Goal: Information Seeking & Learning: Learn about a topic

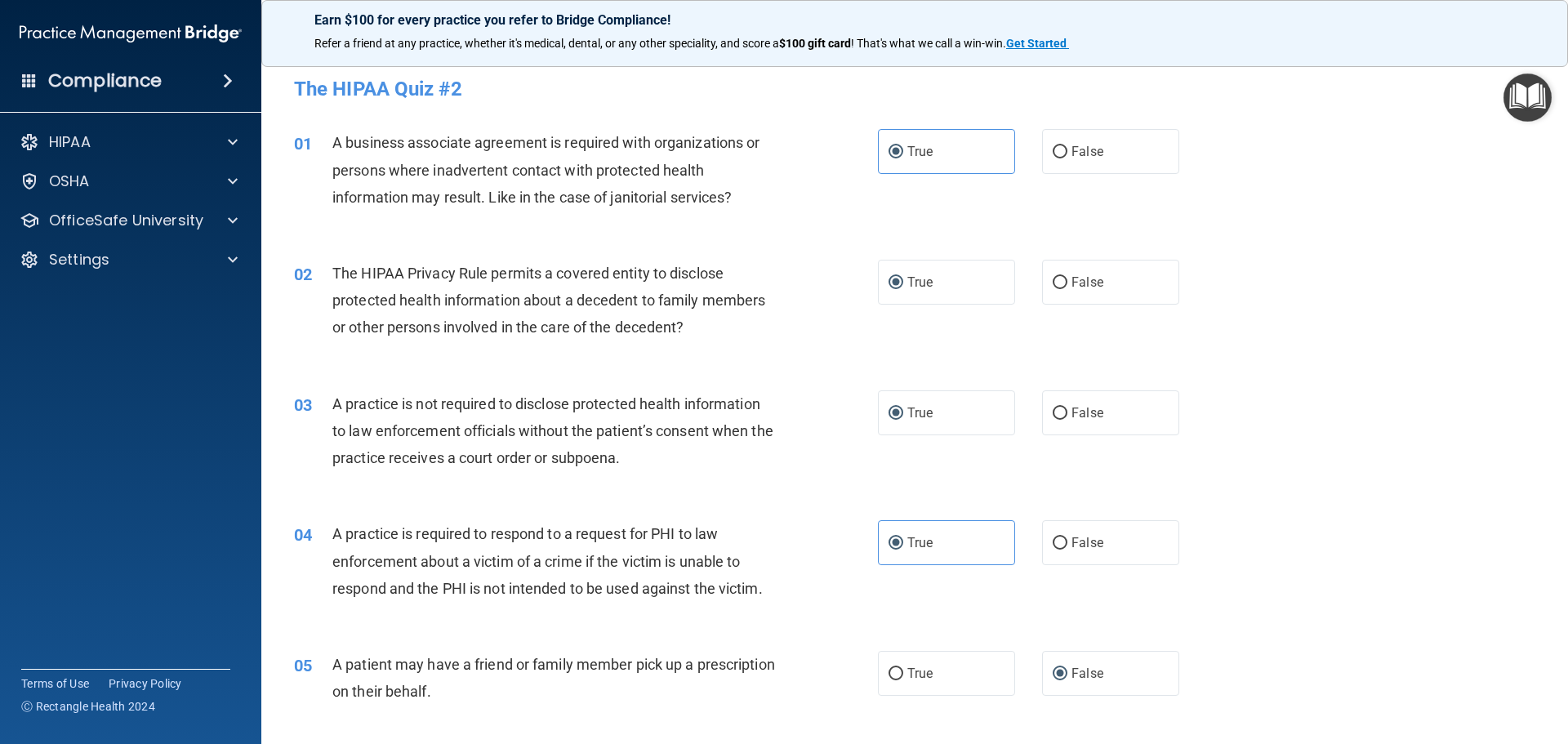
scroll to position [408, 0]
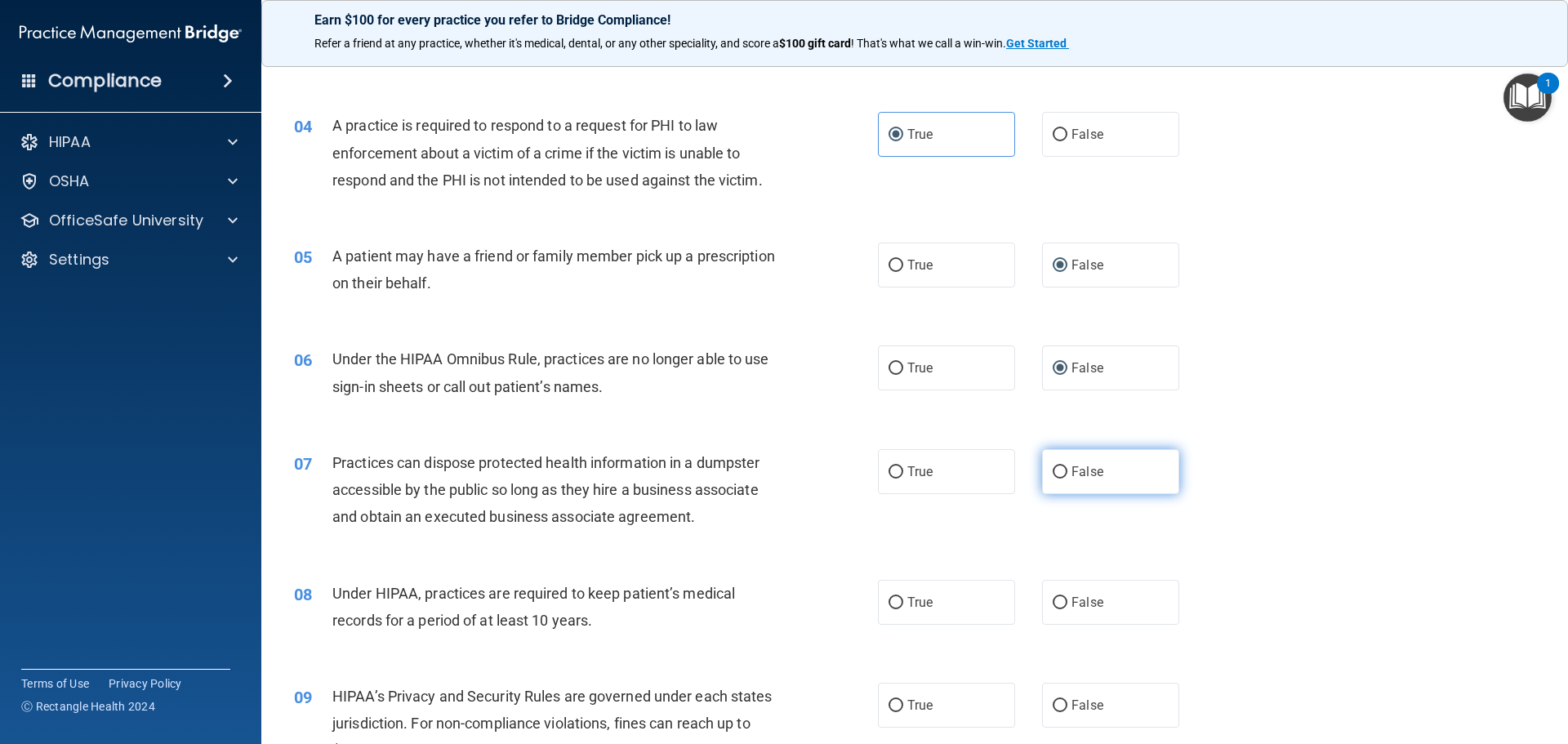
click at [1052, 470] on input "False" at bounding box center [1060, 472] width 15 height 12
radio input "true"
click at [1057, 599] on input "False" at bounding box center [1060, 603] width 15 height 12
radio input "true"
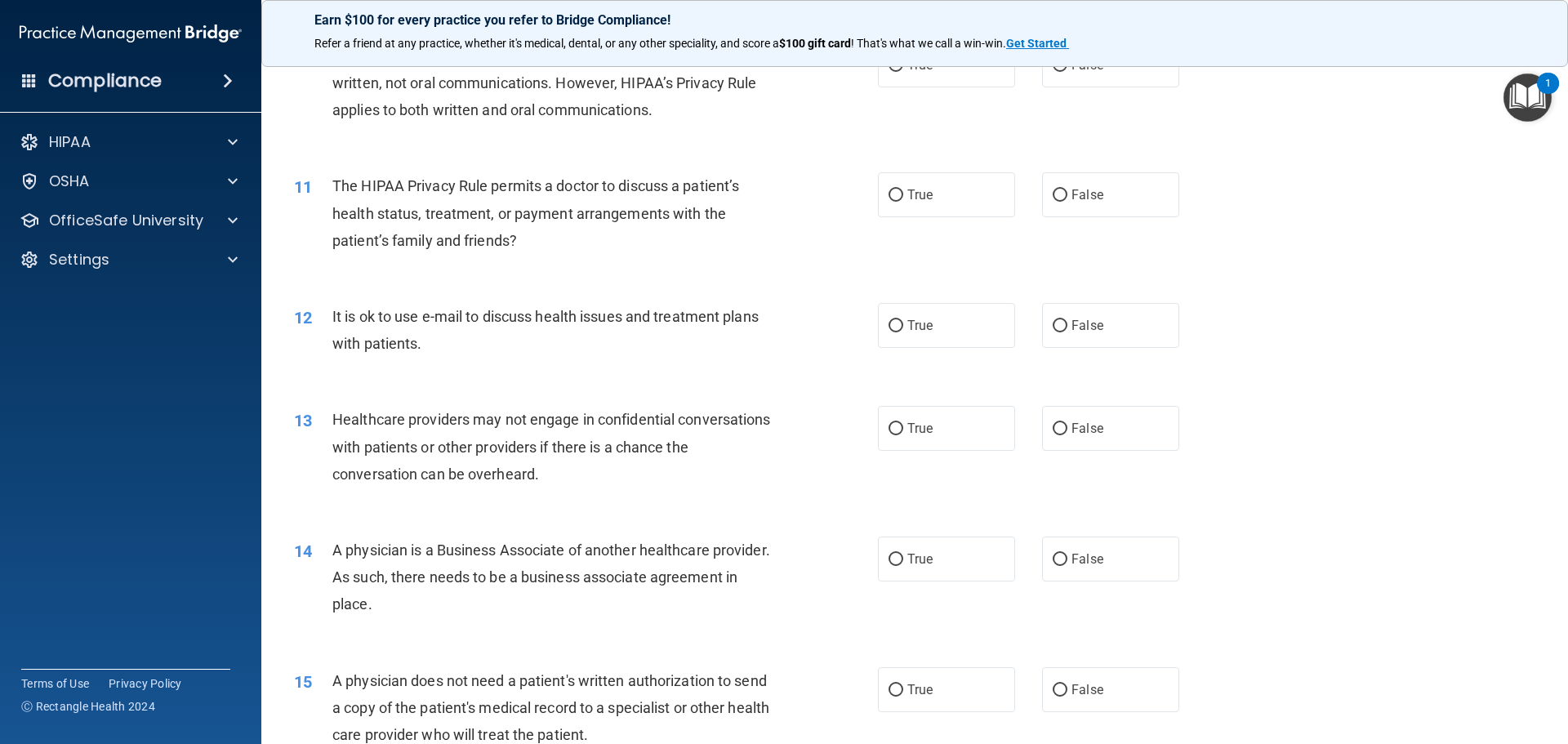
scroll to position [771, 0]
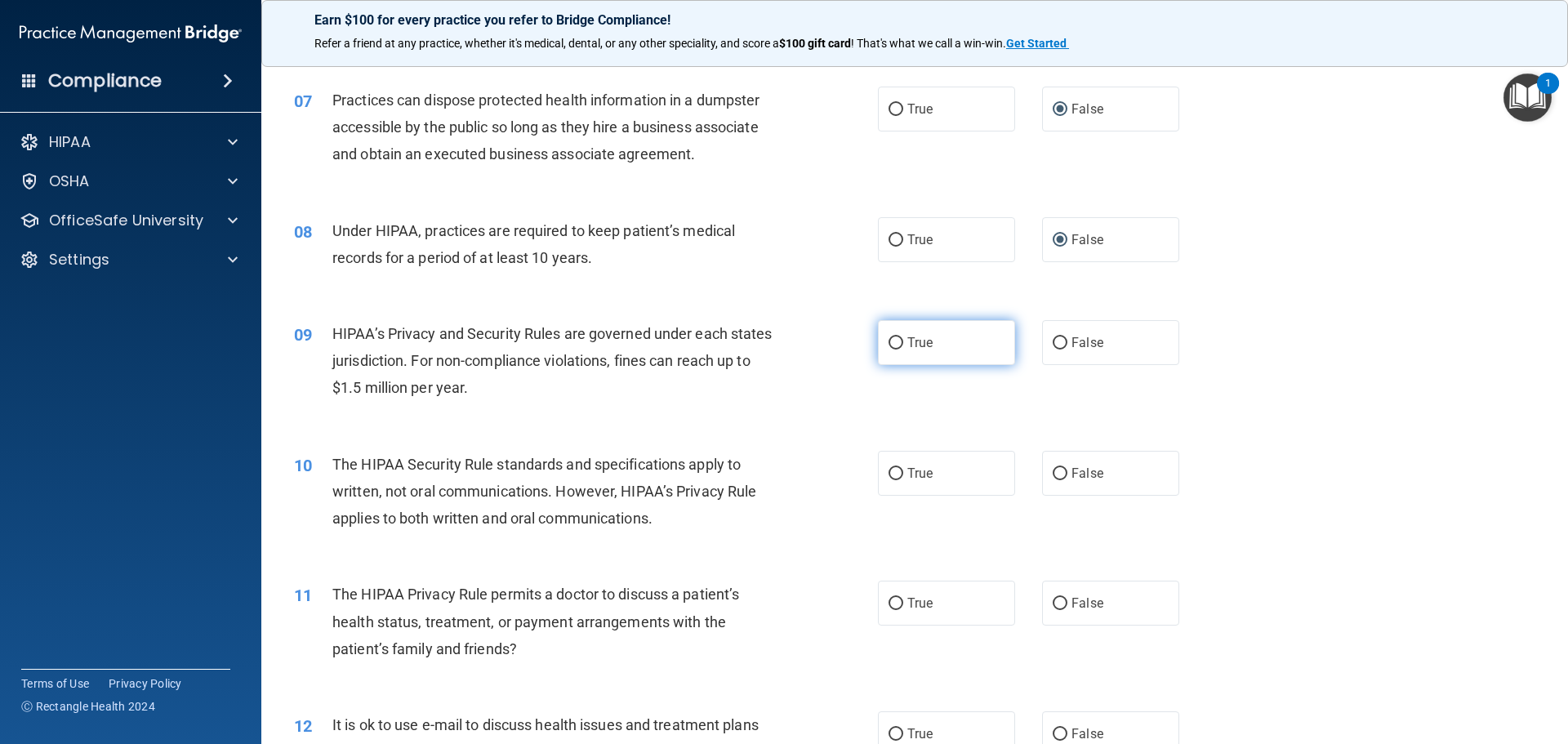
click at [894, 342] on input "True" at bounding box center [896, 343] width 15 height 12
radio input "true"
click at [889, 468] on input "True" at bounding box center [896, 474] width 15 height 12
radio input "true"
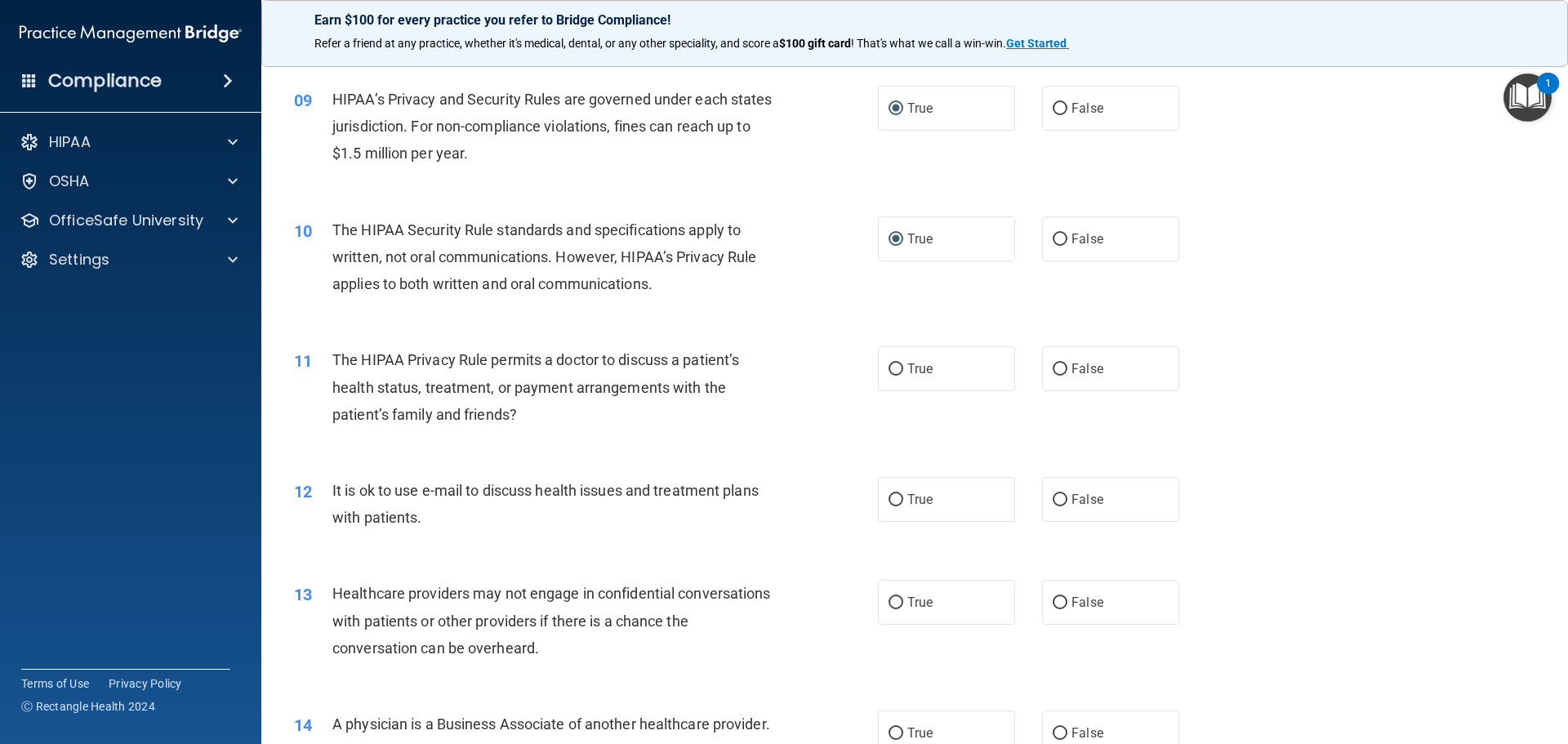
scroll to position [1016, 0]
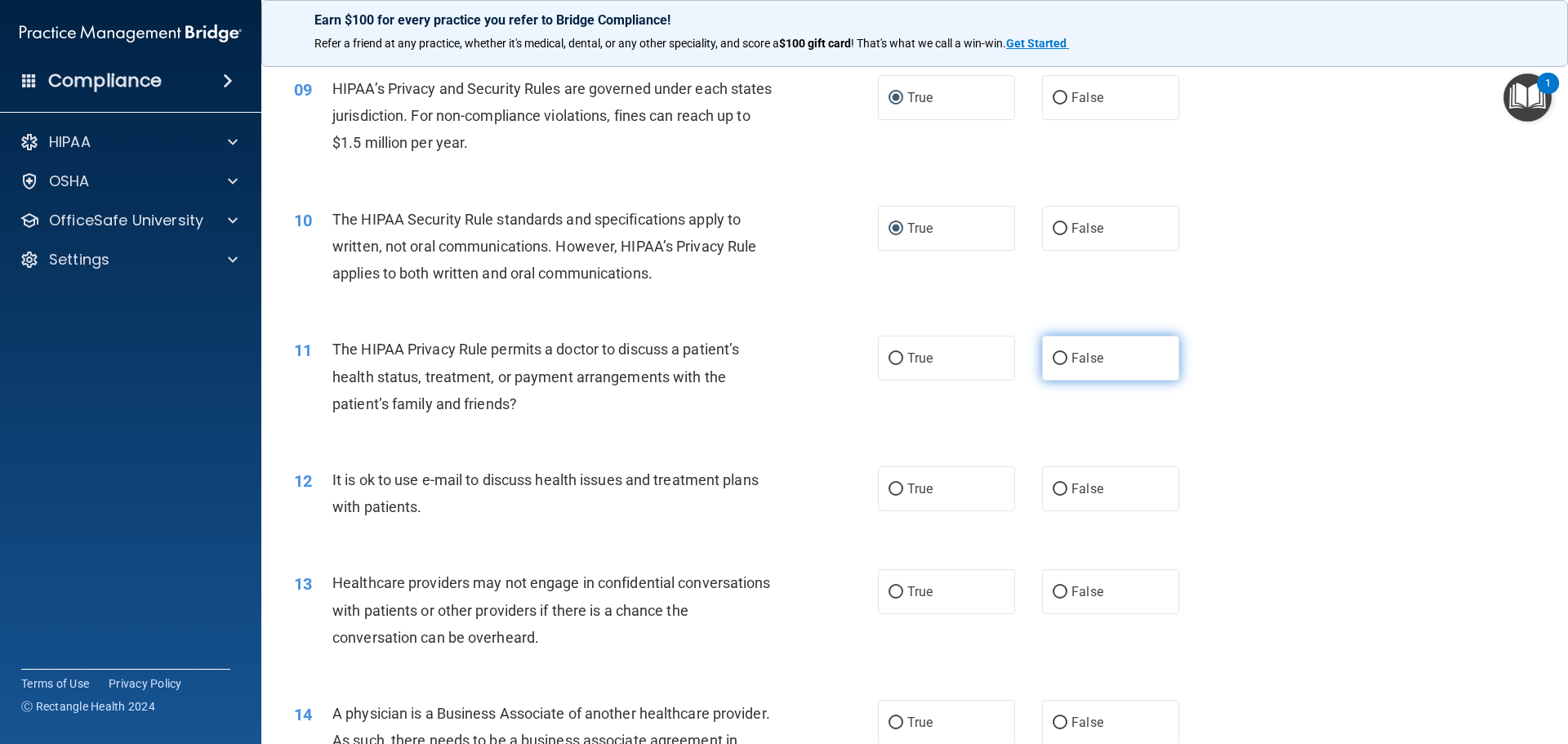
click at [1052, 356] on input "False" at bounding box center [1060, 359] width 15 height 12
radio input "true"
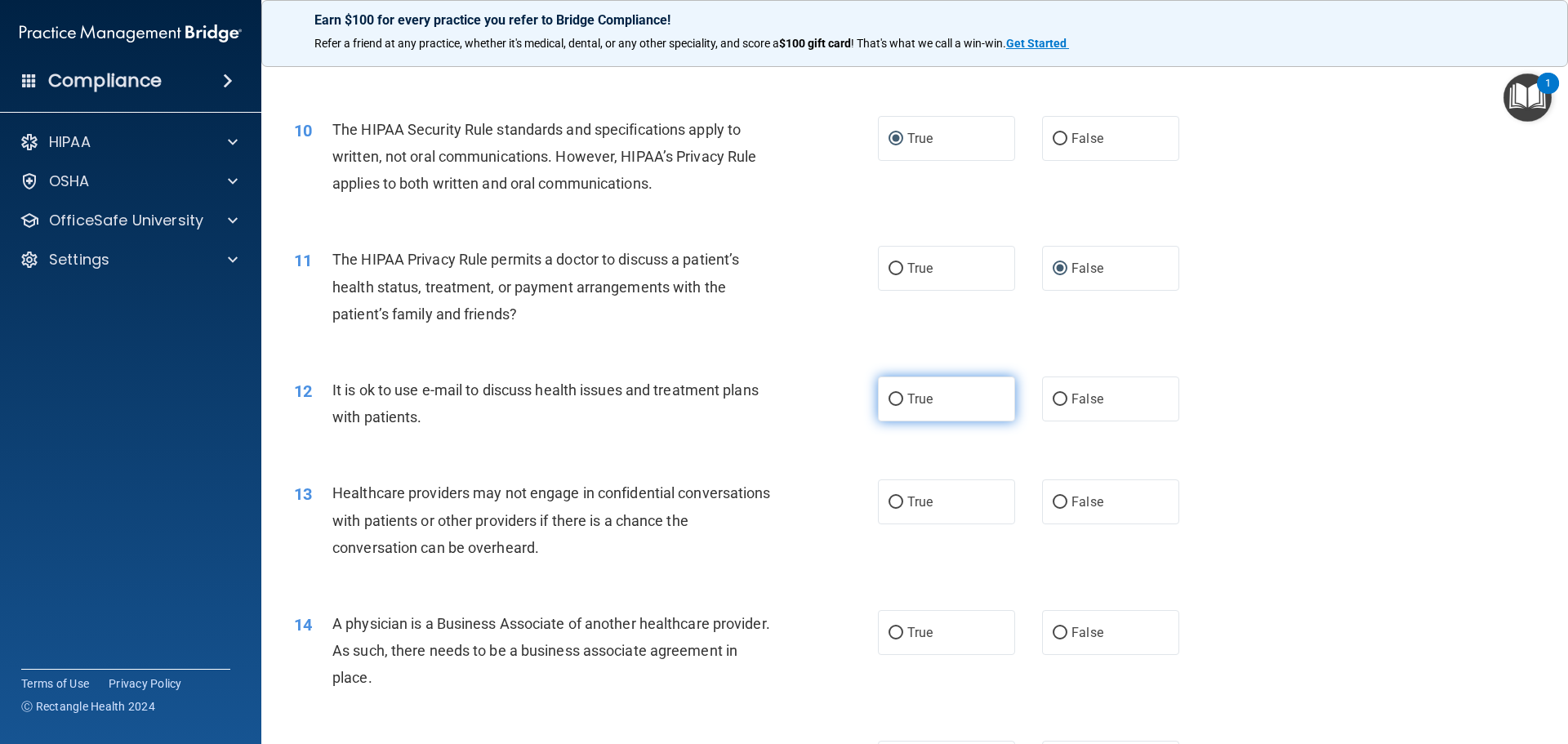
scroll to position [1179, 0]
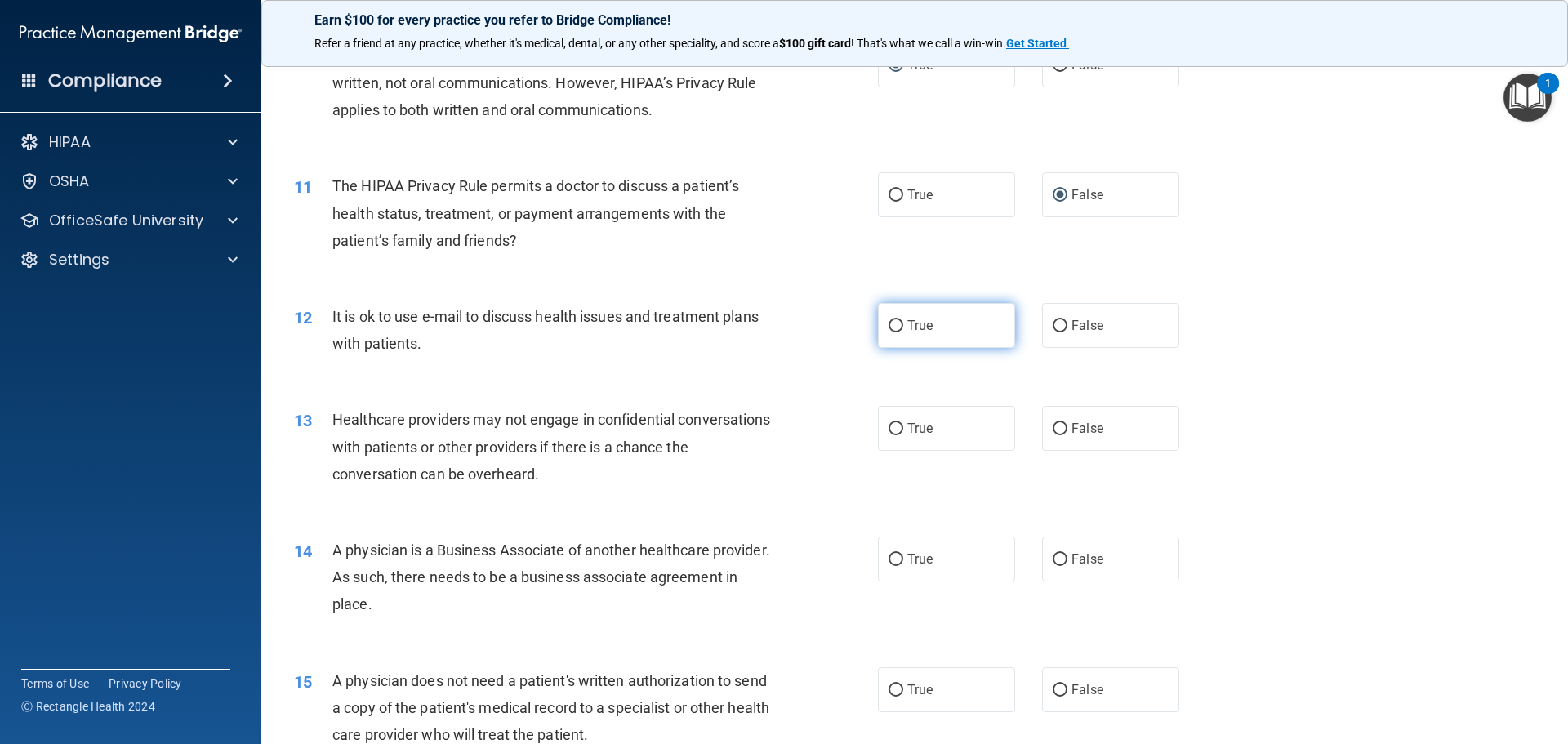
click at [881, 324] on label "True" at bounding box center [946, 325] width 137 height 45
click at [888, 324] on input "True" at bounding box center [896, 326] width 15 height 12
radio input "true"
click at [880, 418] on label "True" at bounding box center [946, 428] width 137 height 45
click at [888, 423] on input "True" at bounding box center [896, 429] width 15 height 12
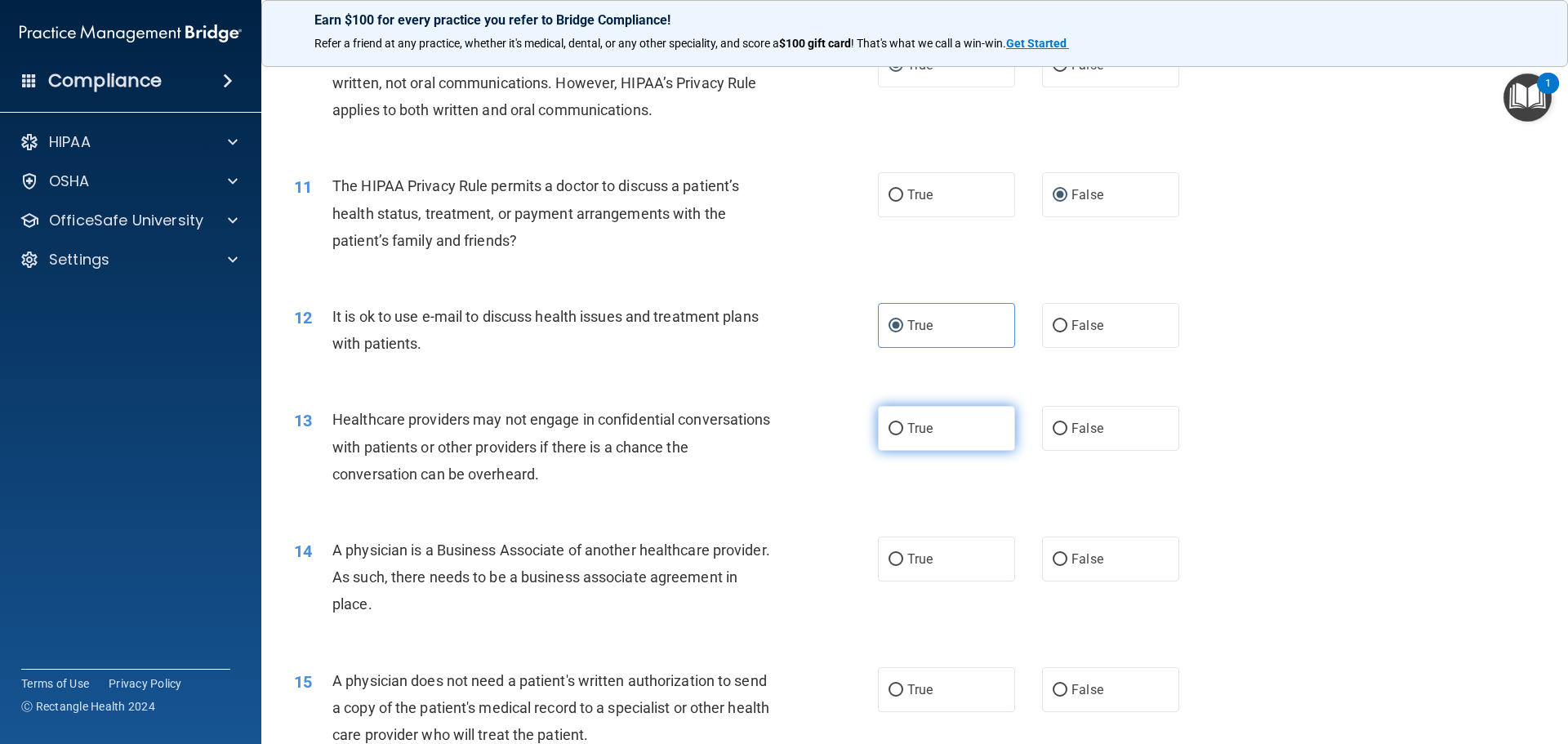
radio input "true"
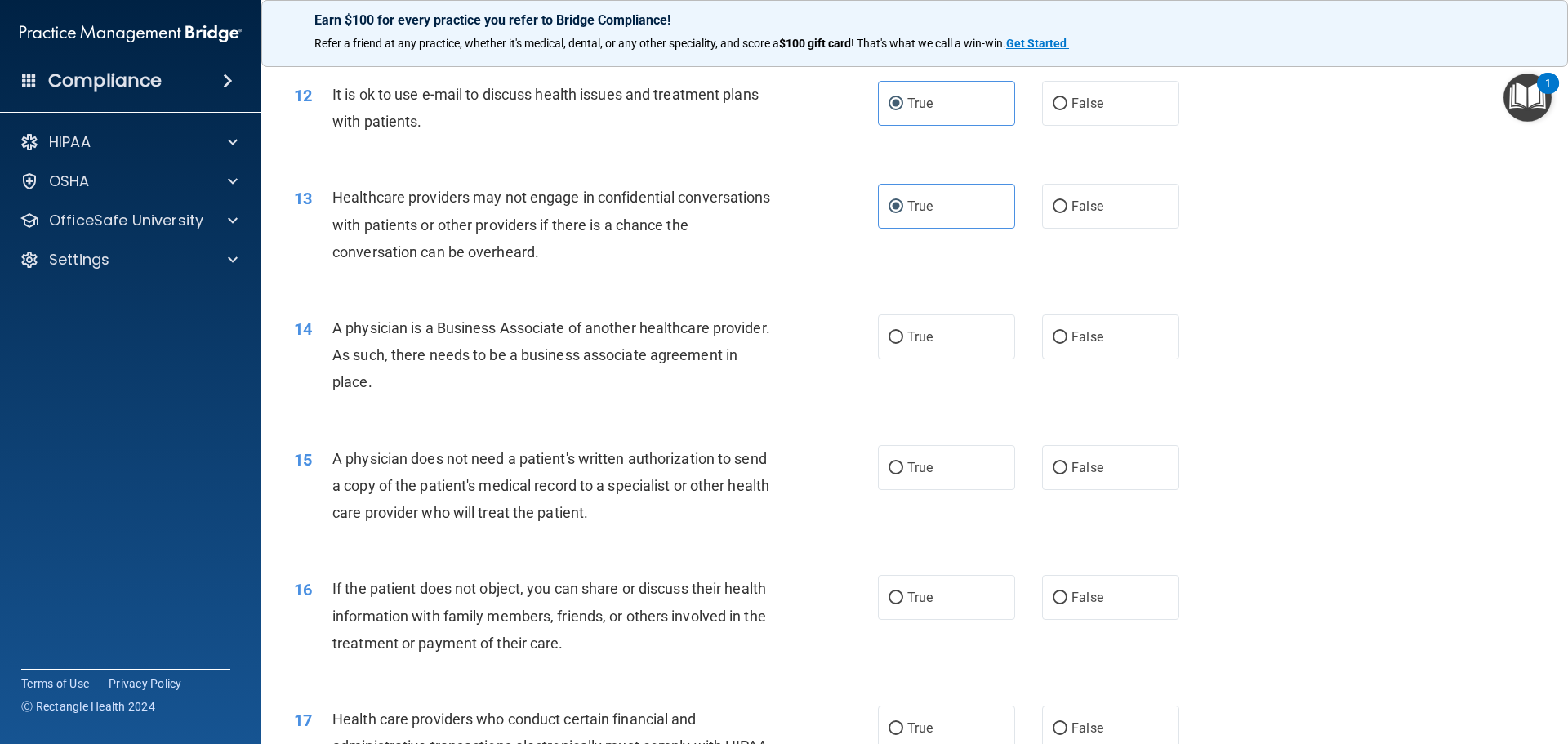
scroll to position [1425, 0]
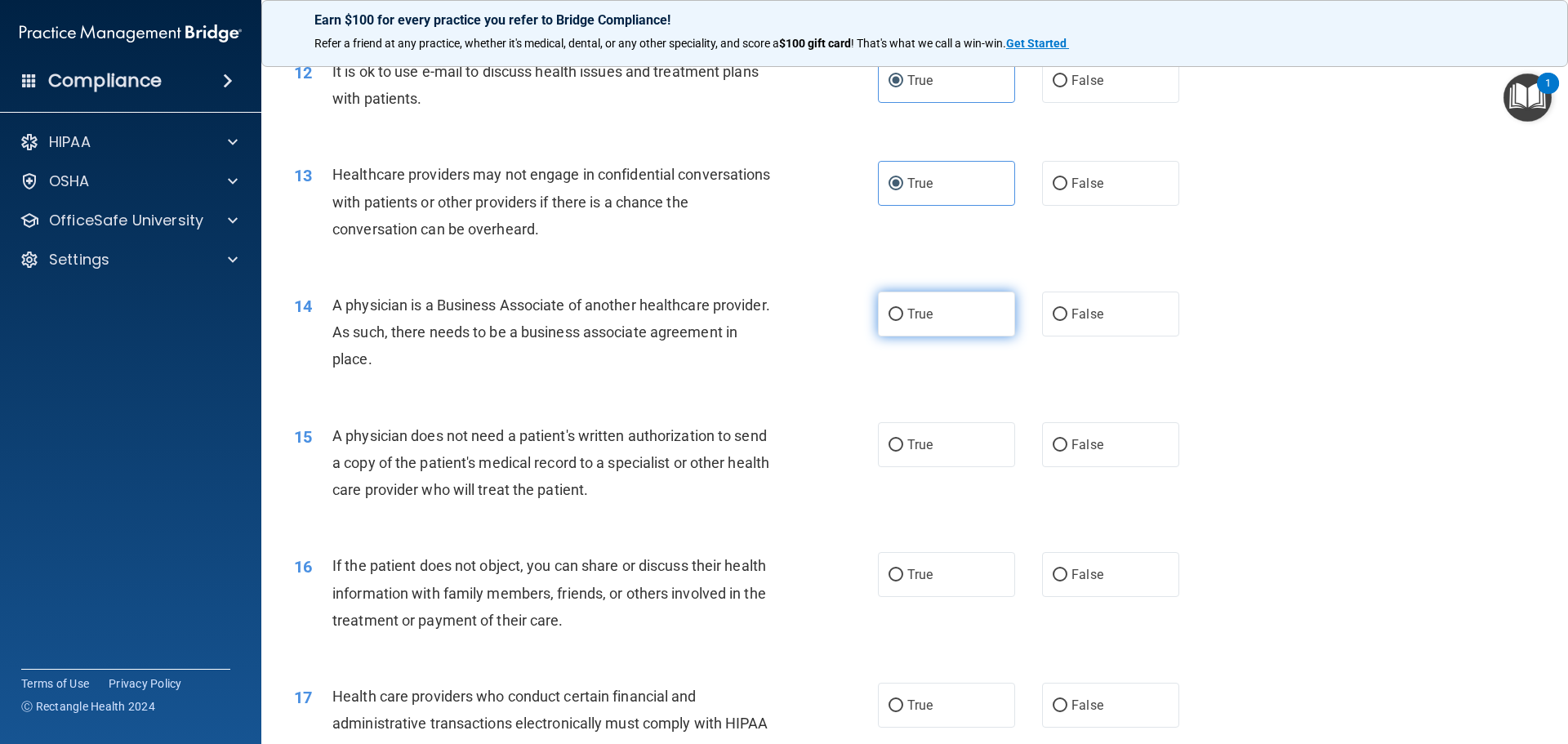
click at [888, 312] on input "True" at bounding box center [896, 315] width 15 height 12
radio input "true"
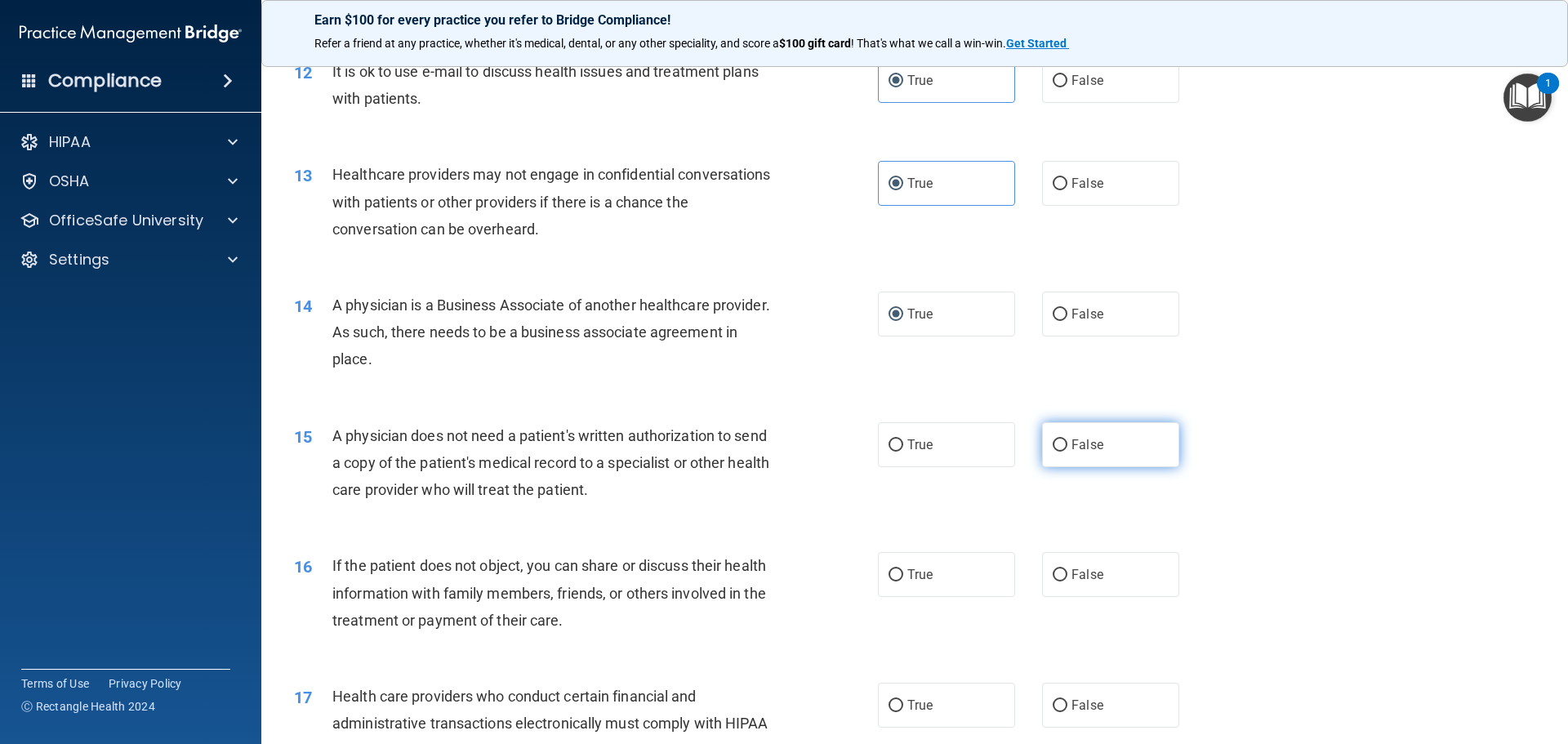
click at [1061, 444] on label "False" at bounding box center [1110, 444] width 137 height 45
click at [1061, 444] on input "False" at bounding box center [1060, 445] width 15 height 12
radio input "true"
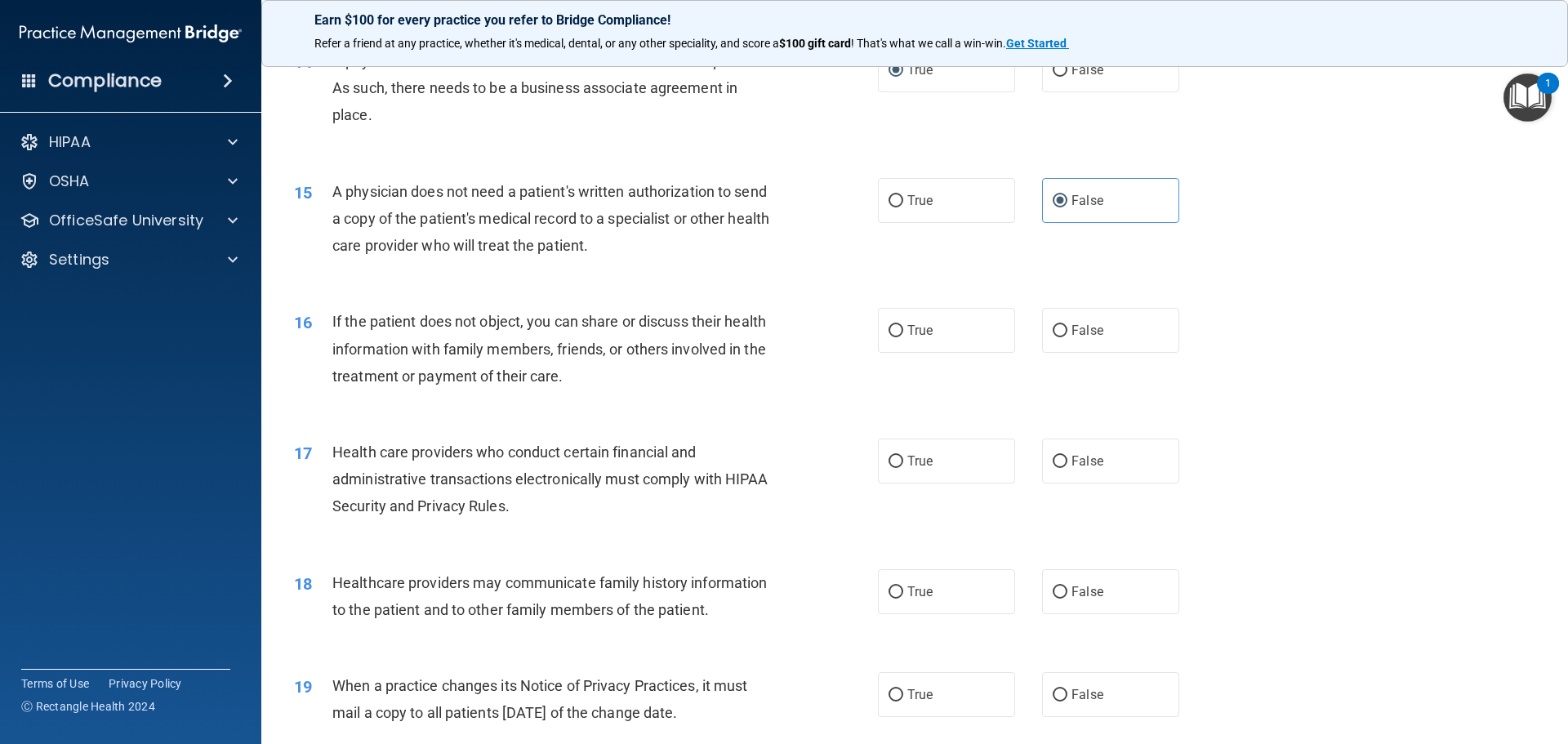
scroll to position [1669, 0]
click at [889, 333] on input "True" at bounding box center [896, 330] width 15 height 12
radio input "true"
click at [896, 462] on input "True" at bounding box center [896, 461] width 15 height 12
radio input "true"
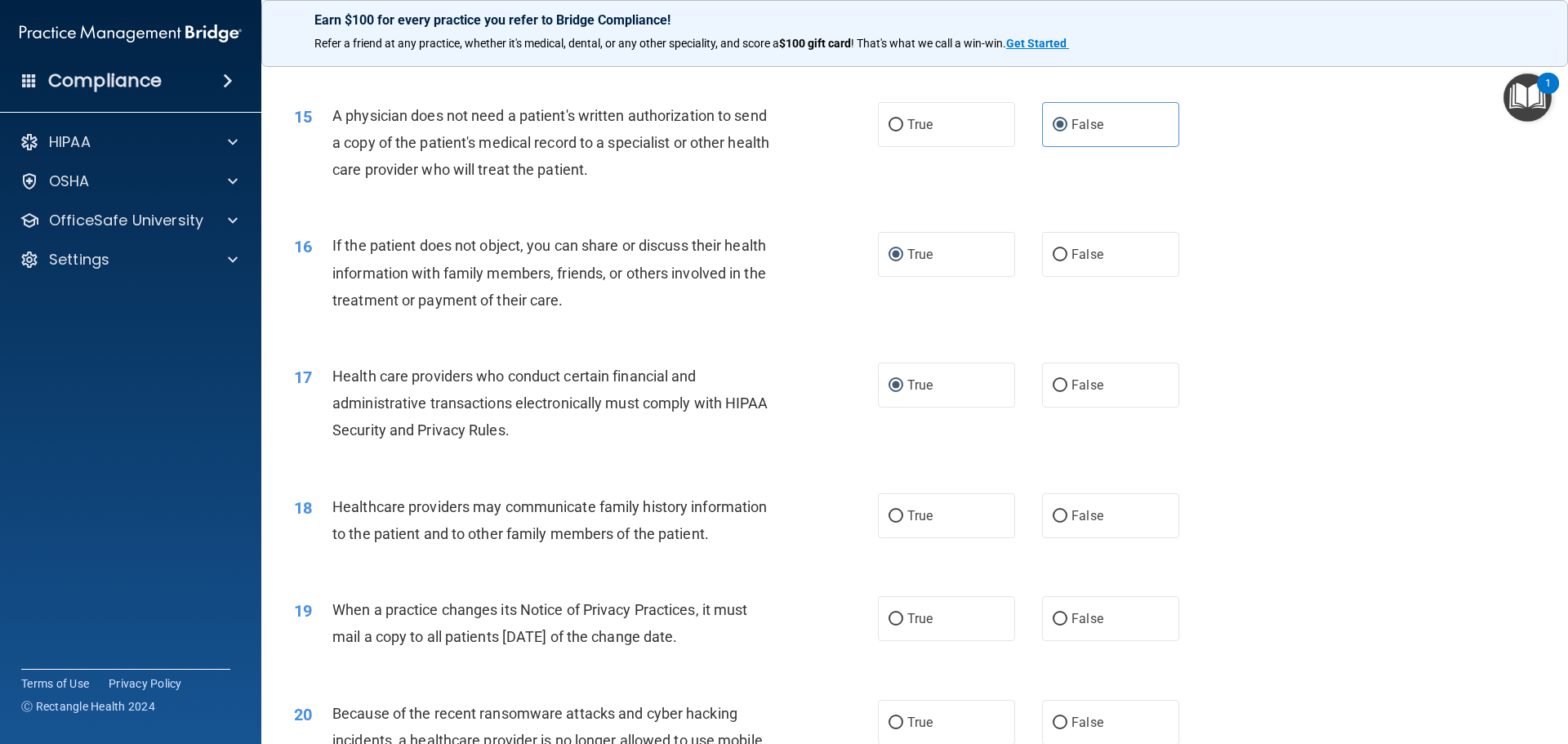
scroll to position [1833, 0]
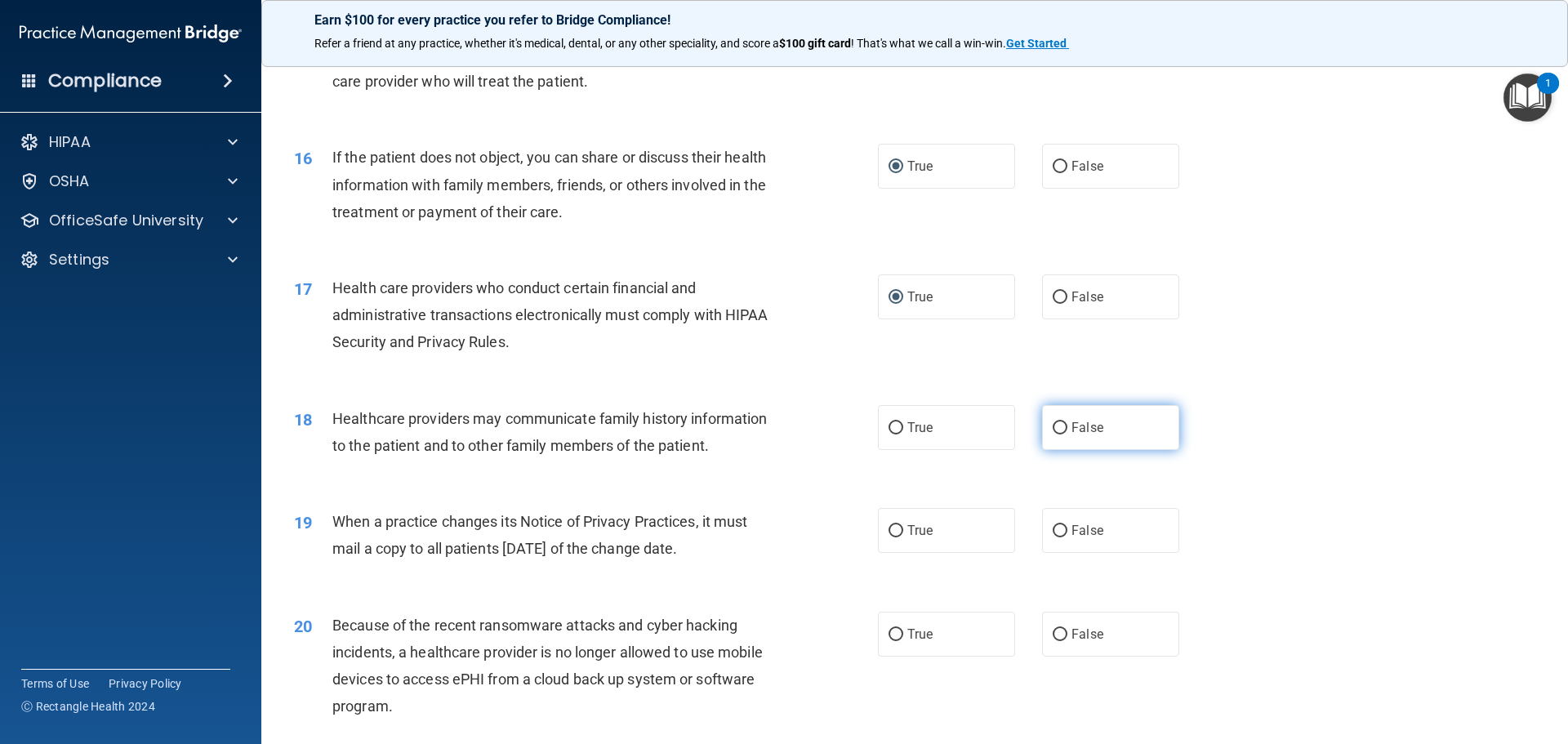
click at [1052, 425] on input "False" at bounding box center [1060, 428] width 15 height 12
radio input "true"
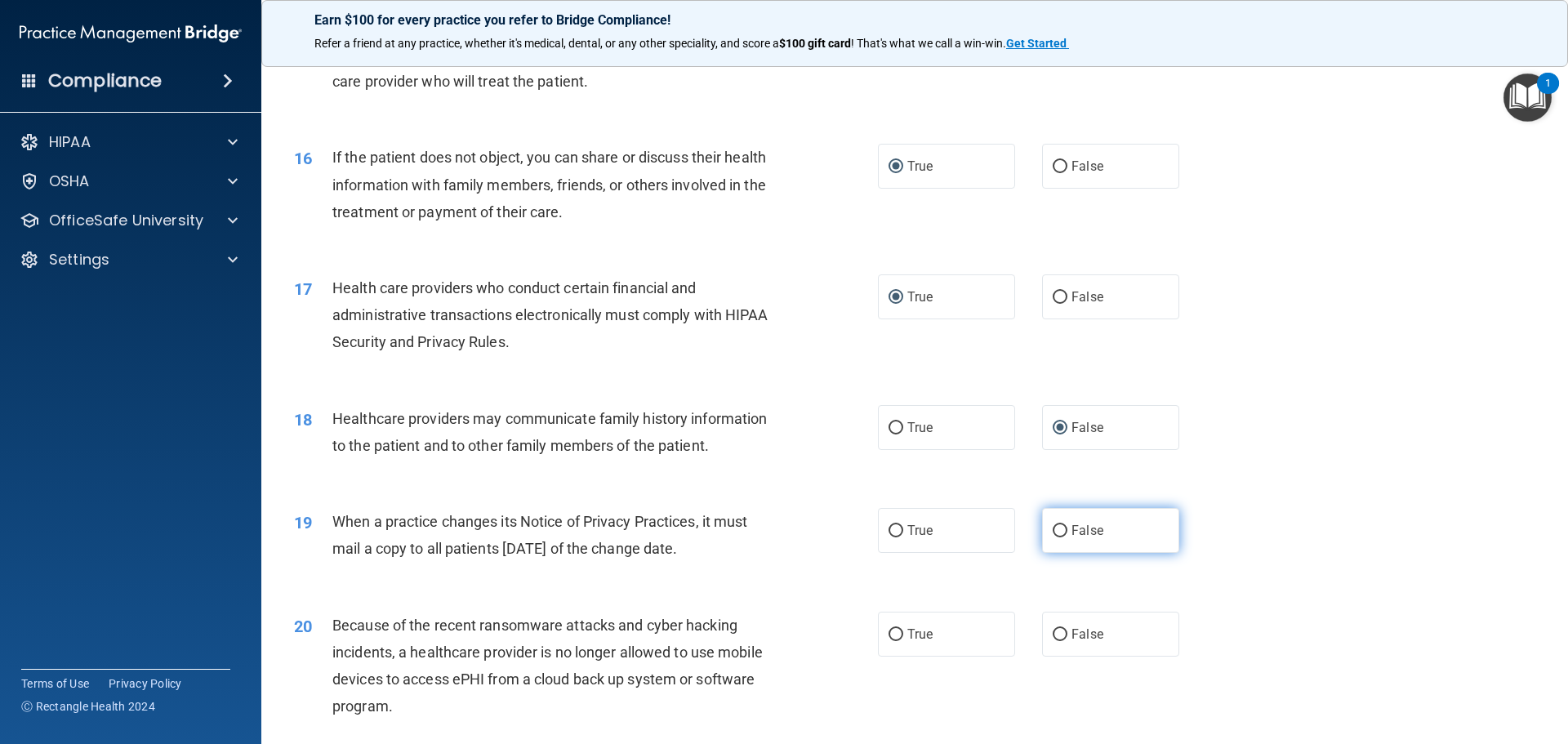
click at [1059, 527] on input "False" at bounding box center [1060, 531] width 15 height 12
radio input "true"
click at [890, 531] on input "True" at bounding box center [896, 531] width 15 height 12
radio input "true"
radio input "false"
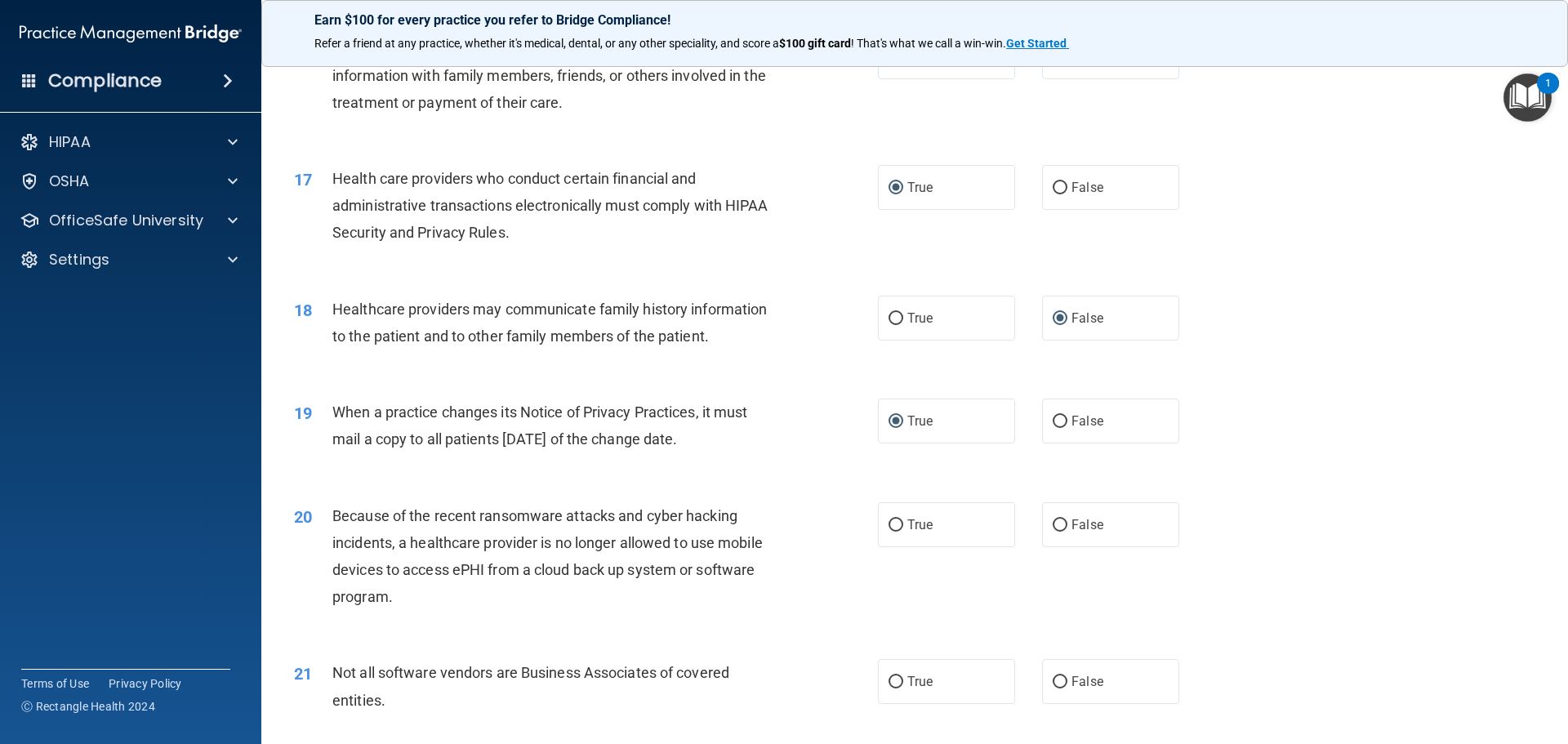
scroll to position [1996, 0]
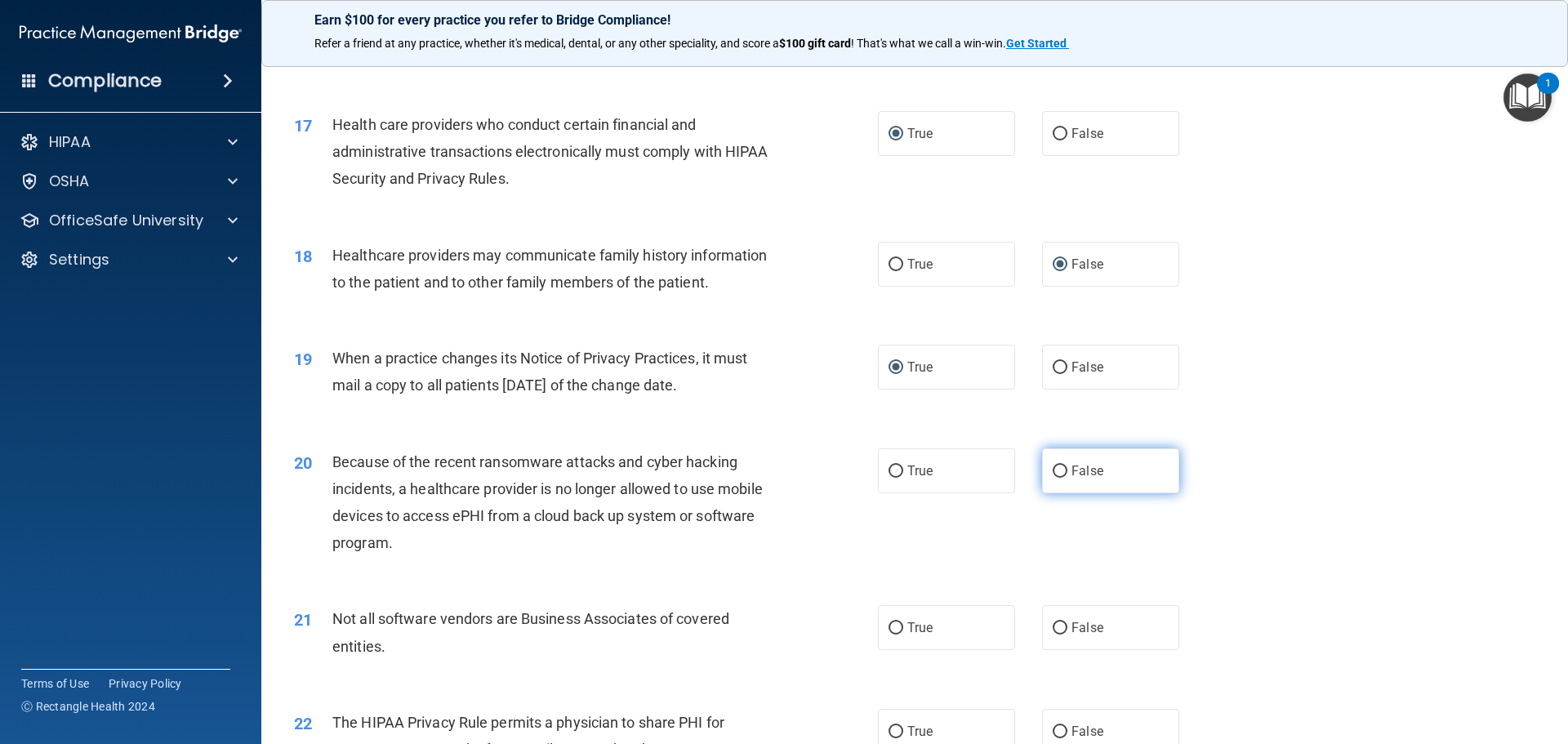
click at [1061, 471] on label "False" at bounding box center [1110, 471] width 137 height 45
click at [1061, 471] on input "False" at bounding box center [1060, 471] width 15 height 12
radio input "true"
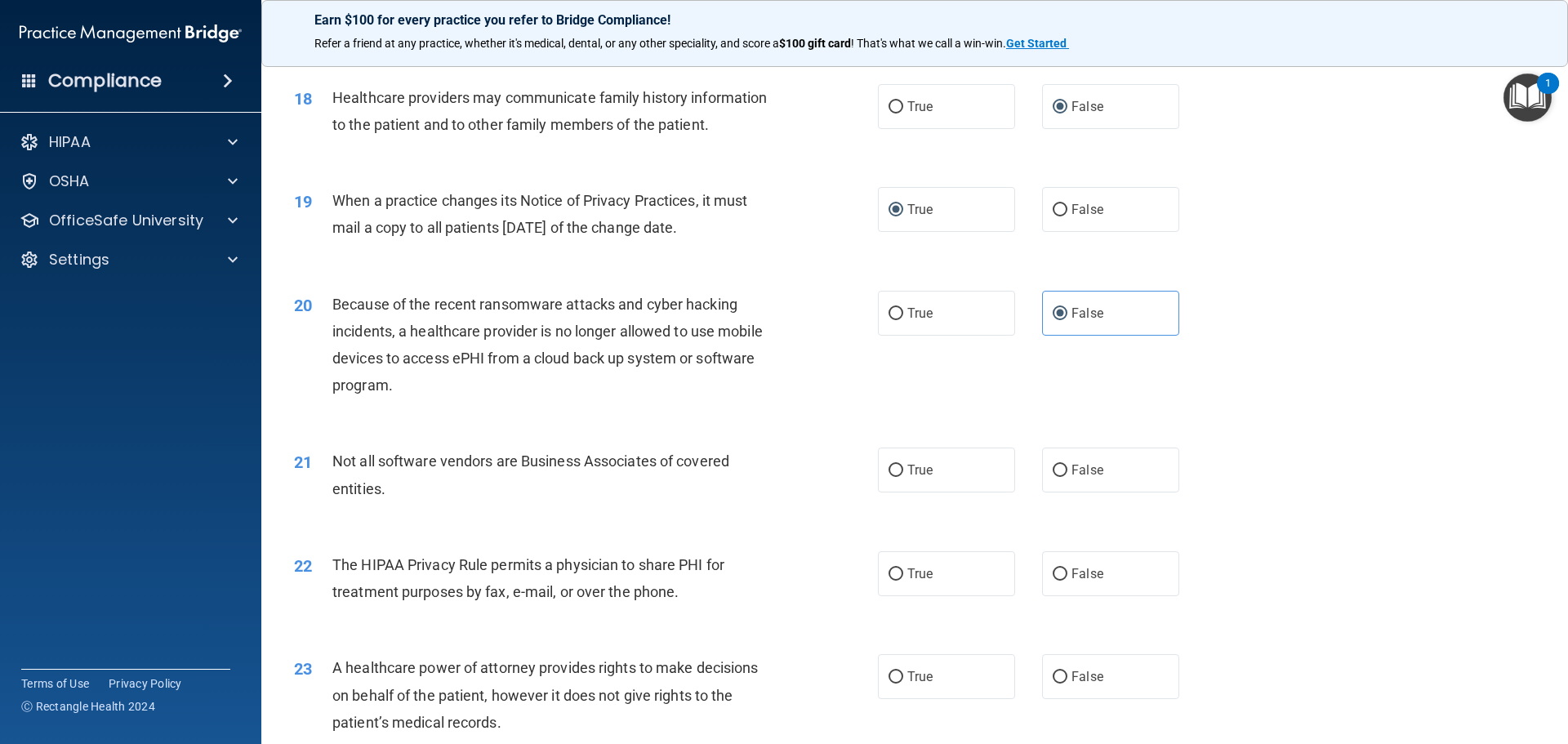
scroll to position [2160, 0]
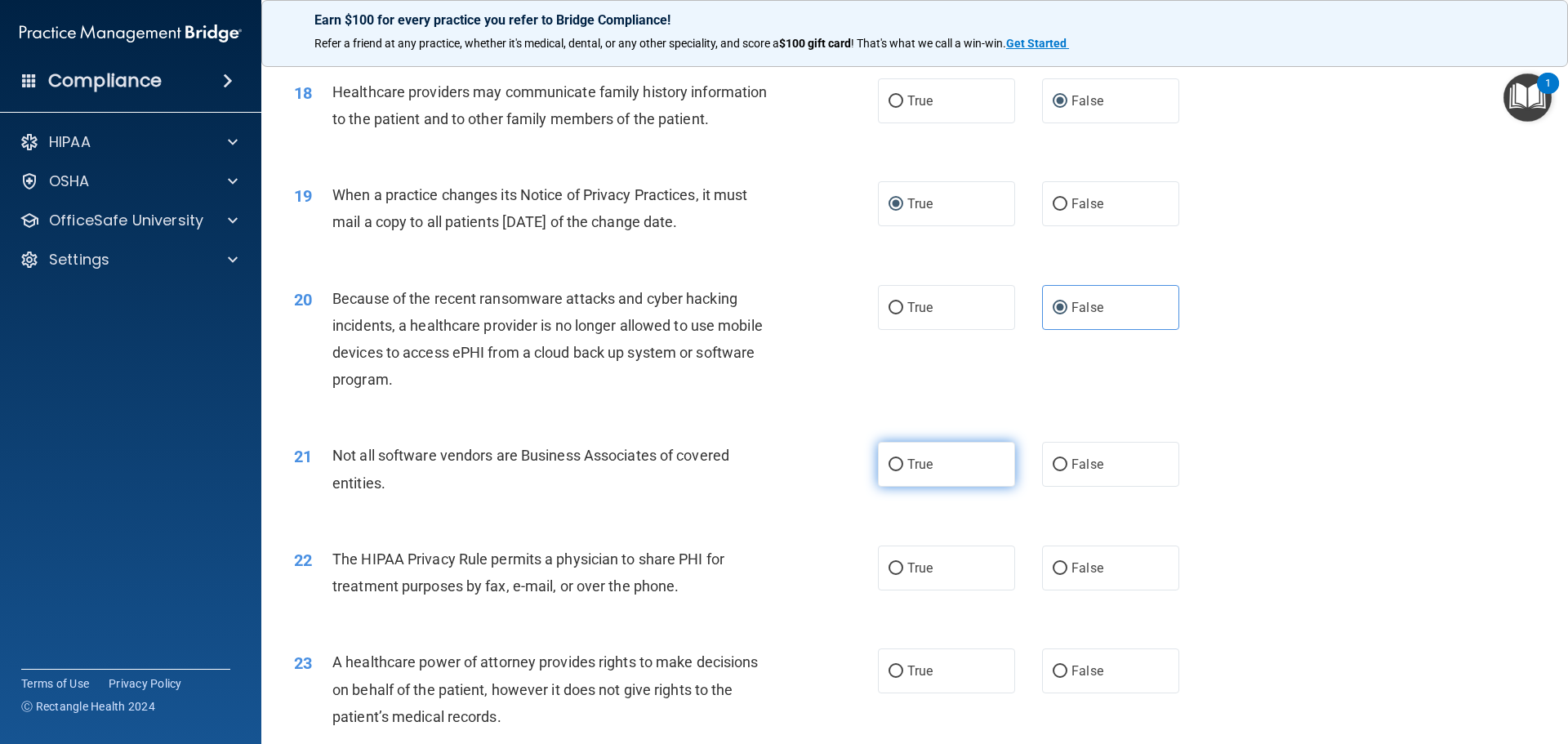
click at [895, 462] on input "True" at bounding box center [896, 465] width 15 height 12
radio input "true"
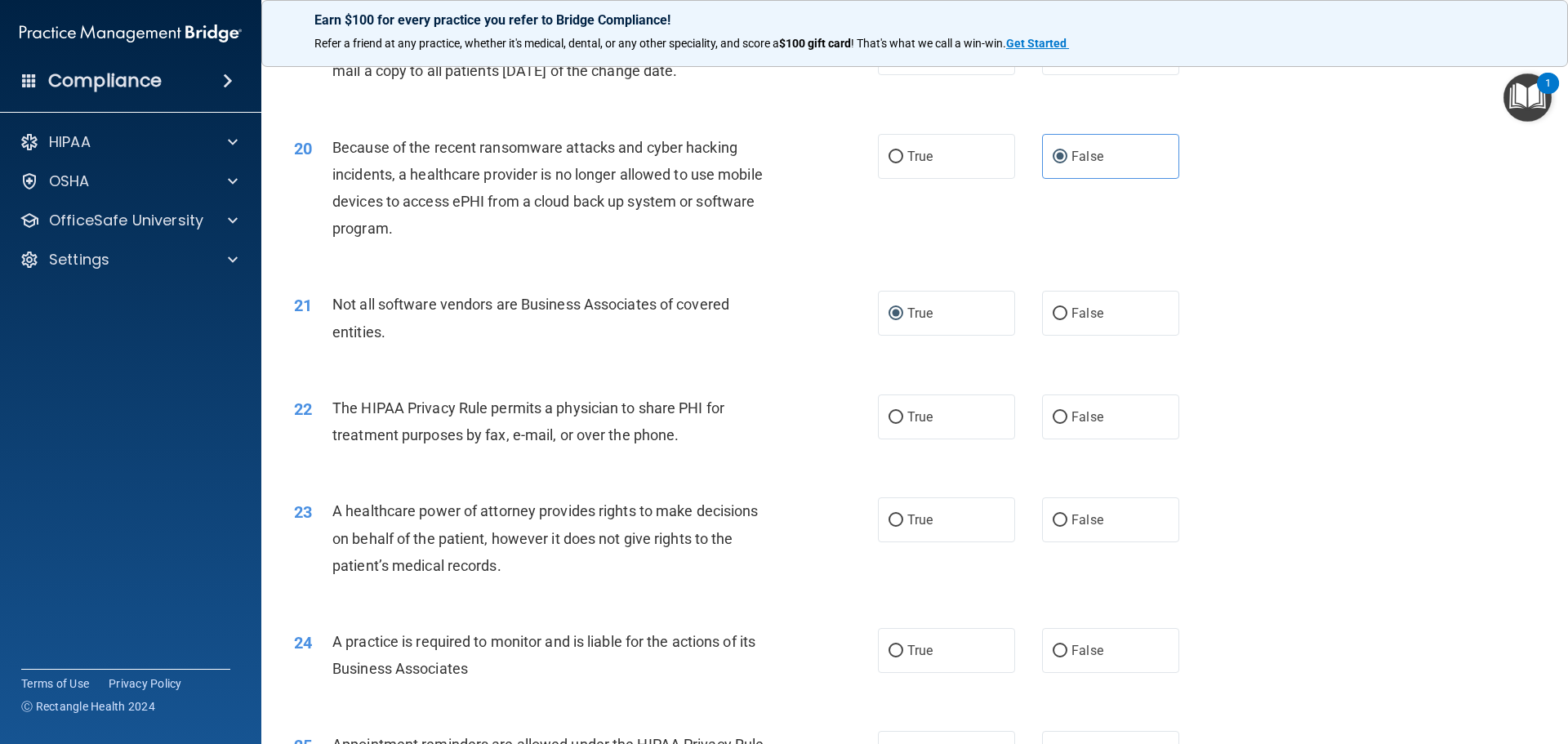
scroll to position [2487, 0]
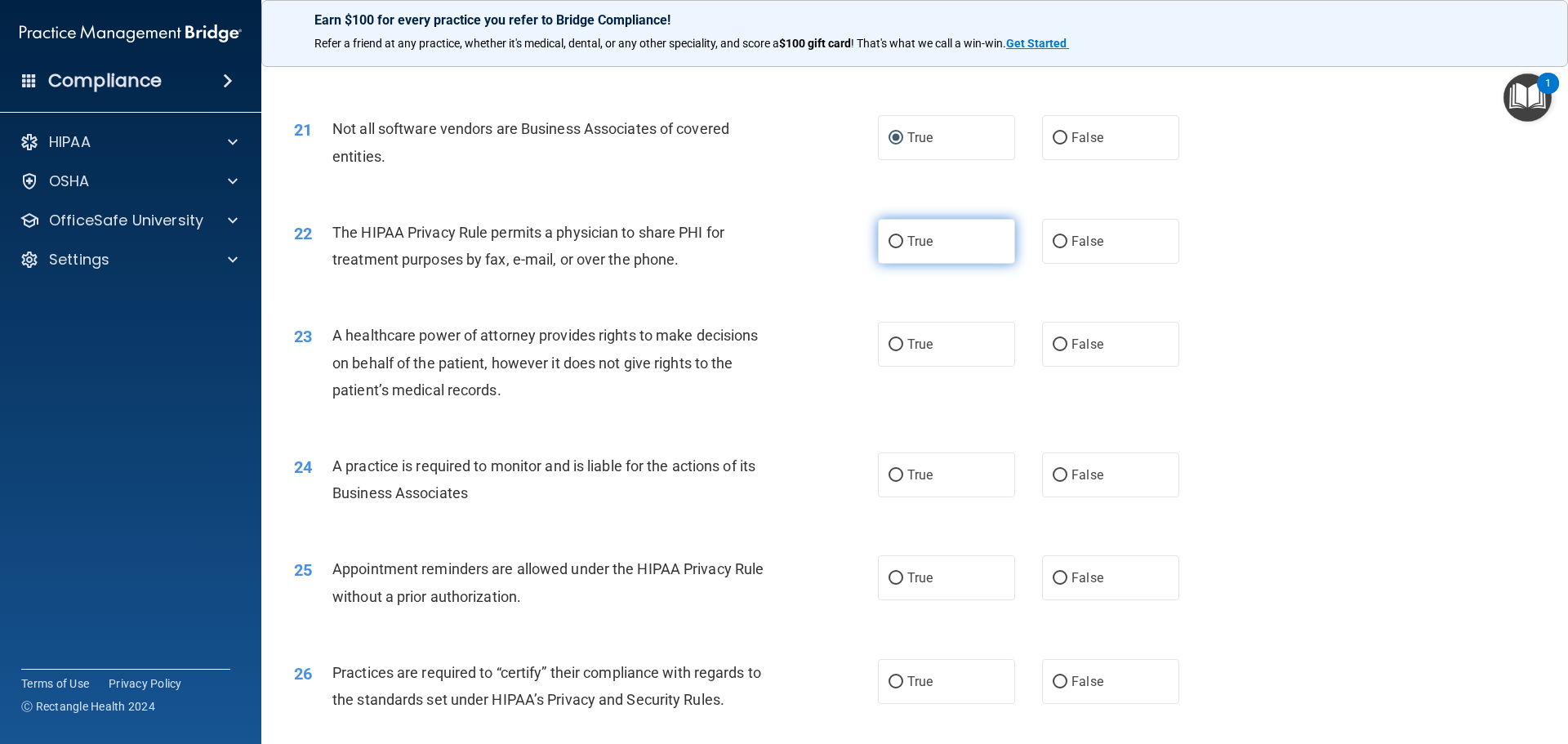
click at [890, 236] on input "True" at bounding box center [896, 241] width 15 height 12
radio input "true"
click at [1052, 342] on input "False" at bounding box center [1060, 345] width 15 height 12
radio input "true"
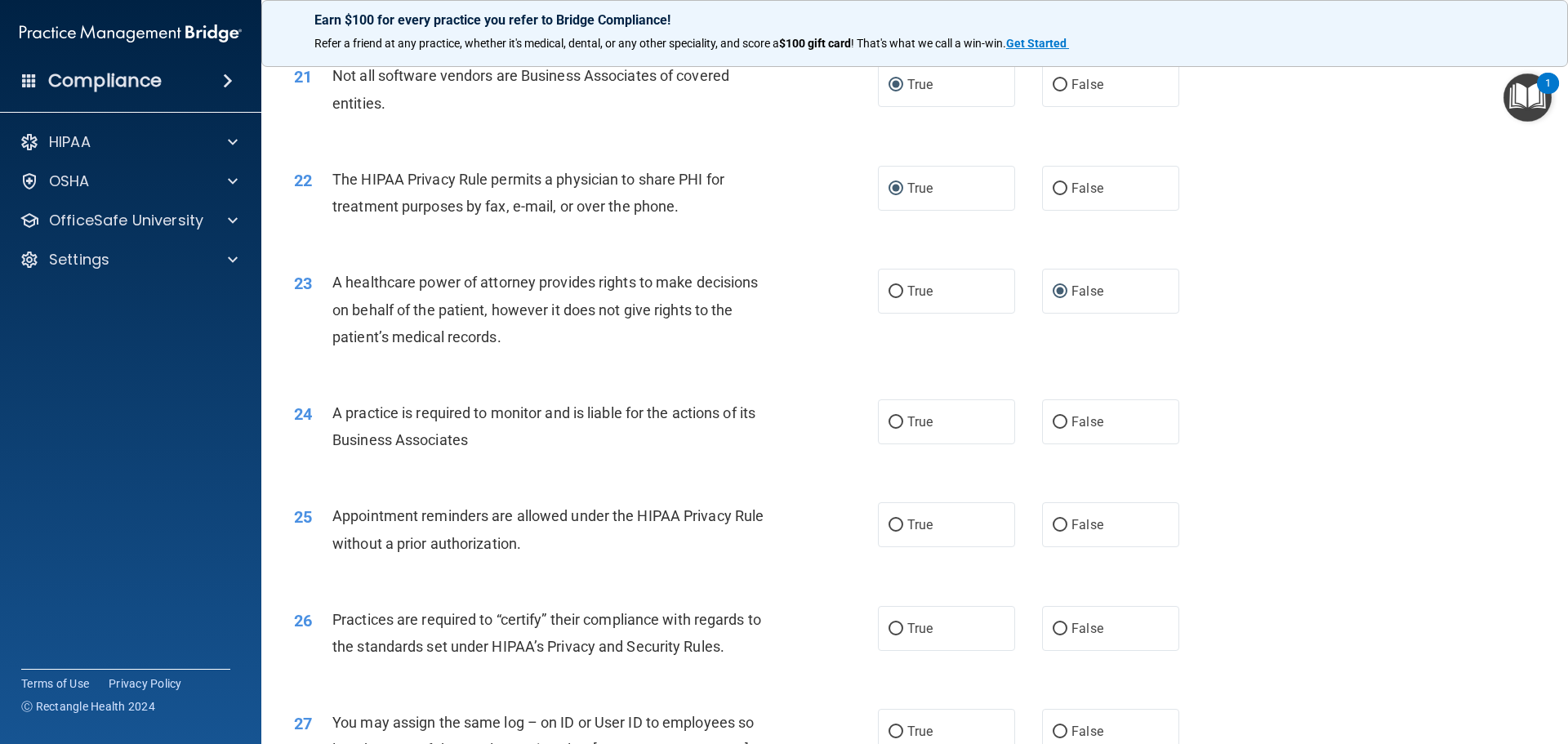
scroll to position [2568, 0]
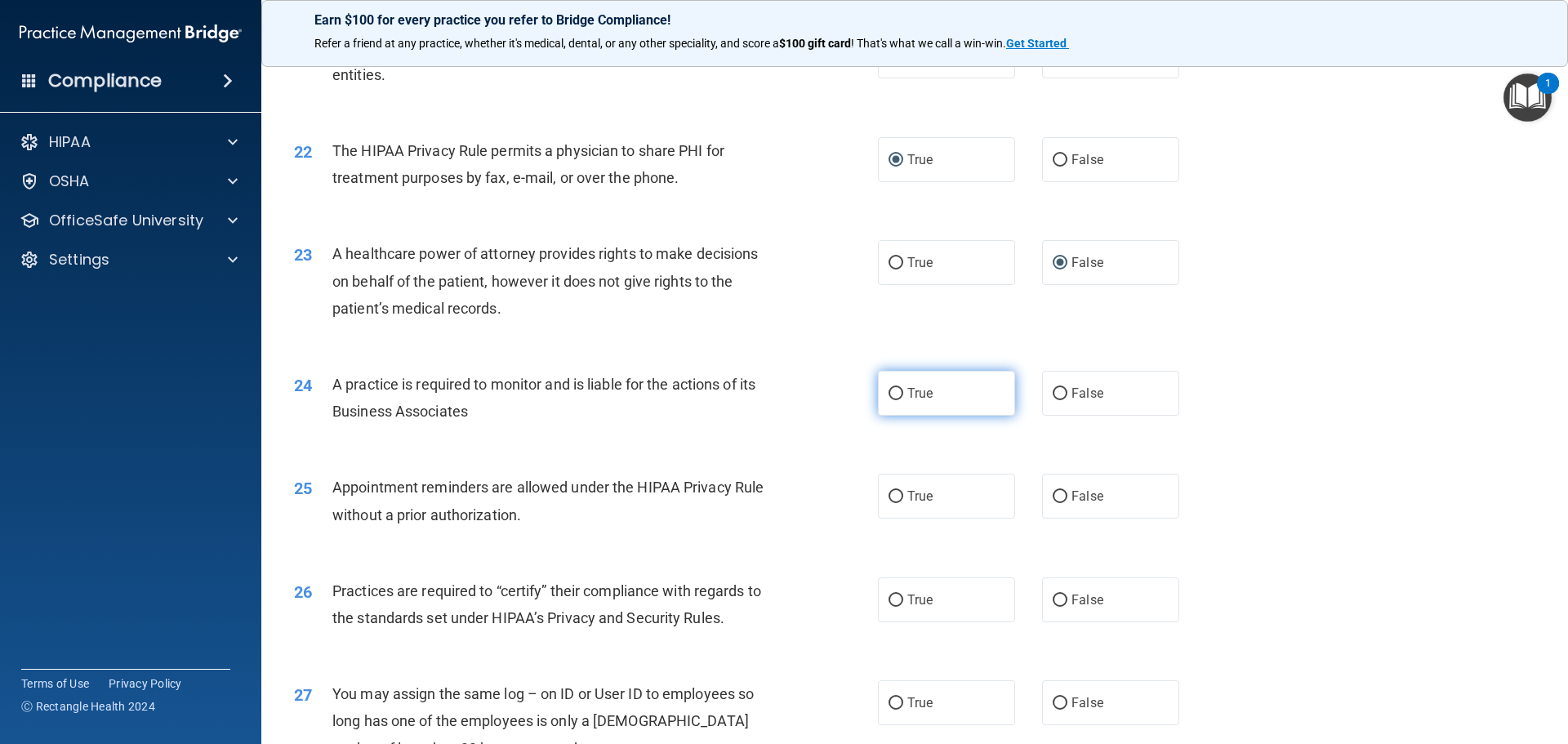
click at [892, 397] on input "True" at bounding box center [896, 393] width 15 height 12
radio input "true"
click at [1052, 493] on input "False" at bounding box center [1060, 497] width 15 height 12
radio input "true"
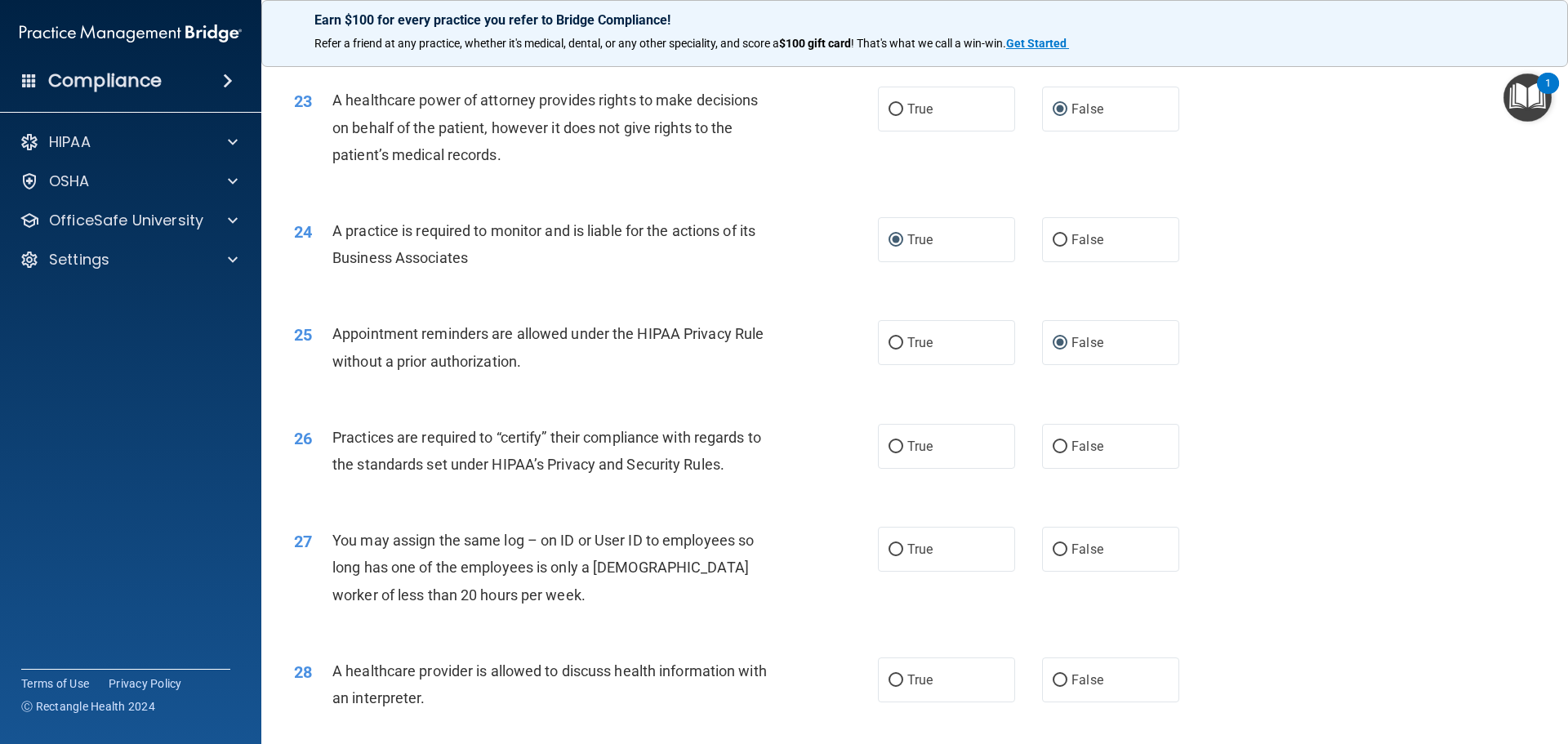
scroll to position [2731, 0]
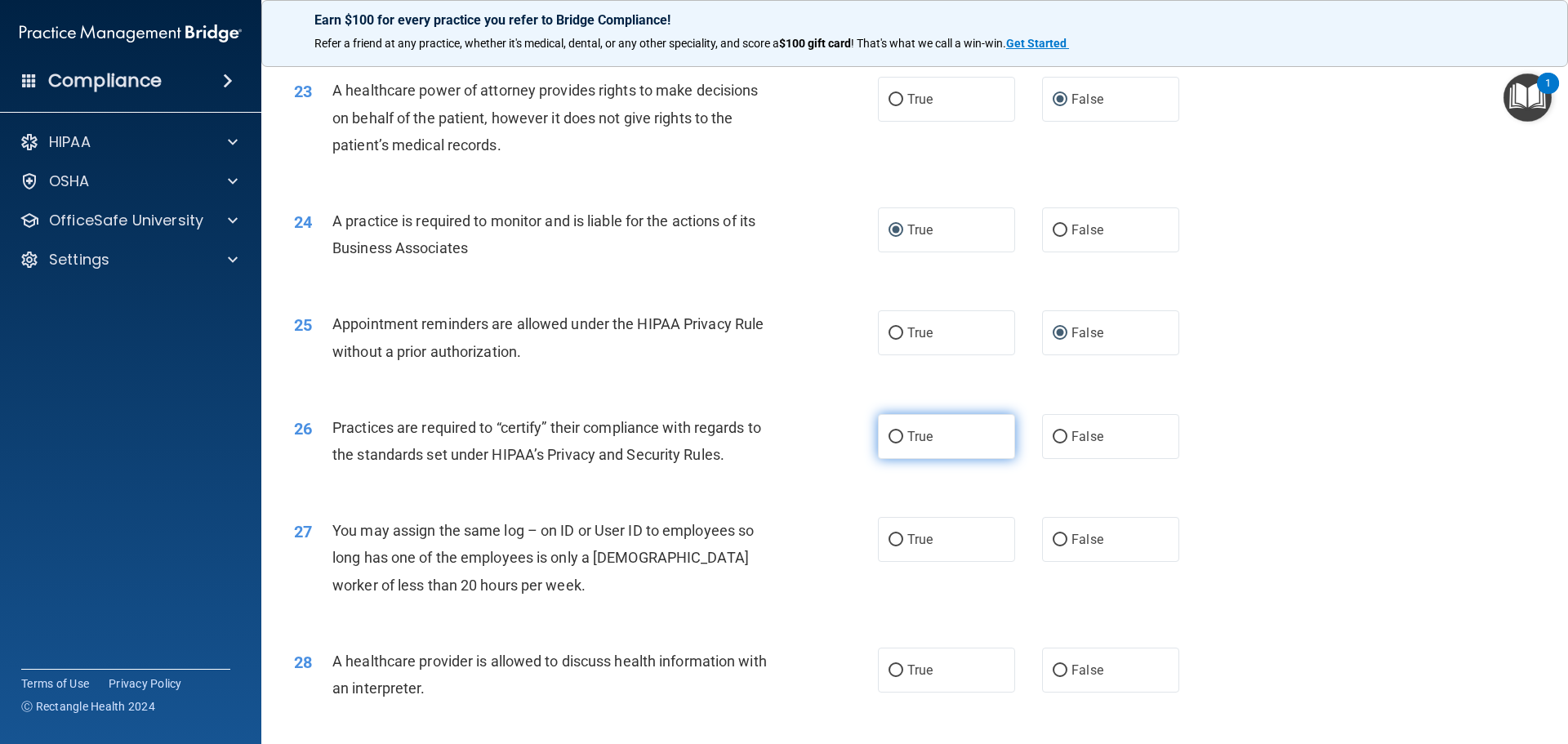
click at [897, 437] on label "True" at bounding box center [946, 436] width 137 height 45
click at [897, 437] on input "True" at bounding box center [896, 437] width 15 height 12
radio input "true"
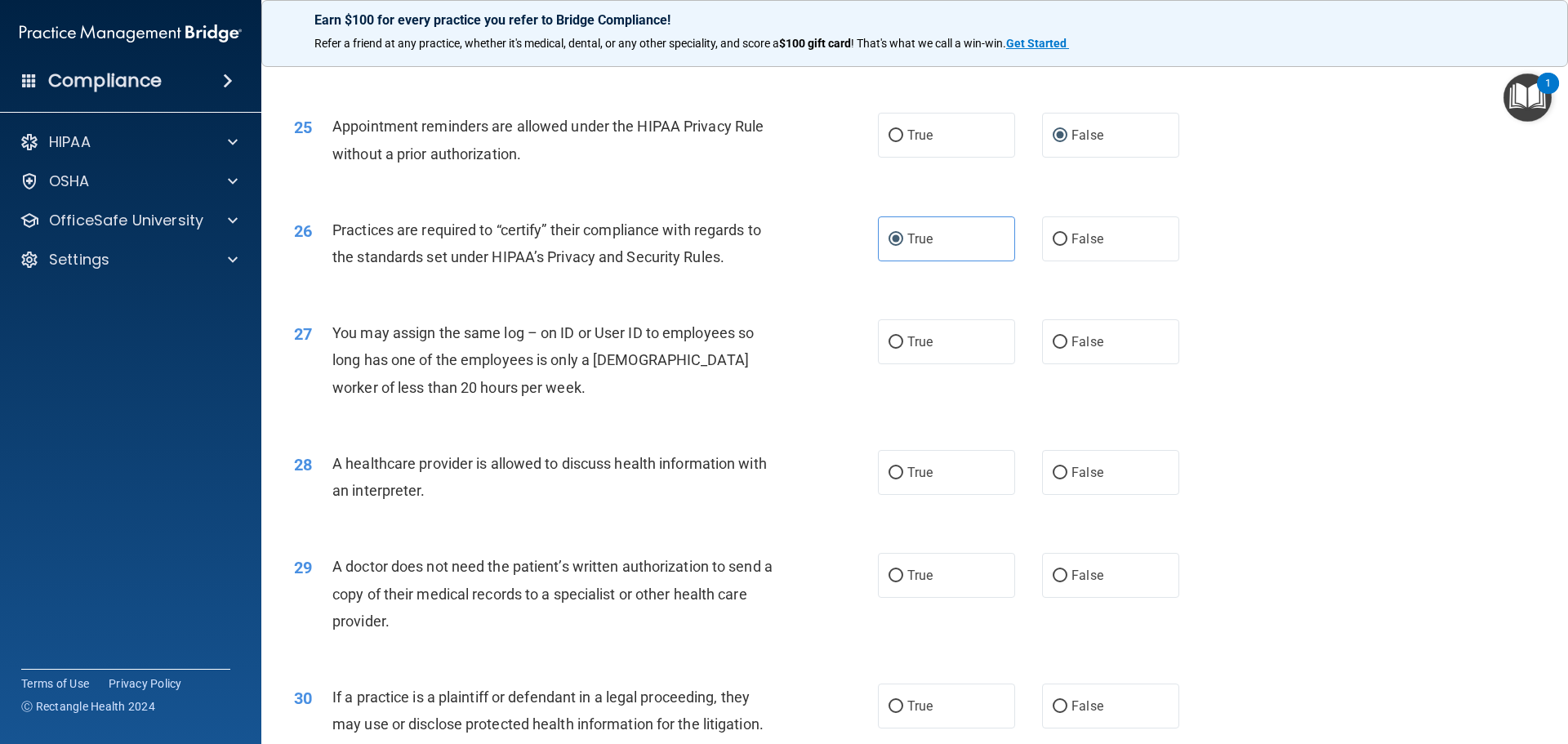
scroll to position [3058, 0]
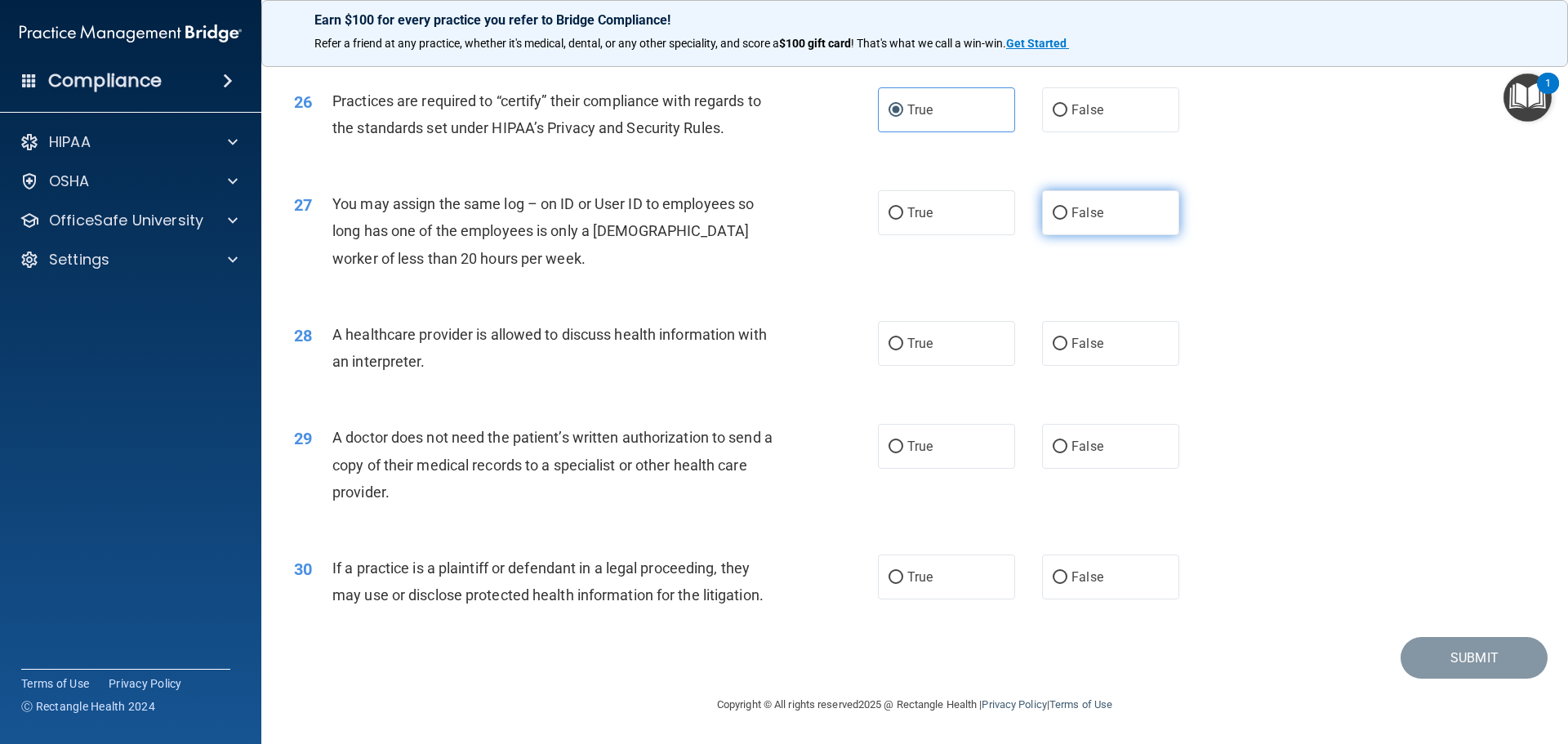
click at [1052, 211] on input "False" at bounding box center [1060, 214] width 15 height 12
radio input "true"
click at [1052, 345] on input "False" at bounding box center [1060, 344] width 15 height 12
radio input "true"
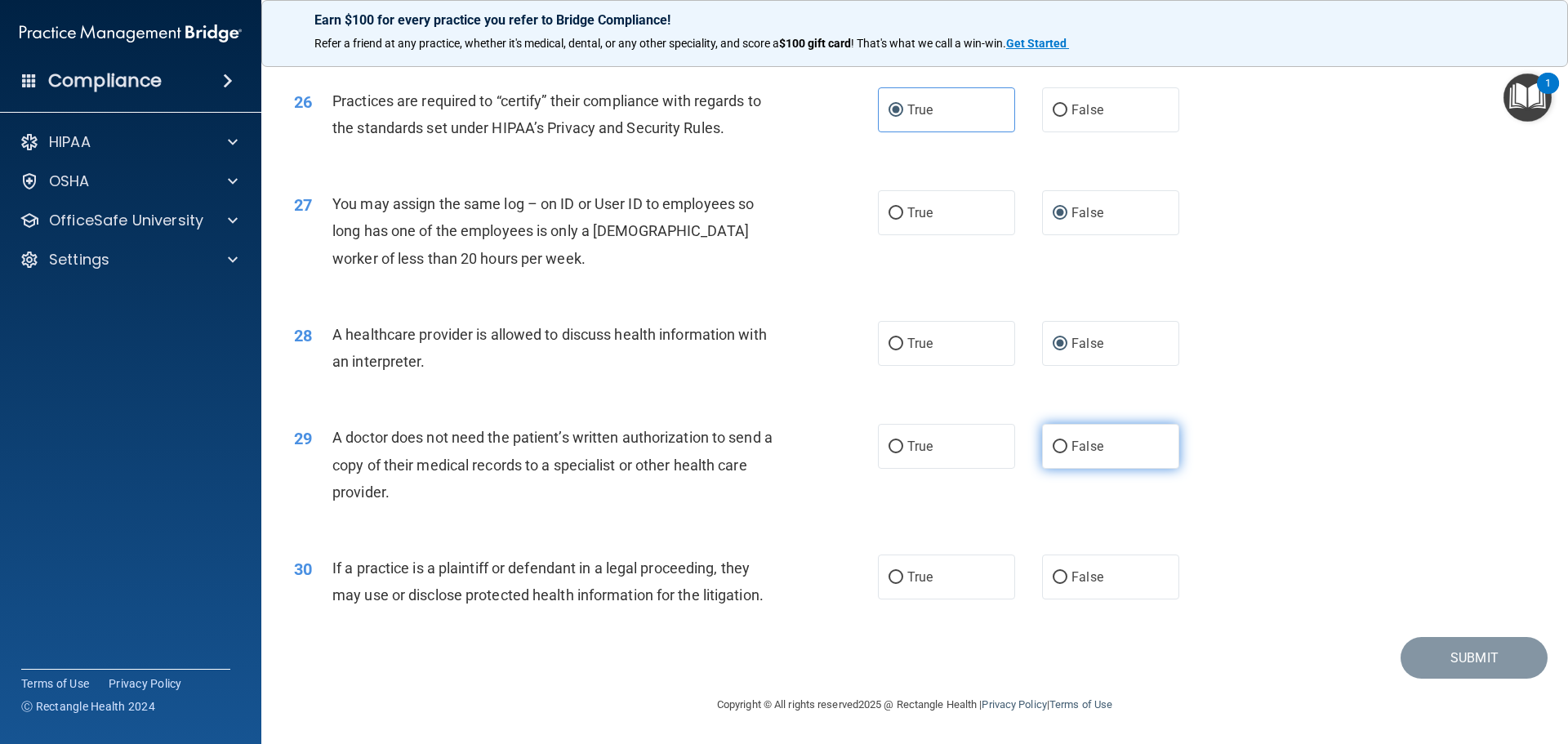
click at [1053, 450] on input "False" at bounding box center [1060, 447] width 15 height 12
radio input "true"
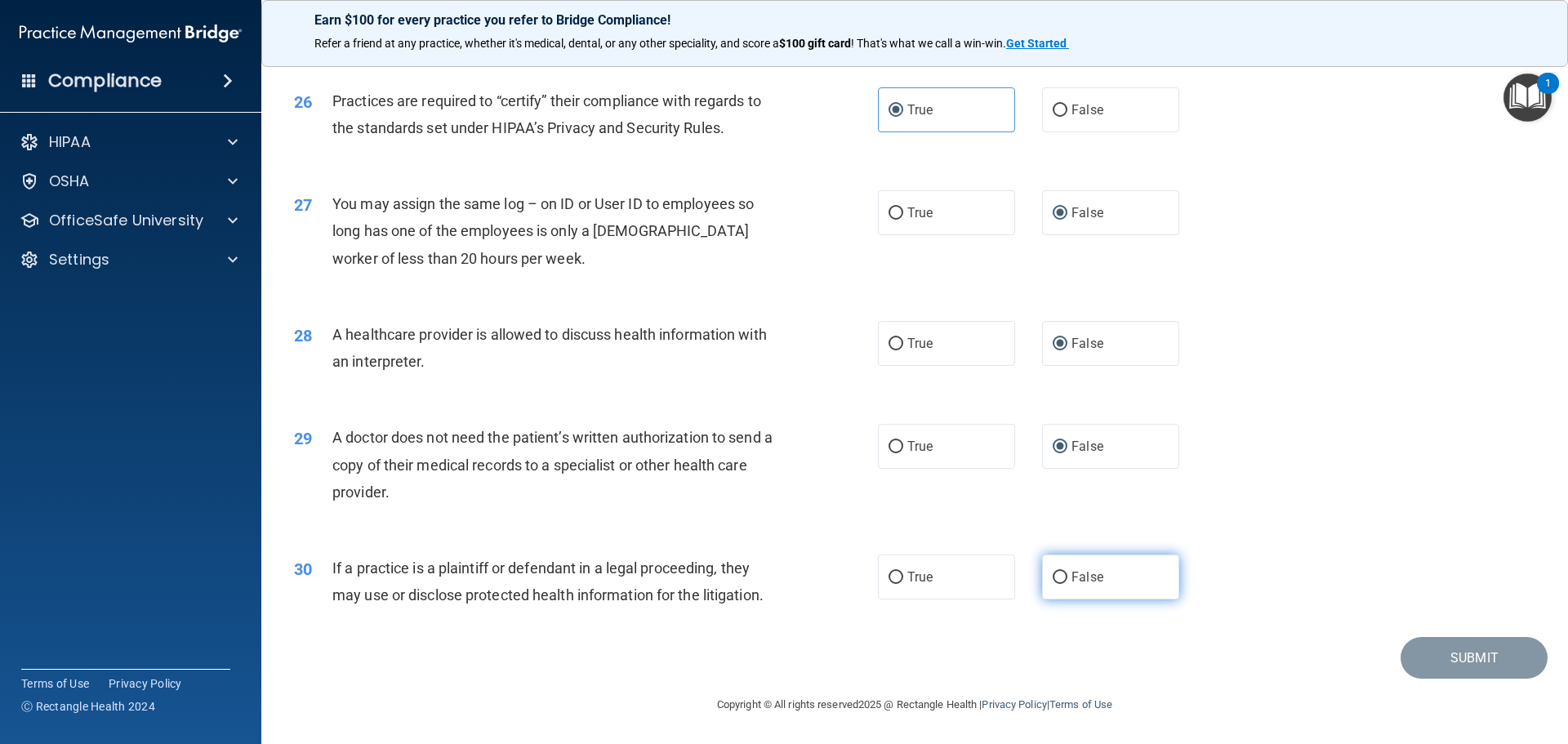
click at [1061, 579] on label "False" at bounding box center [1110, 576] width 137 height 45
click at [1061, 579] on input "False" at bounding box center [1060, 577] width 15 height 12
radio input "true"
click at [1469, 663] on button "Submit" at bounding box center [1474, 658] width 147 height 42
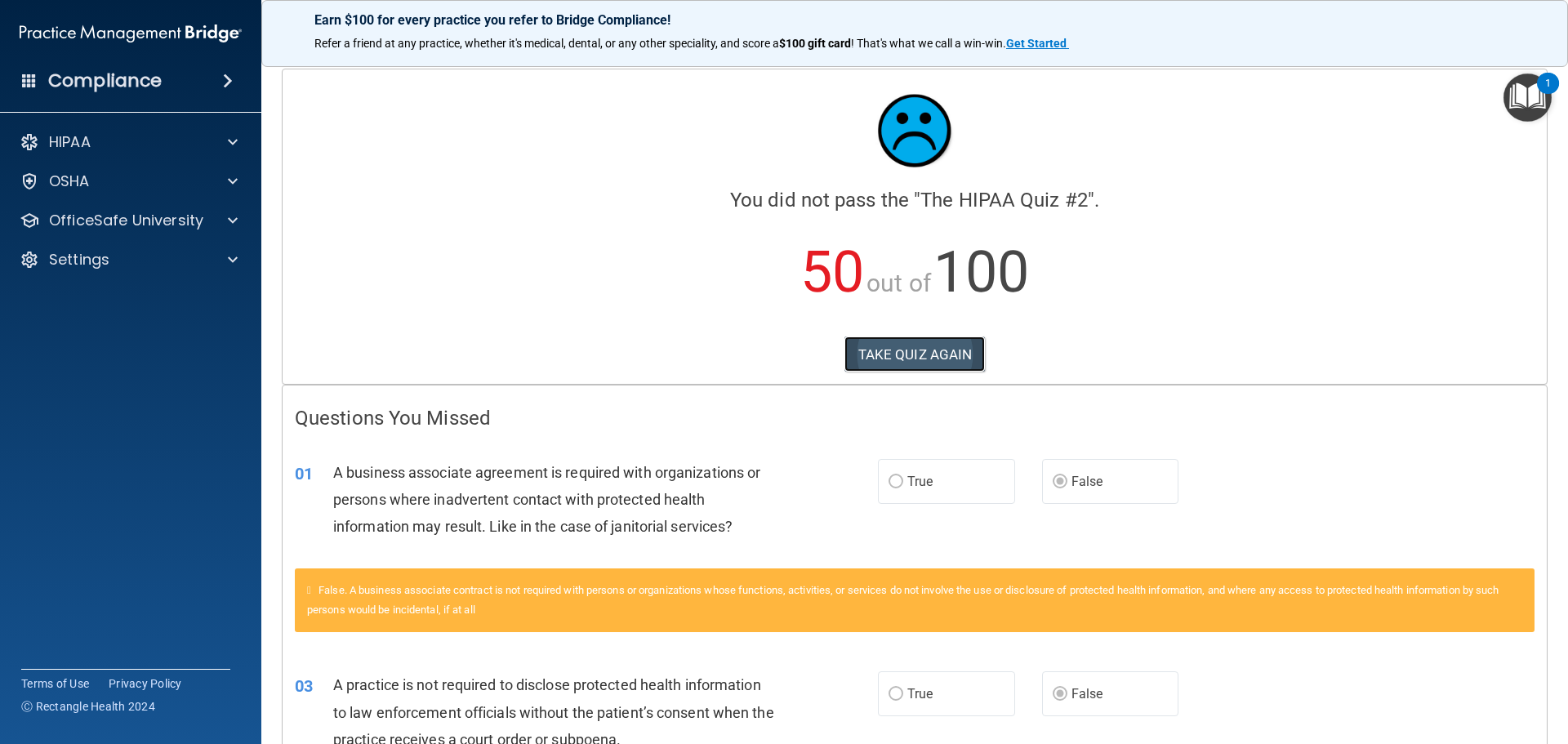
click at [865, 351] on button "TAKE QUIZ AGAIN" at bounding box center [915, 355] width 141 height 36
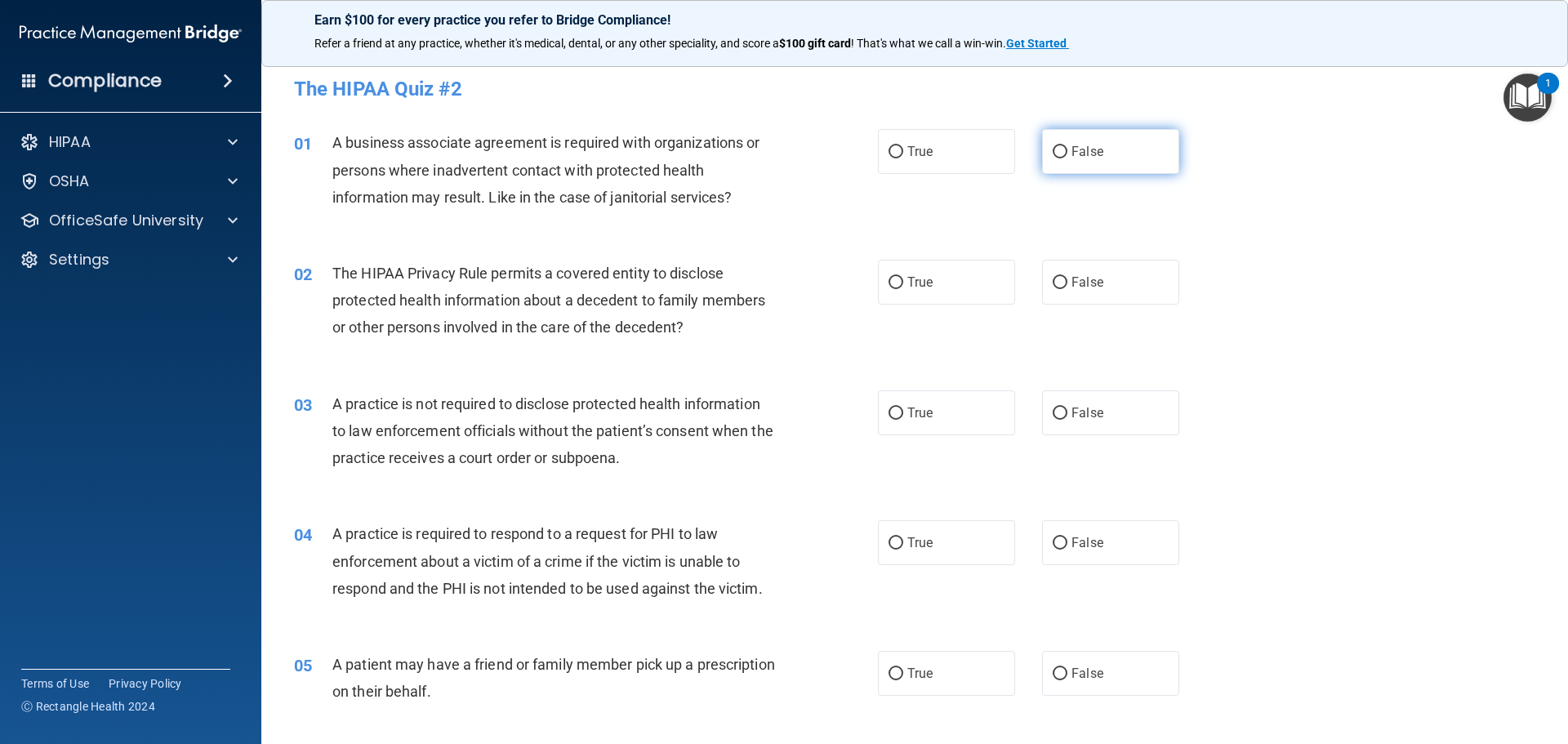
click at [1059, 153] on input "False" at bounding box center [1060, 152] width 15 height 12
radio input "true"
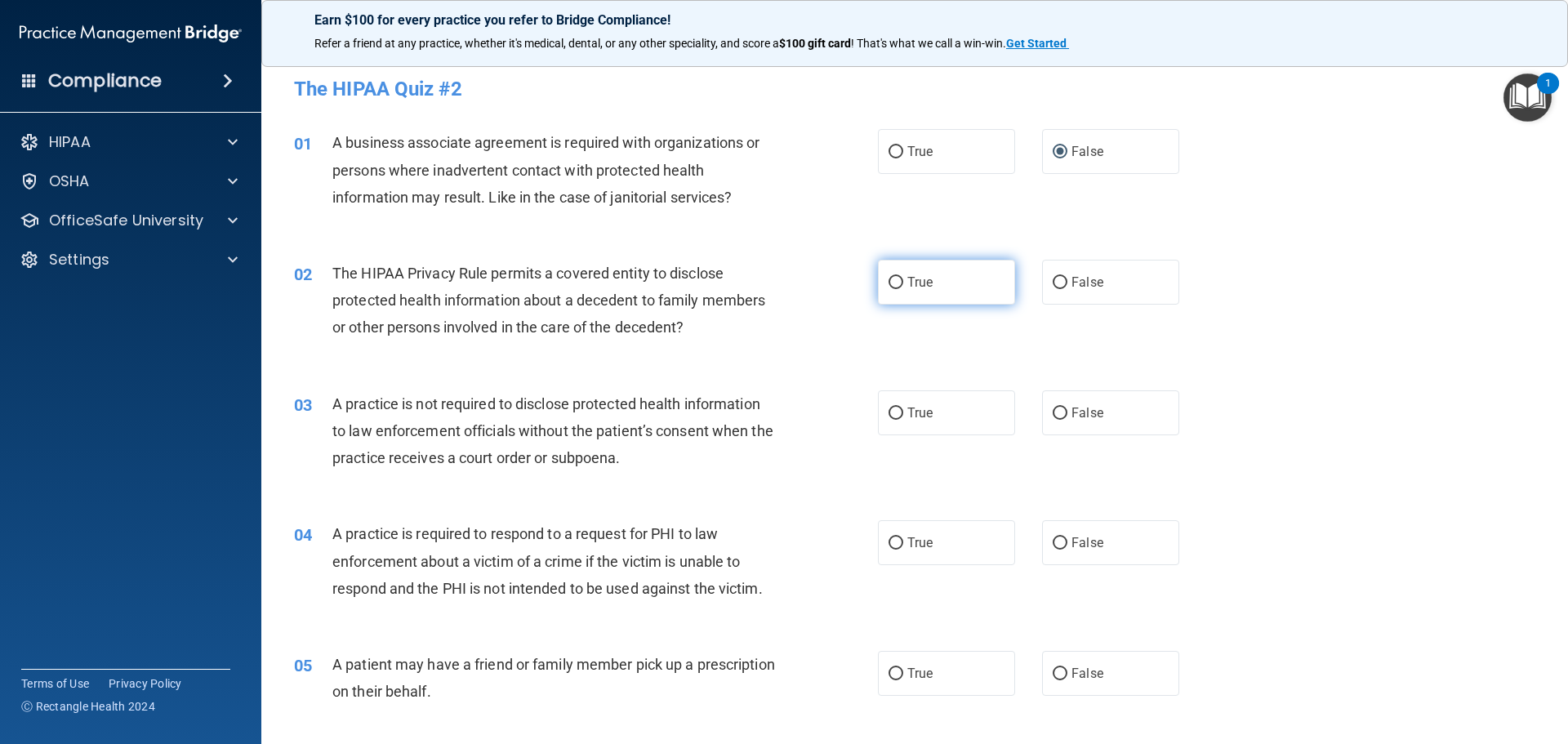
click at [891, 278] on input "True" at bounding box center [896, 282] width 15 height 12
radio input "true"
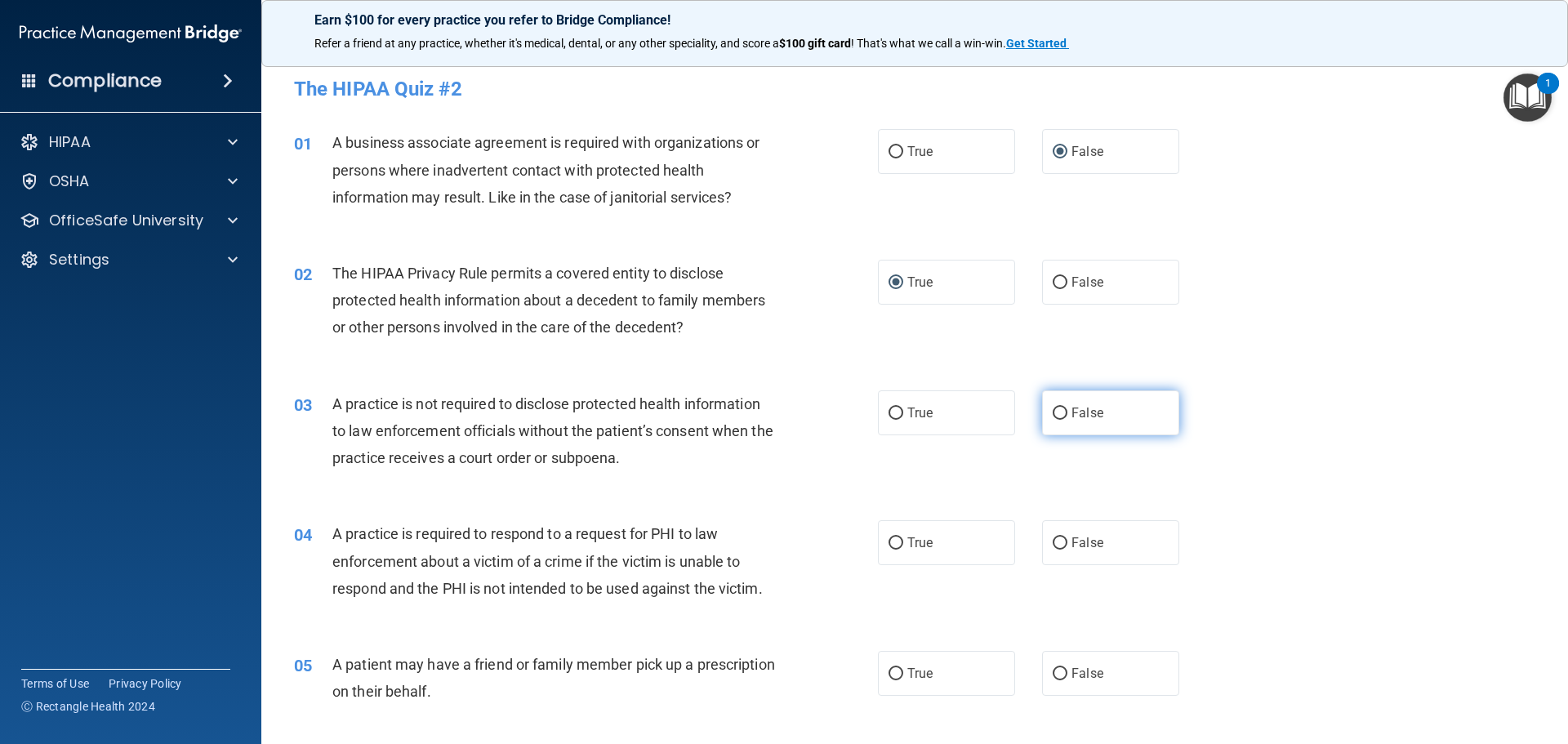
click at [1049, 402] on label "False" at bounding box center [1110, 412] width 137 height 45
click at [1052, 407] on input "False" at bounding box center [1060, 413] width 15 height 12
radio input "true"
click at [891, 544] on input "True" at bounding box center [896, 543] width 15 height 12
radio input "true"
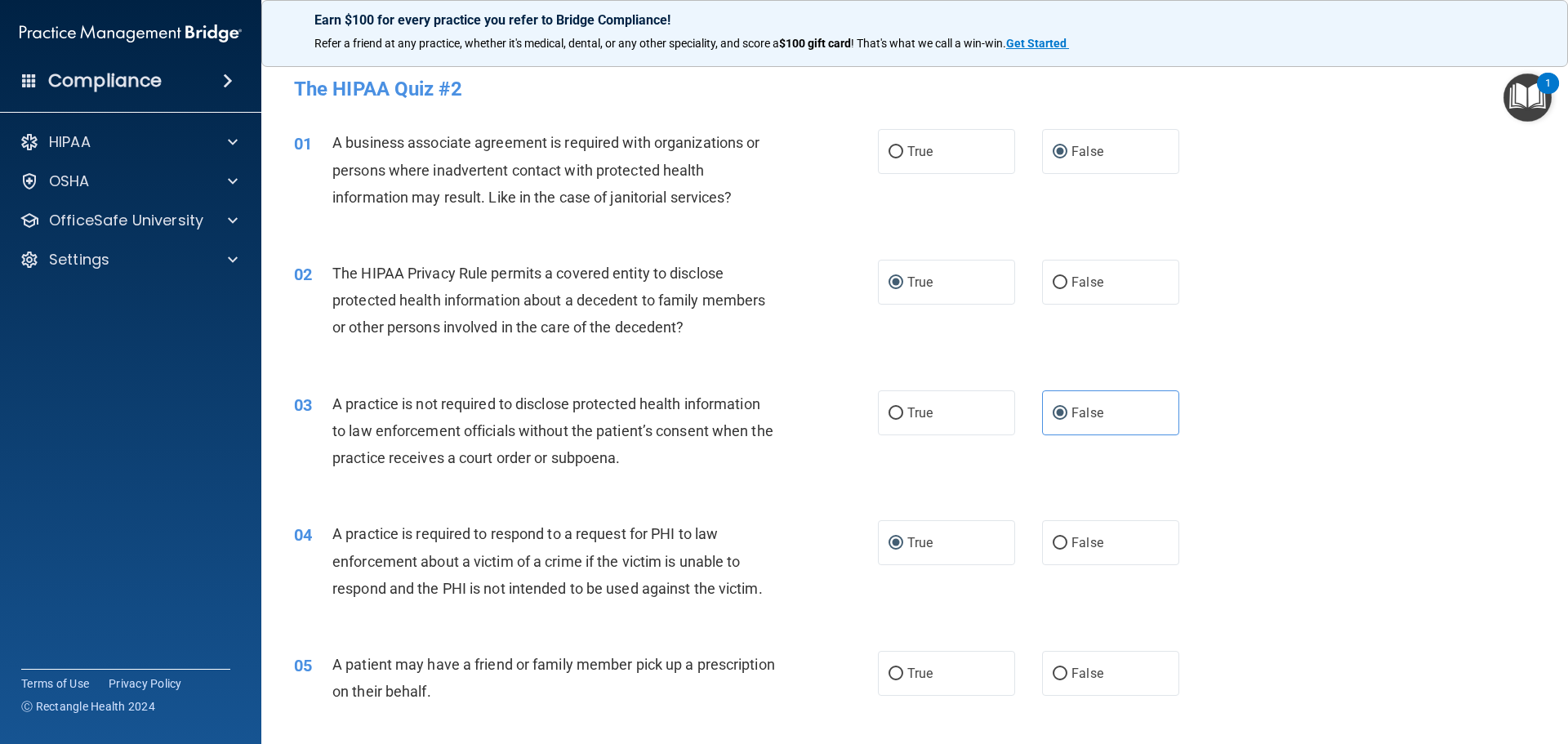
scroll to position [163, 0]
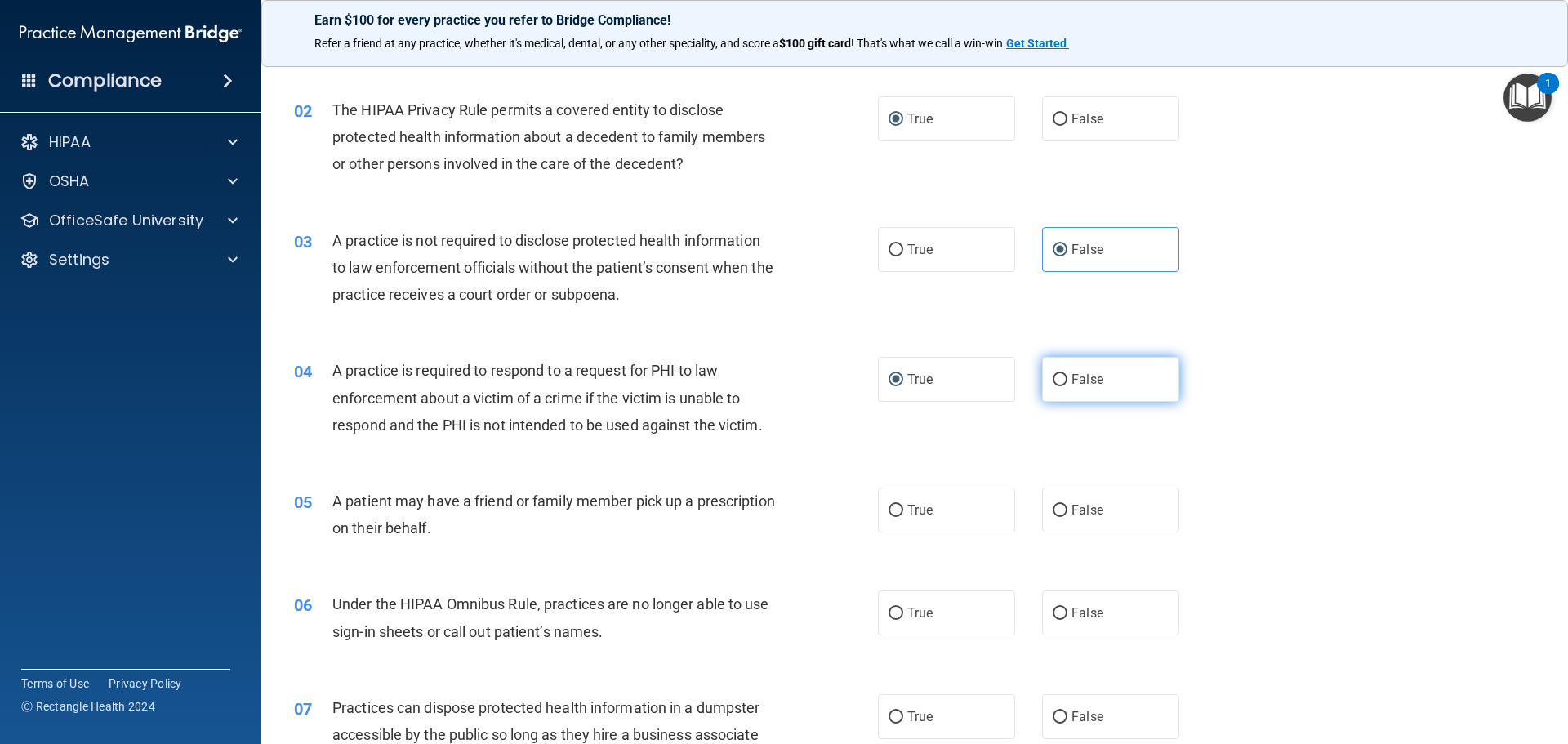
click at [1052, 379] on input "False" at bounding box center [1060, 380] width 15 height 12
radio input "true"
radio input "false"
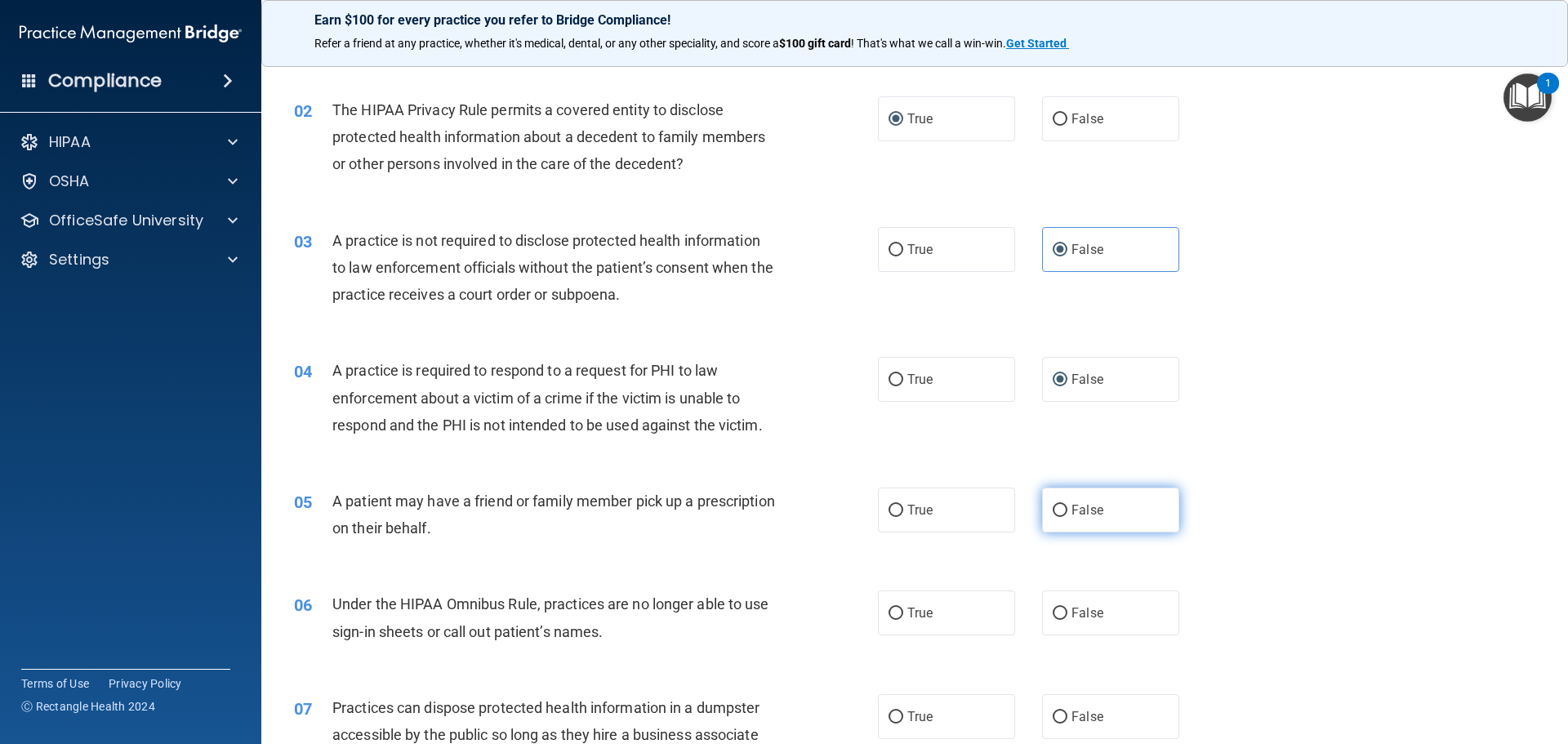
click at [1052, 508] on input "False" at bounding box center [1060, 511] width 15 height 12
radio input "true"
click at [1052, 614] on input "False" at bounding box center [1060, 613] width 15 height 12
radio input "true"
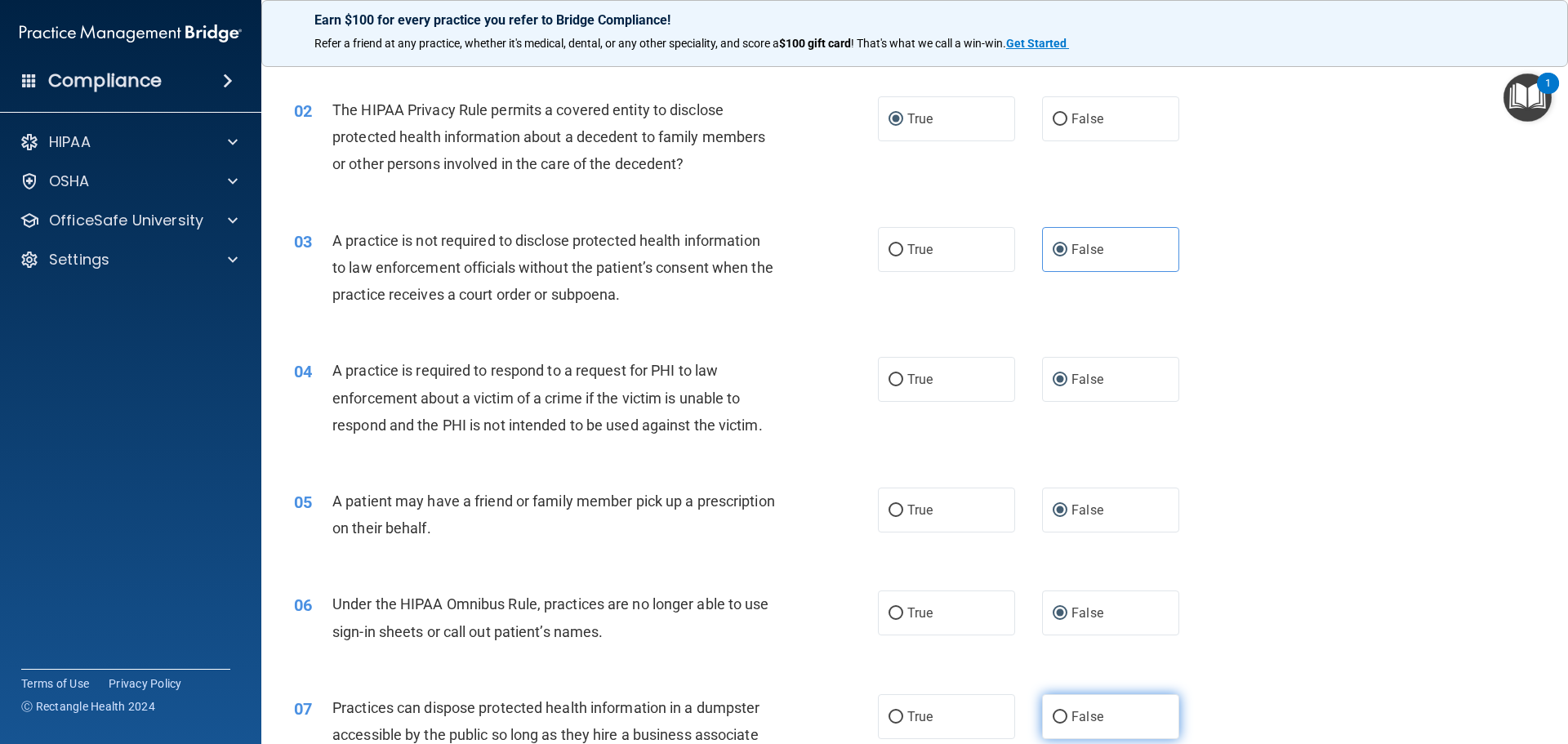
click at [1053, 711] on input "False" at bounding box center [1060, 717] width 15 height 12
radio input "true"
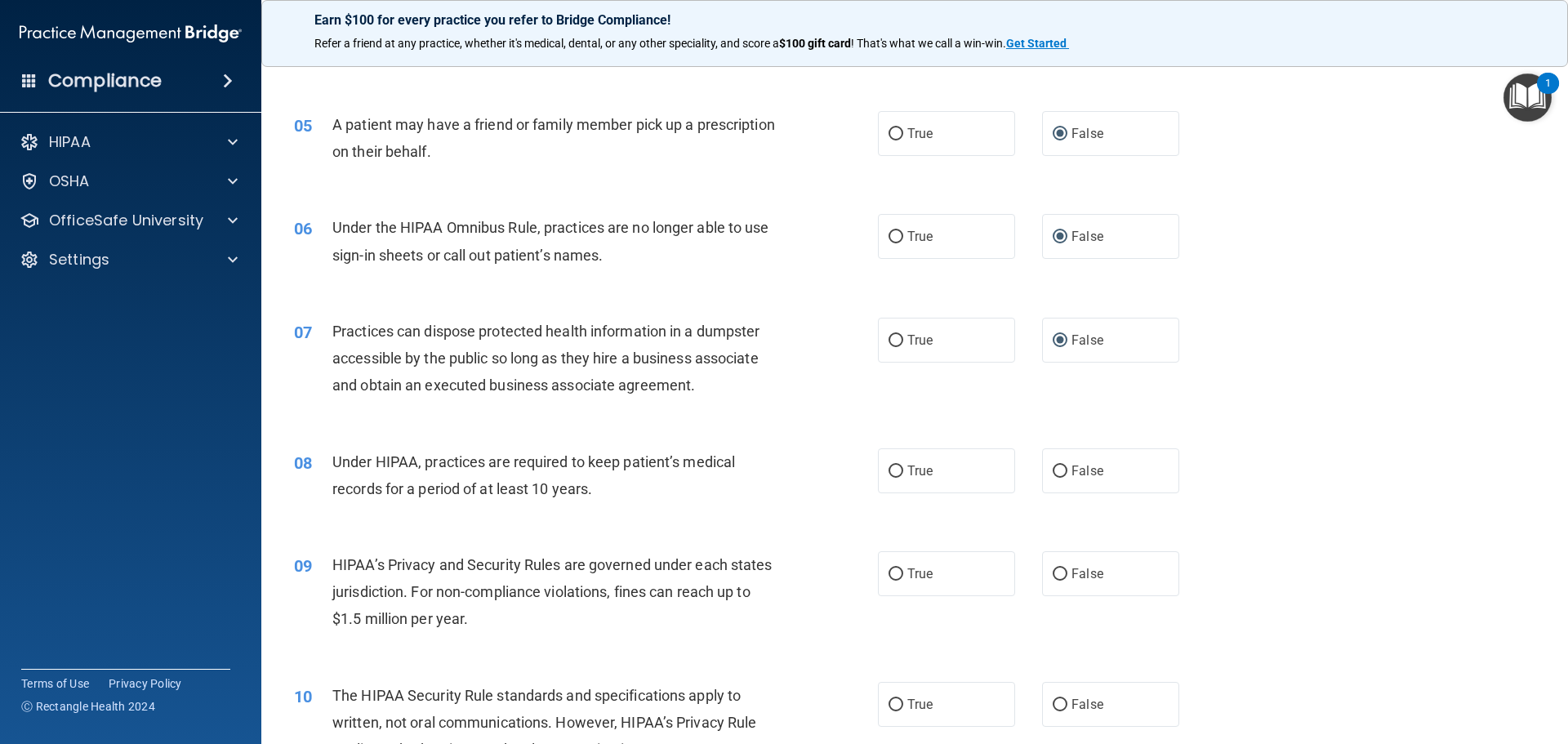
scroll to position [572, 0]
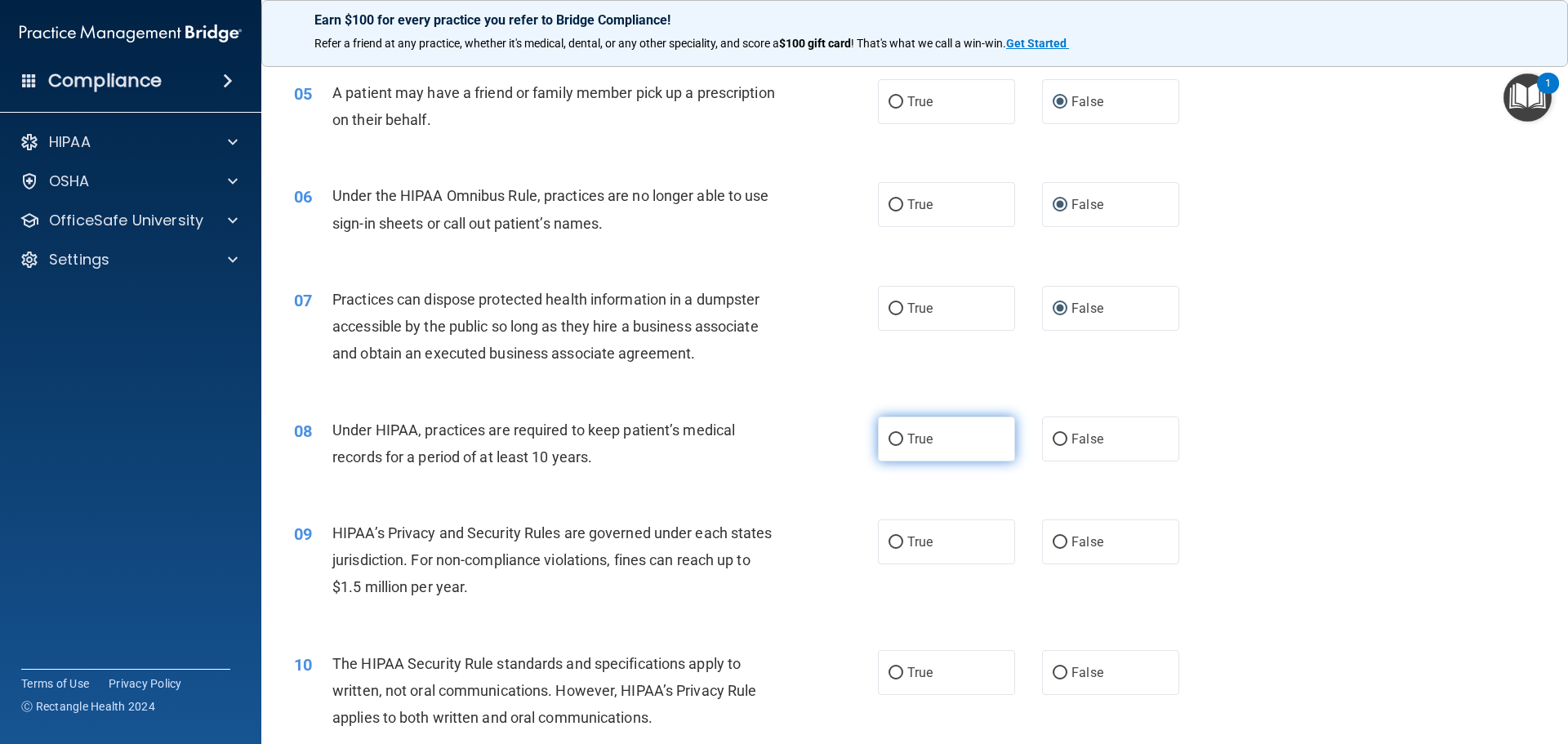
click at [888, 438] on input "True" at bounding box center [896, 439] width 15 height 12
radio input "true"
click at [888, 543] on input "True" at bounding box center [896, 542] width 15 height 12
radio input "true"
click at [1052, 439] on input "False" at bounding box center [1060, 439] width 15 height 12
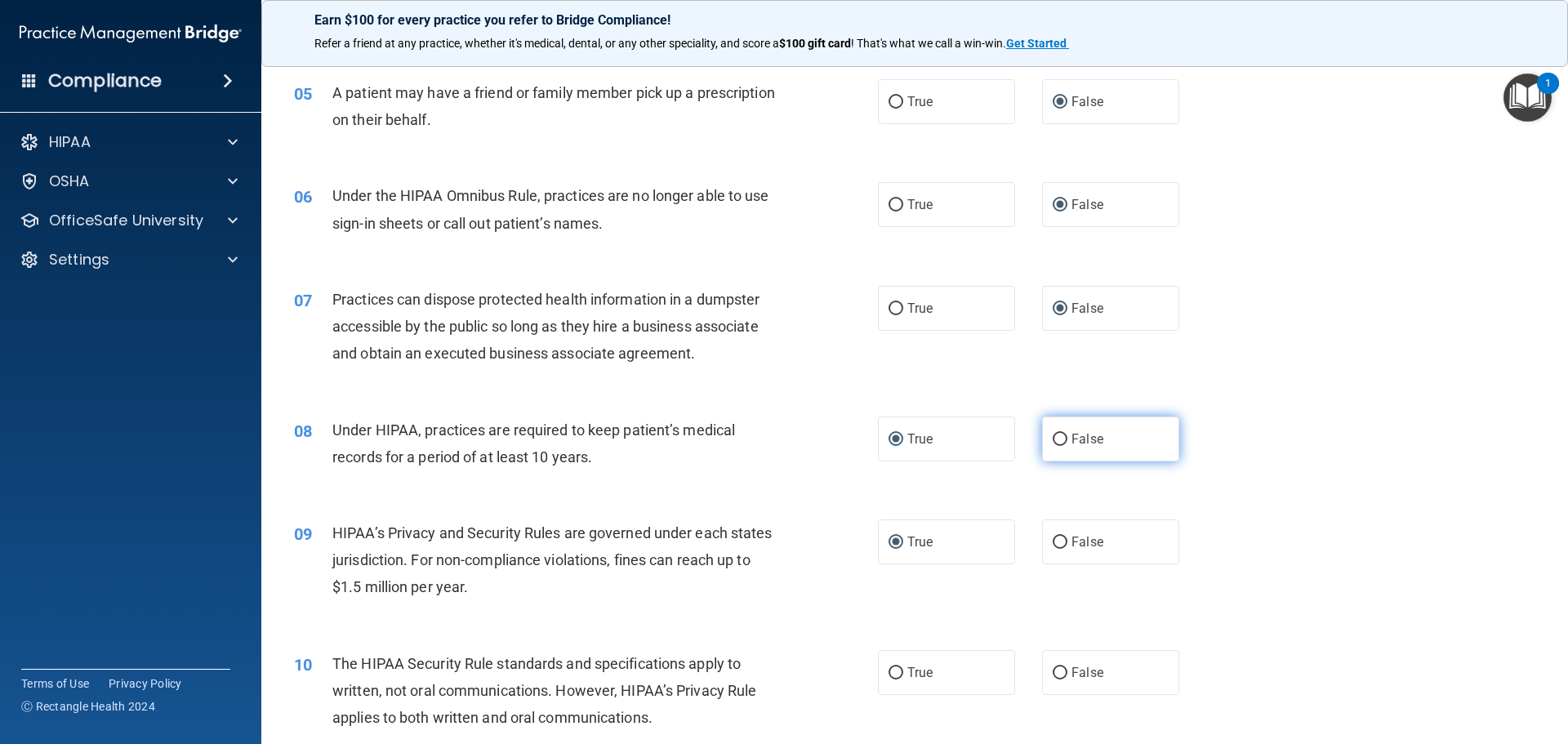
radio input "true"
radio input "false"
click at [1054, 549] on label "False" at bounding box center [1110, 542] width 137 height 45
click at [1054, 549] on input "False" at bounding box center [1060, 542] width 15 height 12
radio input "true"
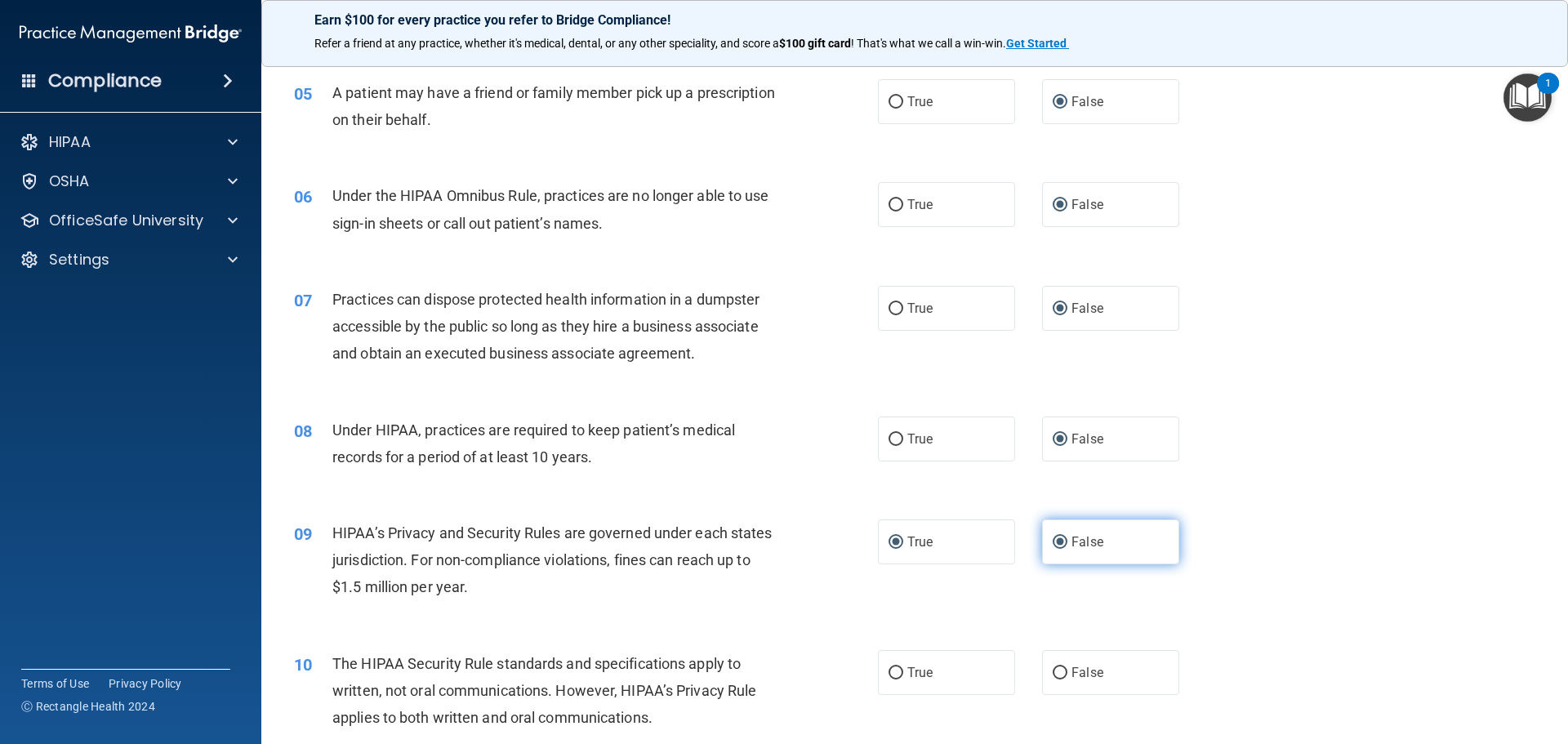
radio input "false"
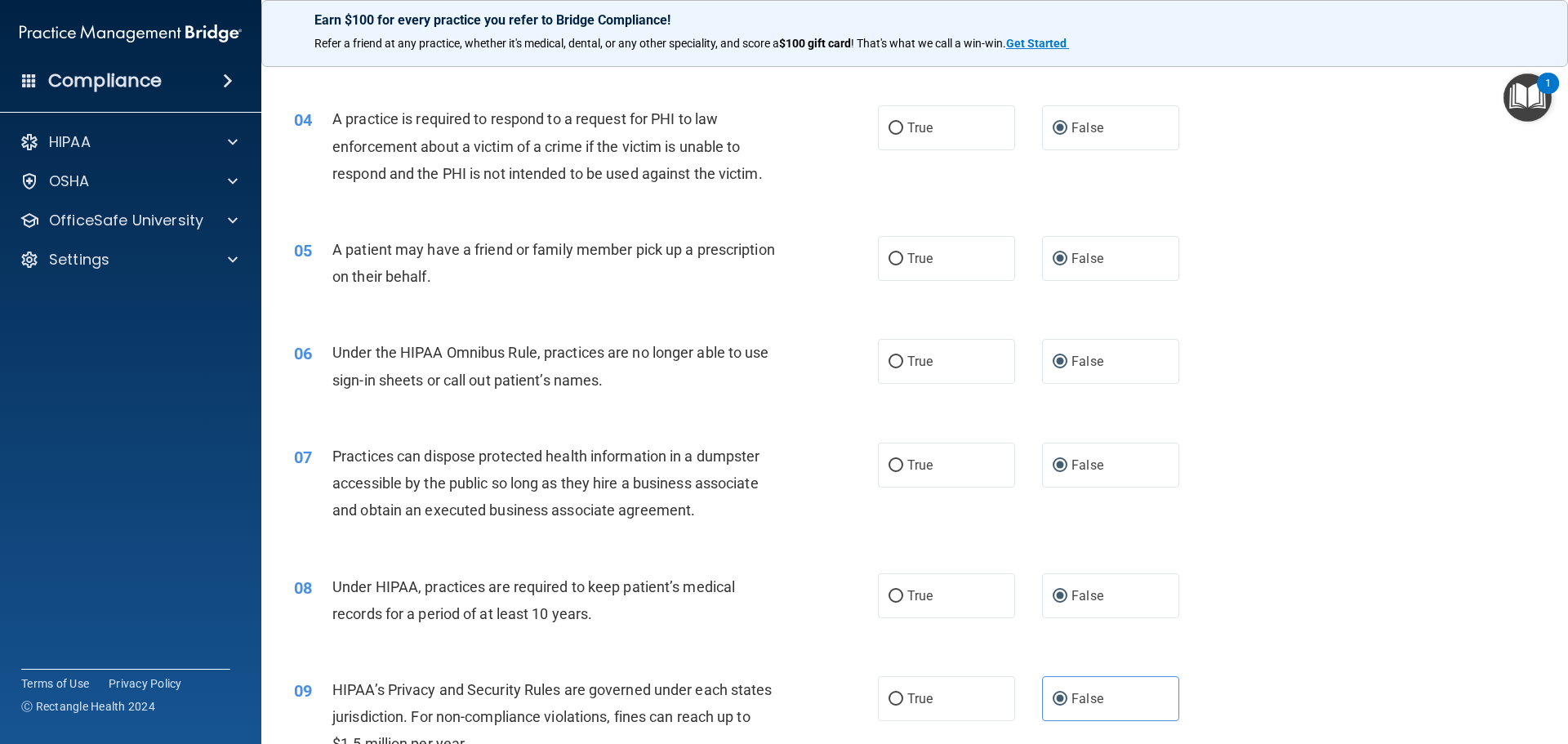
scroll to position [408, 0]
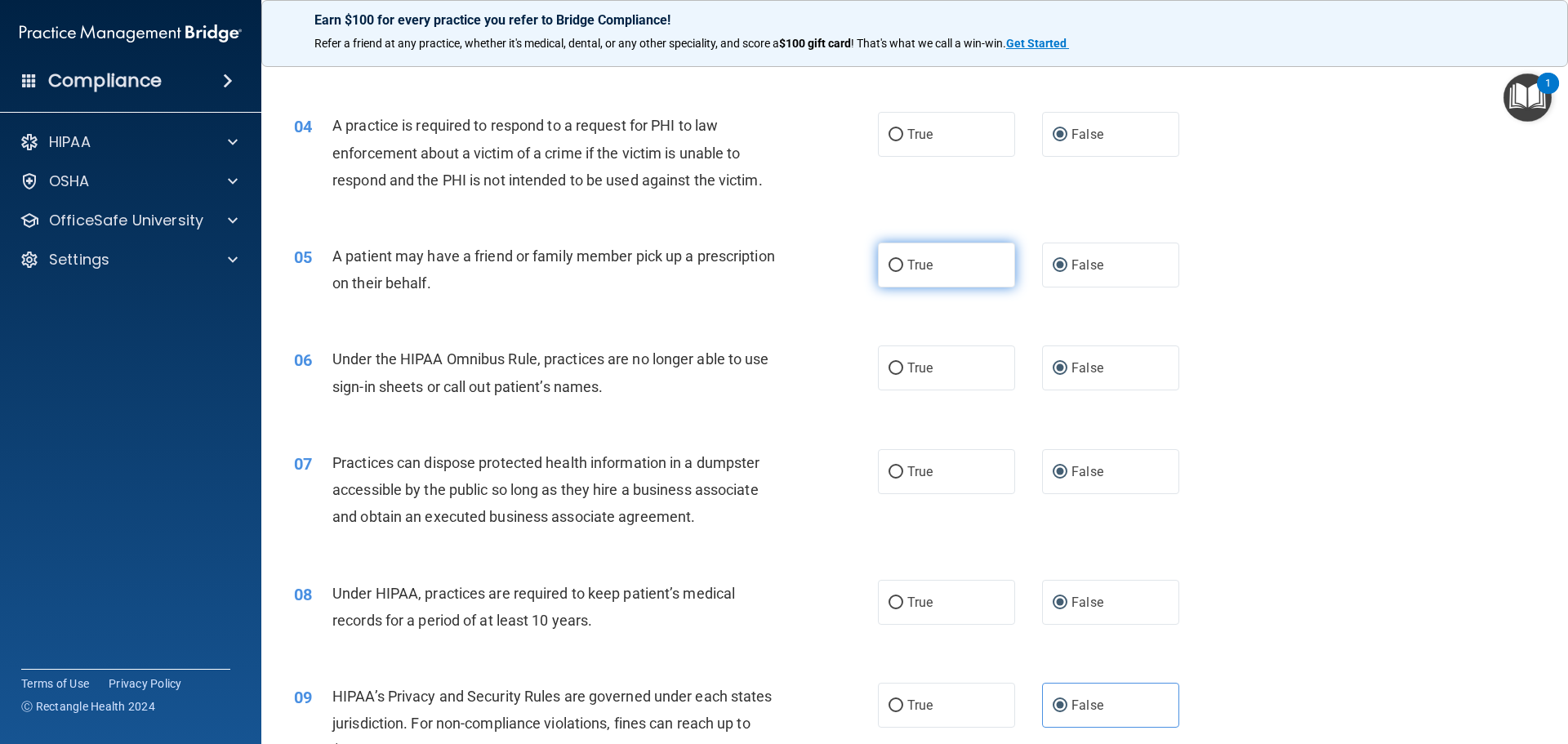
click at [888, 264] on input "True" at bounding box center [896, 265] width 15 height 12
radio input "true"
radio input "false"
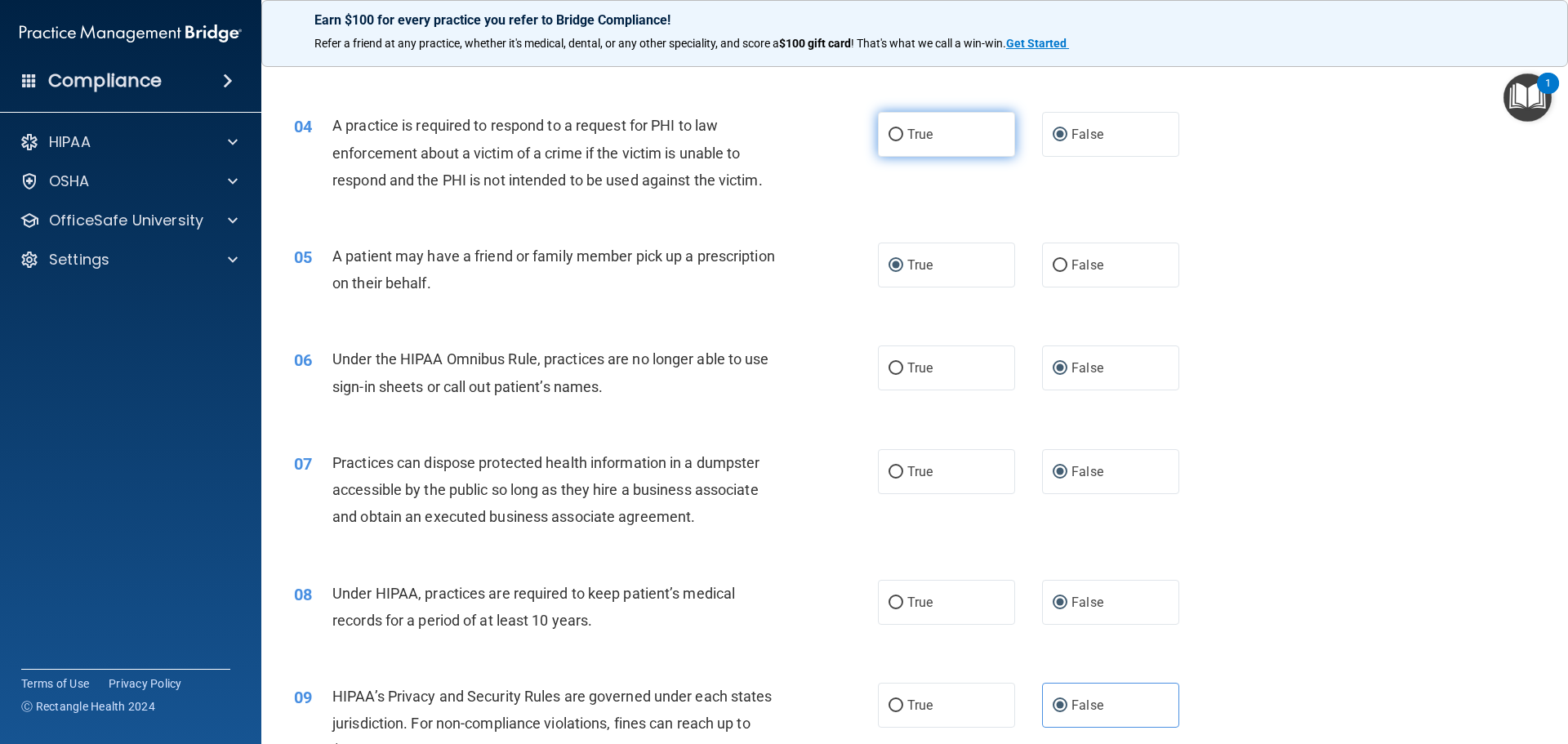
click at [889, 134] on input "True" at bounding box center [896, 135] width 15 height 12
radio input "true"
radio input "false"
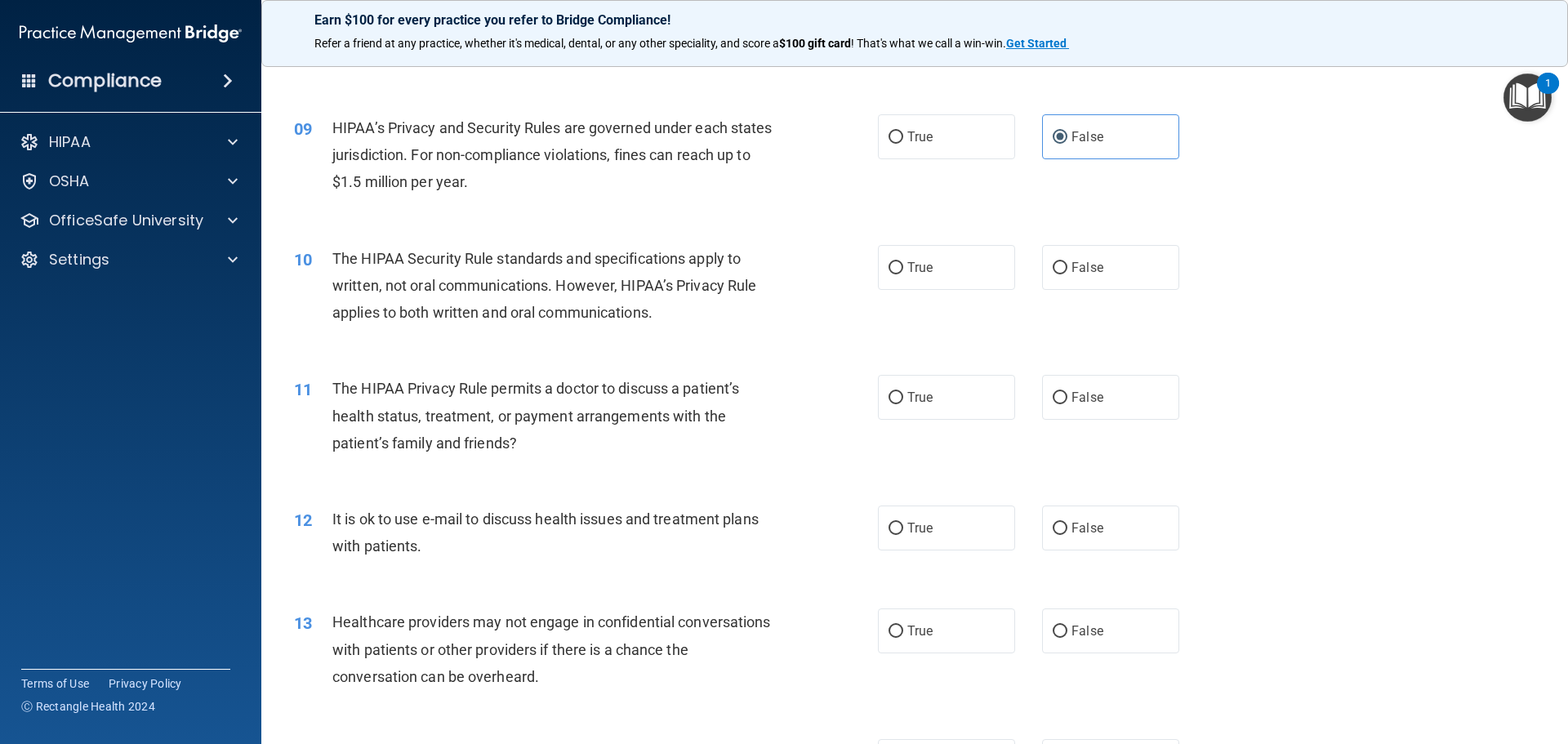
scroll to position [981, 0]
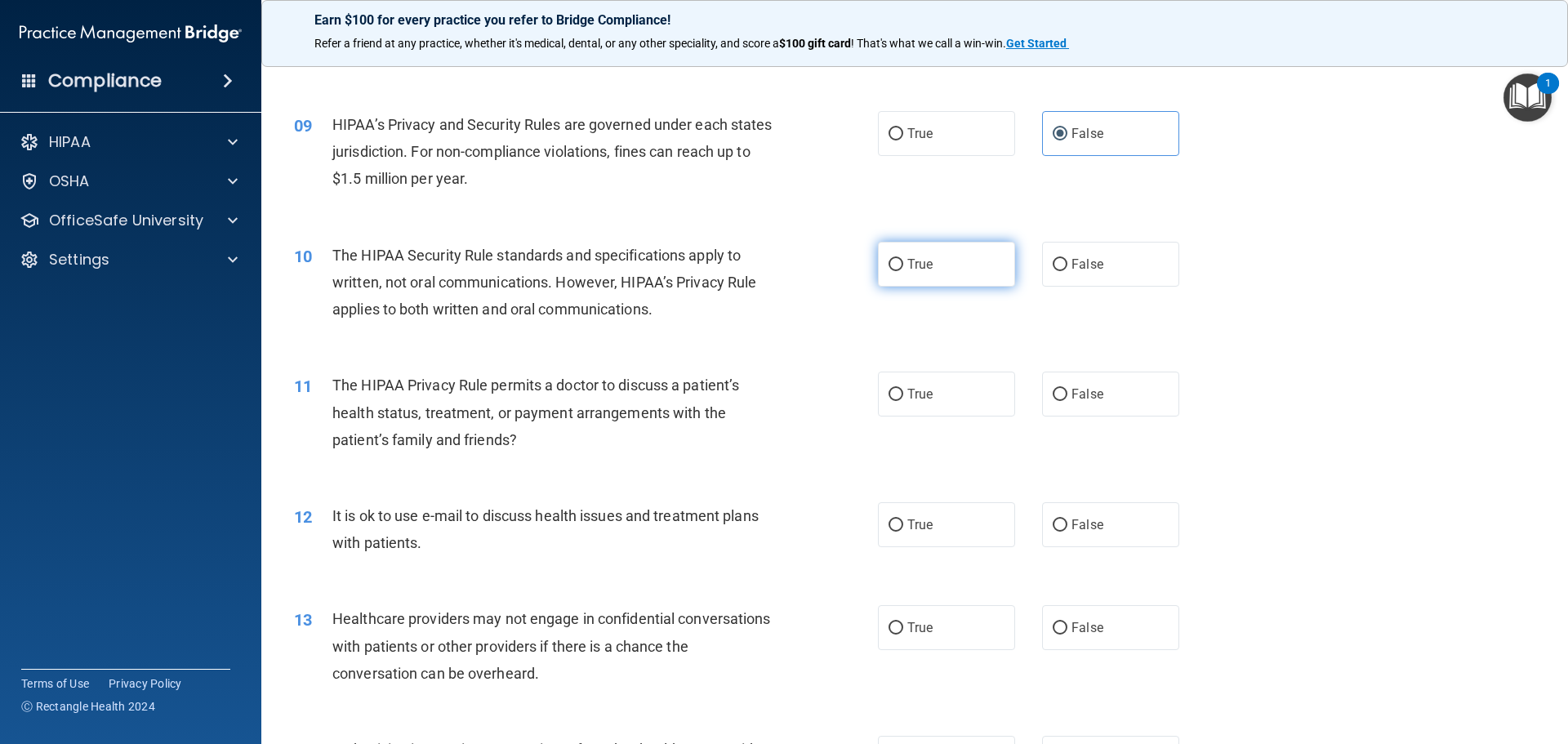
click at [892, 270] on input "True" at bounding box center [896, 264] width 15 height 12
radio input "true"
click at [888, 392] on input "True" at bounding box center [896, 394] width 15 height 12
radio input "true"
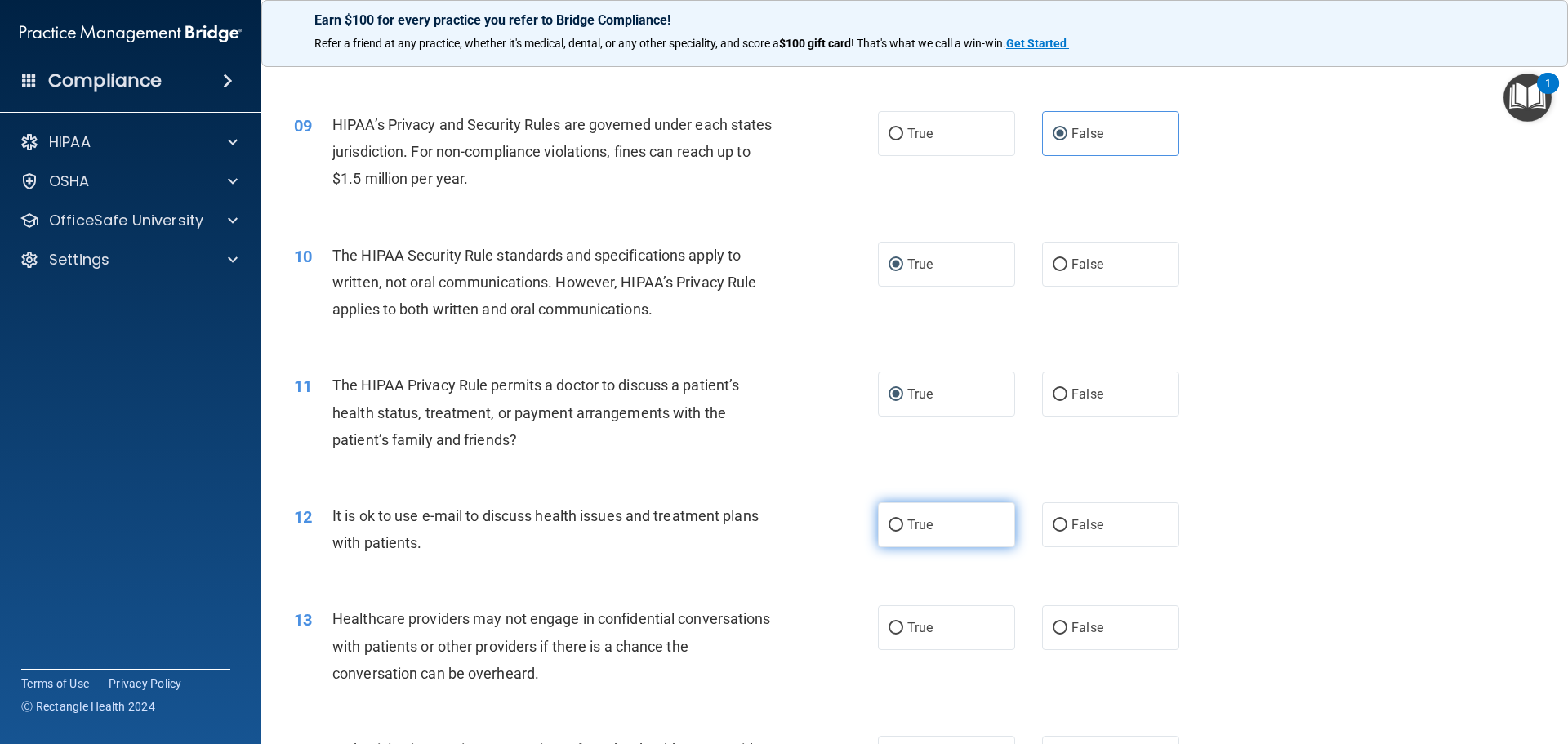
click at [888, 522] on input "True" at bounding box center [896, 526] width 15 height 12
radio input "true"
click at [888, 630] on input "True" at bounding box center [896, 628] width 15 height 12
radio input "true"
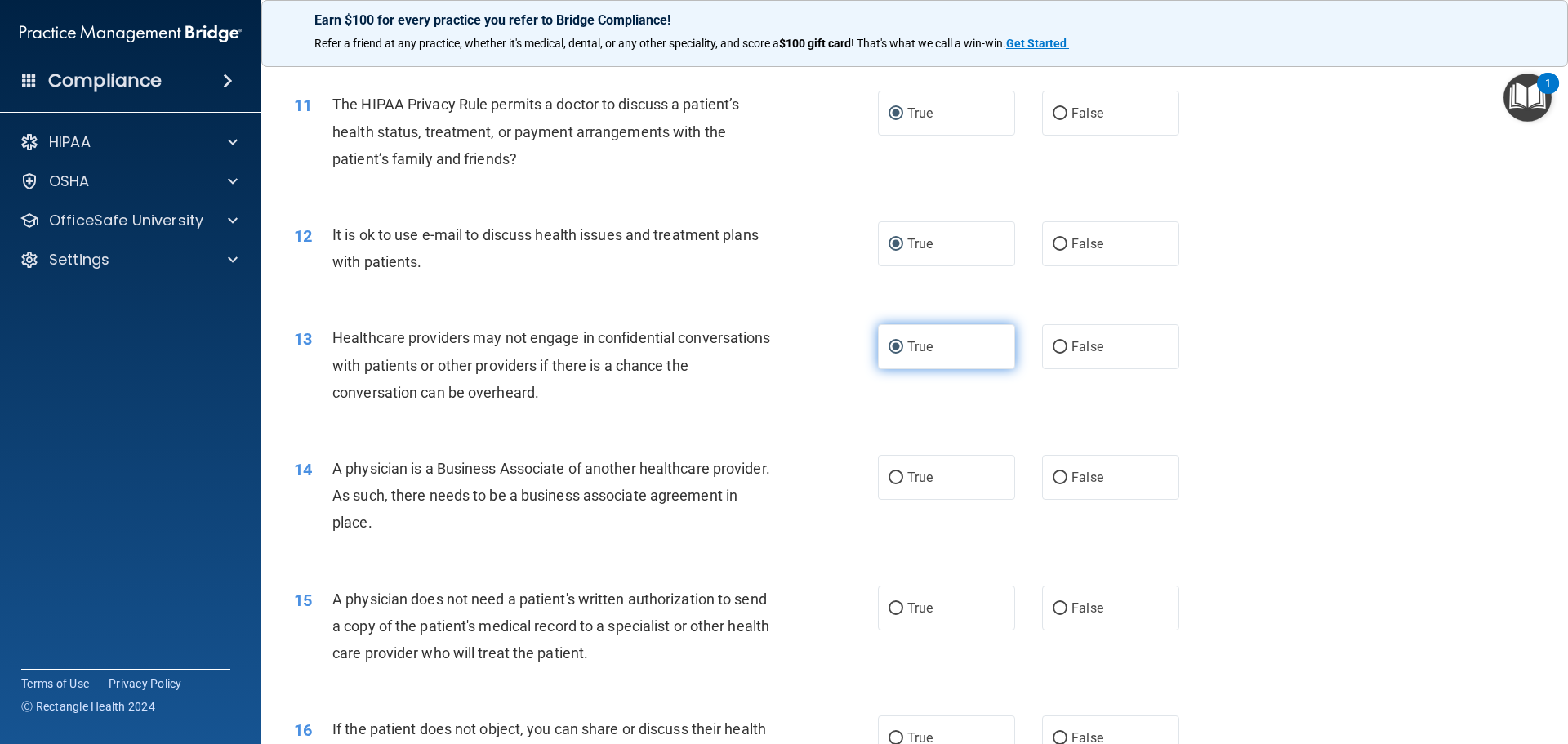
scroll to position [1307, 0]
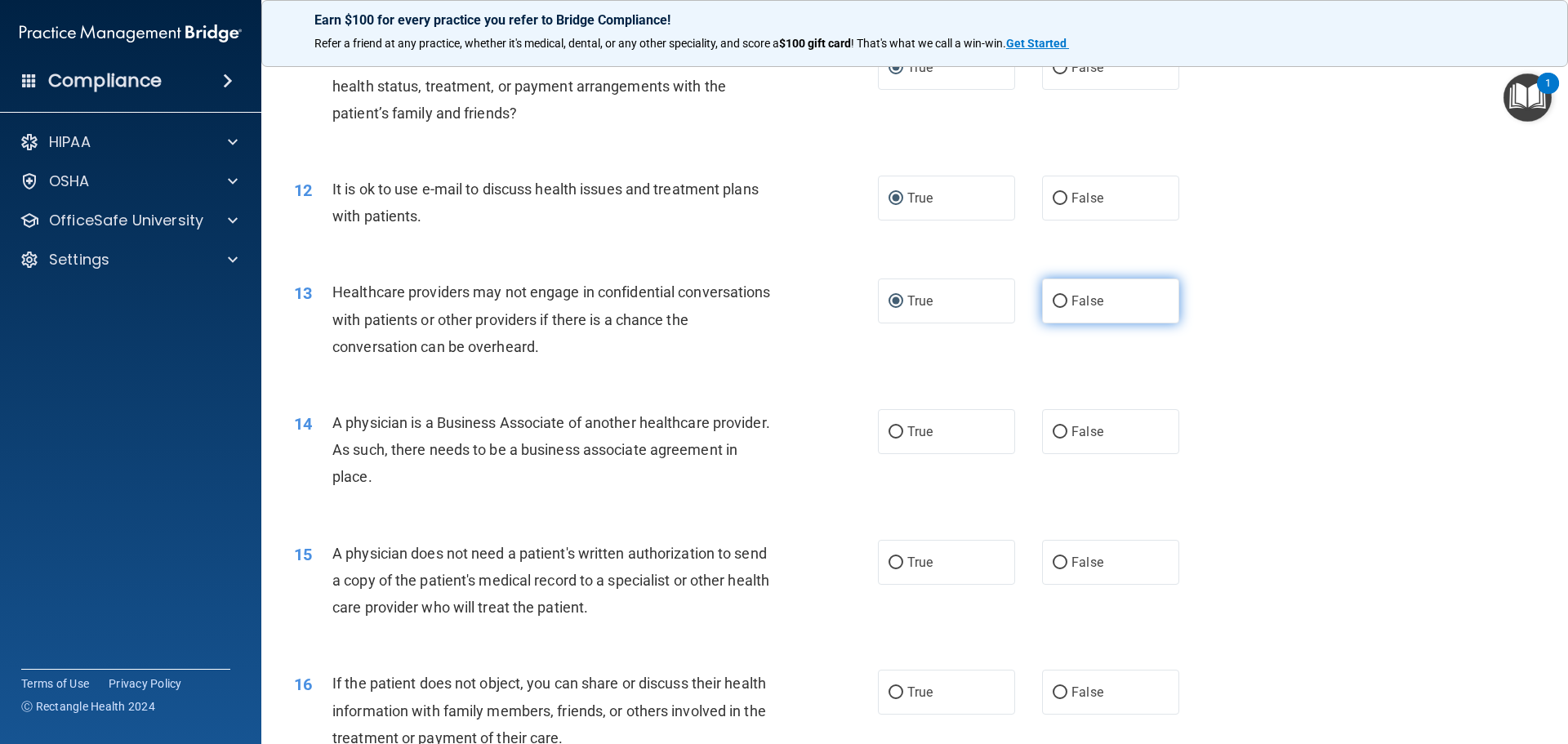
click at [1042, 296] on label "False" at bounding box center [1110, 301] width 137 height 45
click at [1052, 296] on input "False" at bounding box center [1060, 301] width 15 height 12
radio input "true"
radio input "false"
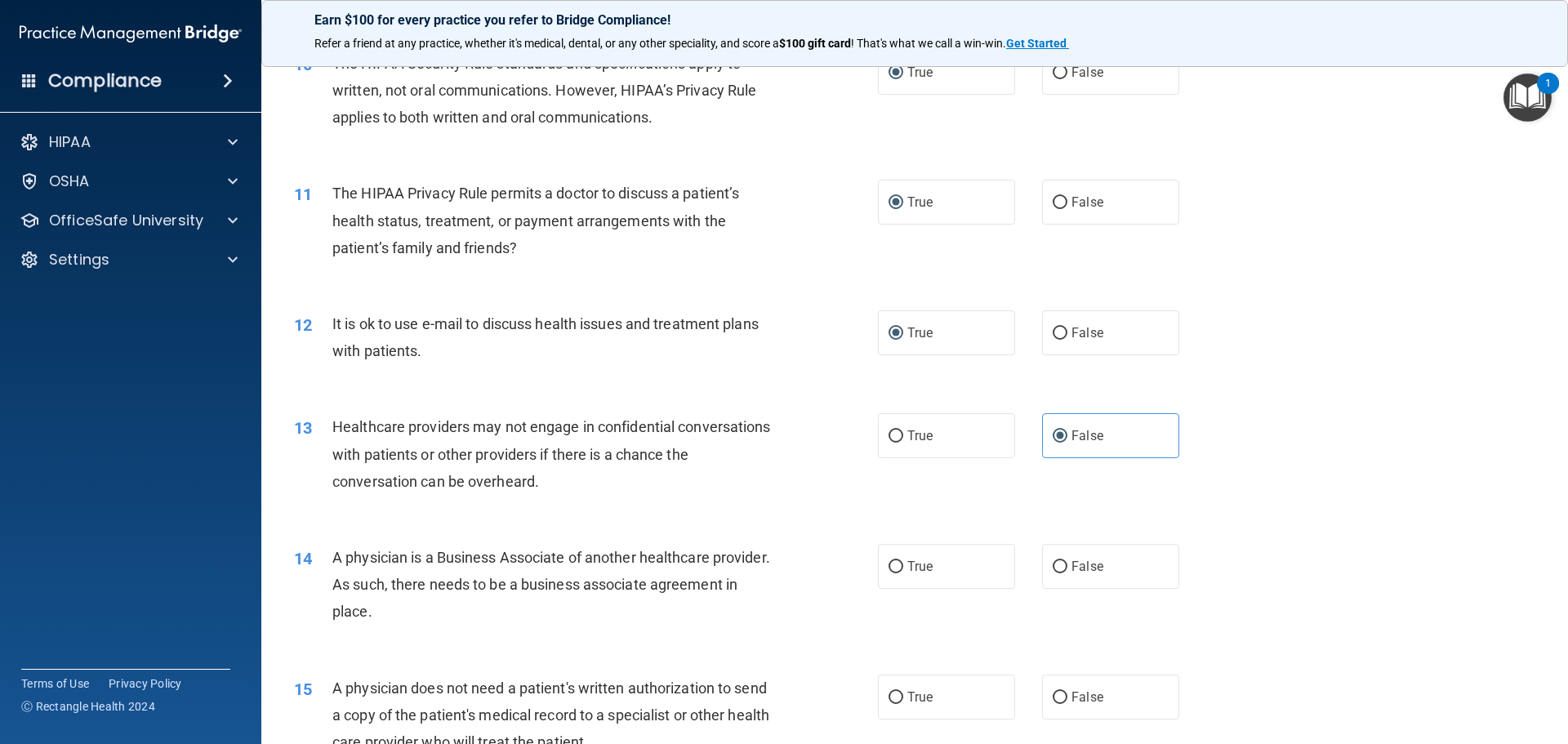
scroll to position [1225, 0]
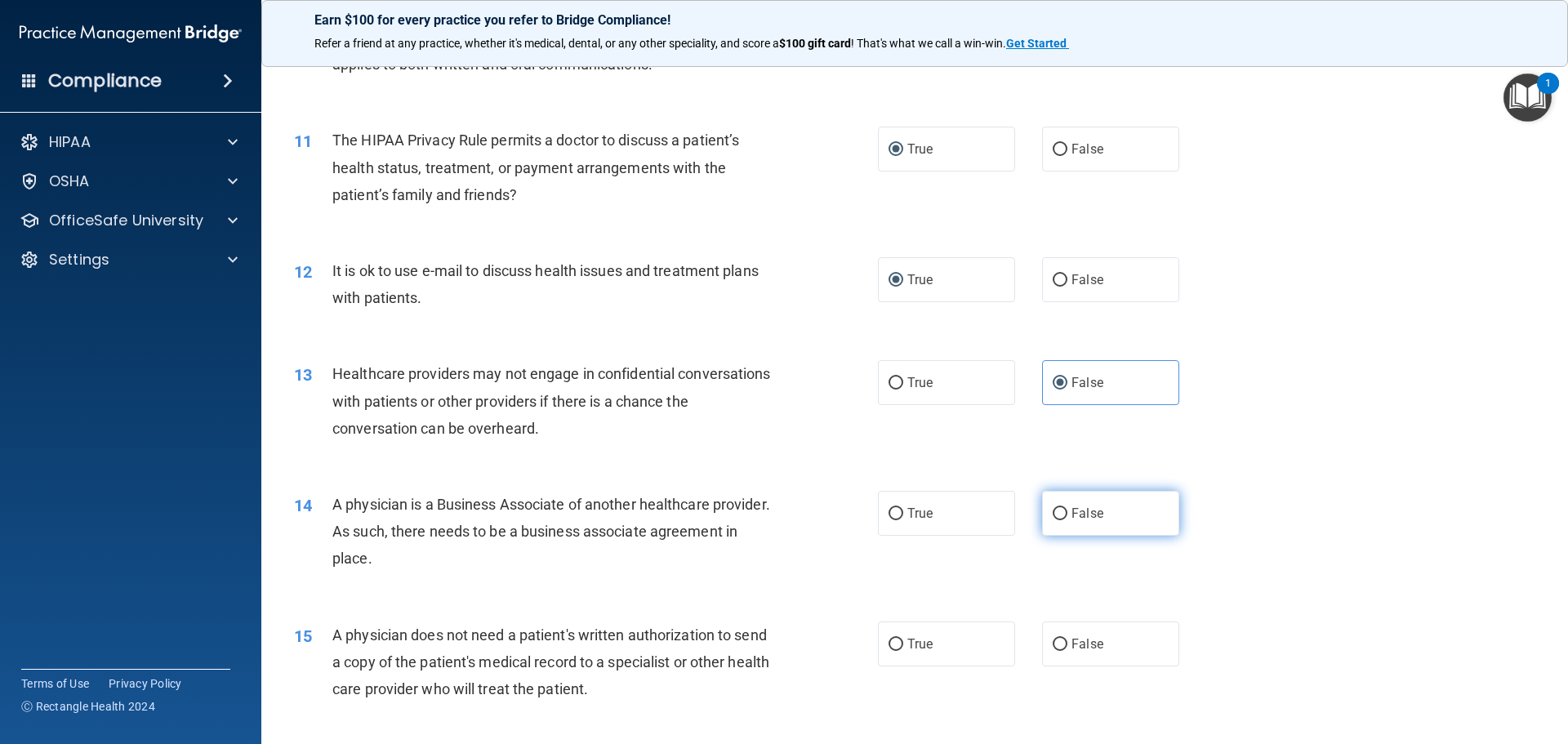
click at [1055, 512] on input "False" at bounding box center [1060, 514] width 15 height 12
radio input "true"
click at [888, 645] on input "True" at bounding box center [896, 645] width 15 height 12
radio input "true"
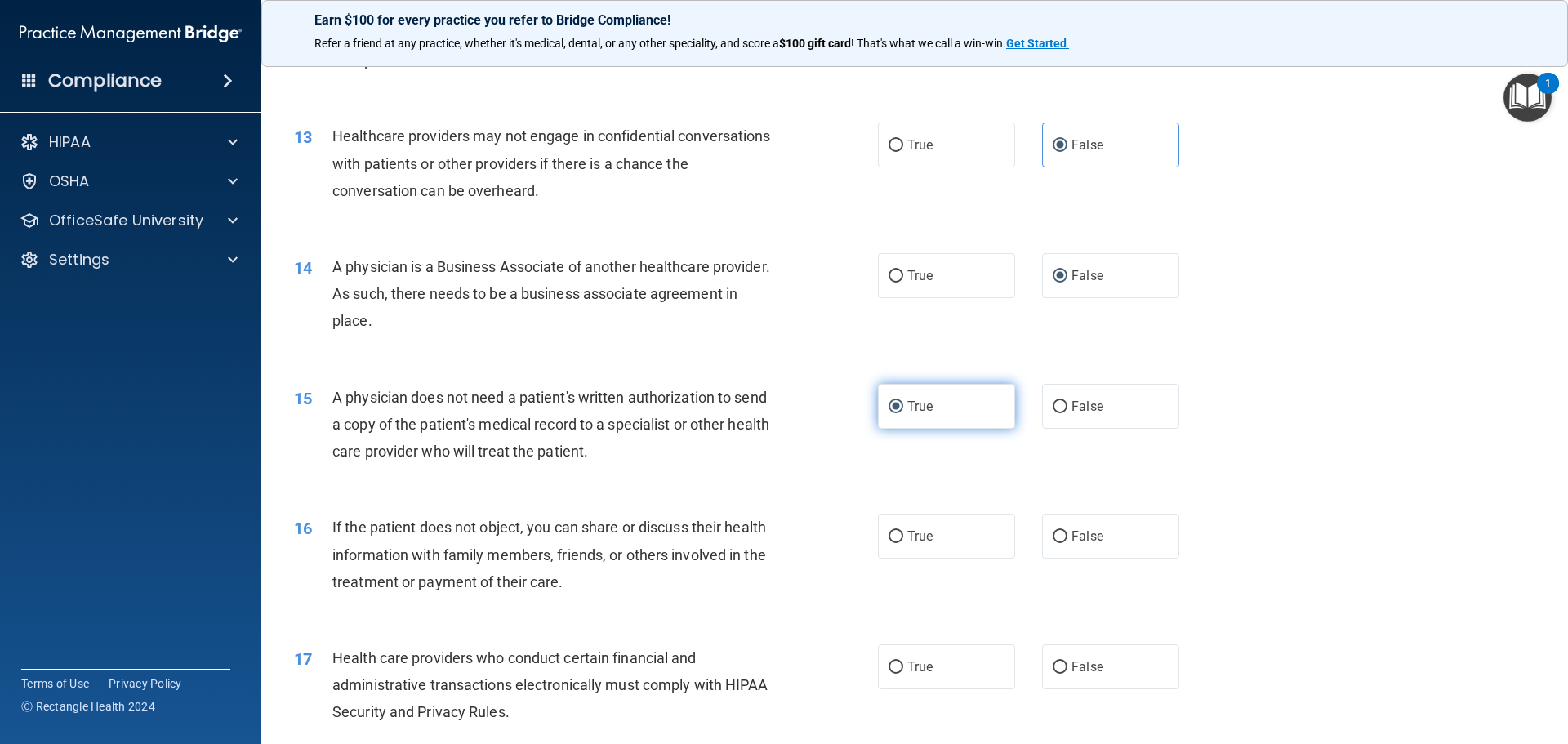
scroll to position [1552, 0]
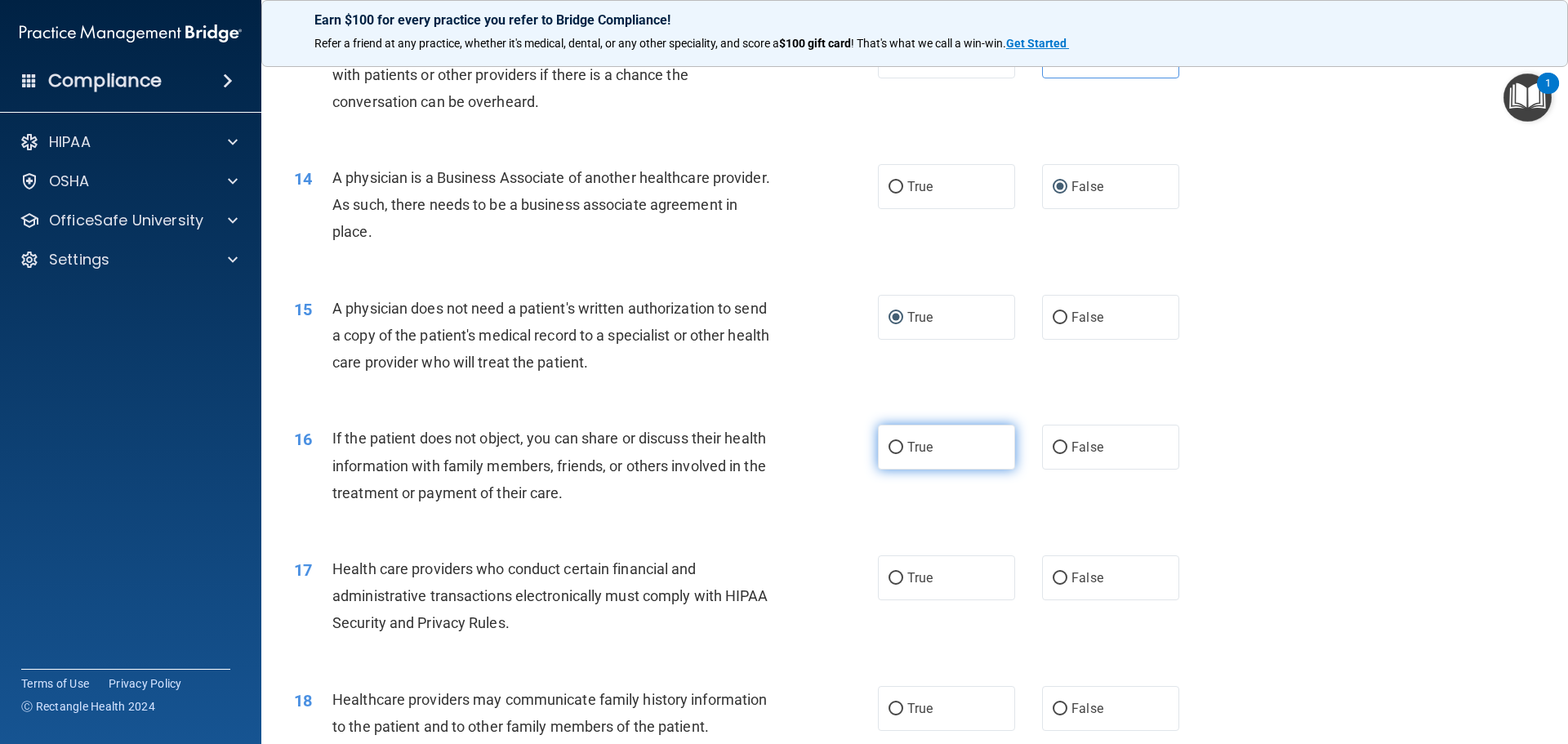
click at [888, 443] on input "True" at bounding box center [896, 448] width 15 height 12
radio input "true"
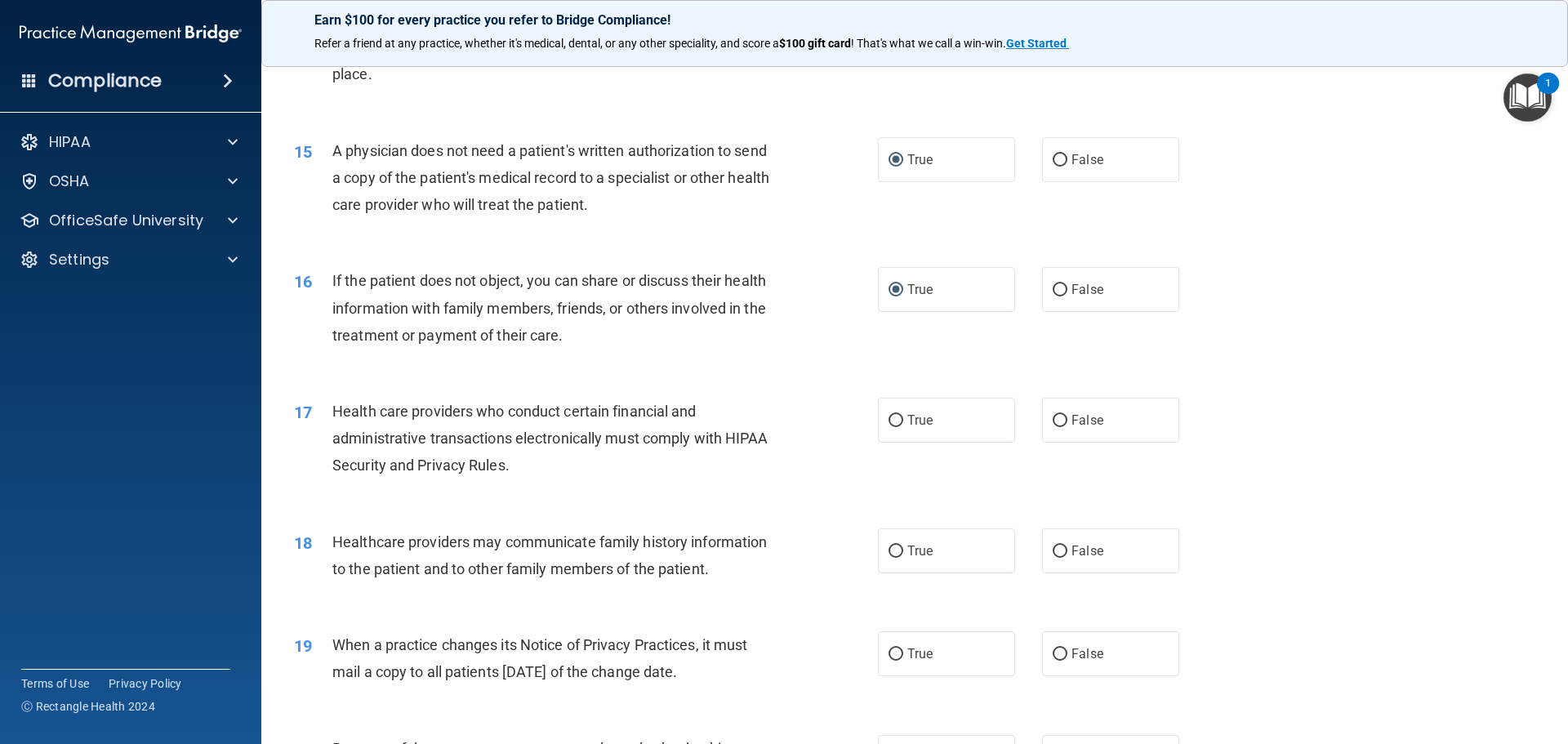
scroll to position [1715, 0]
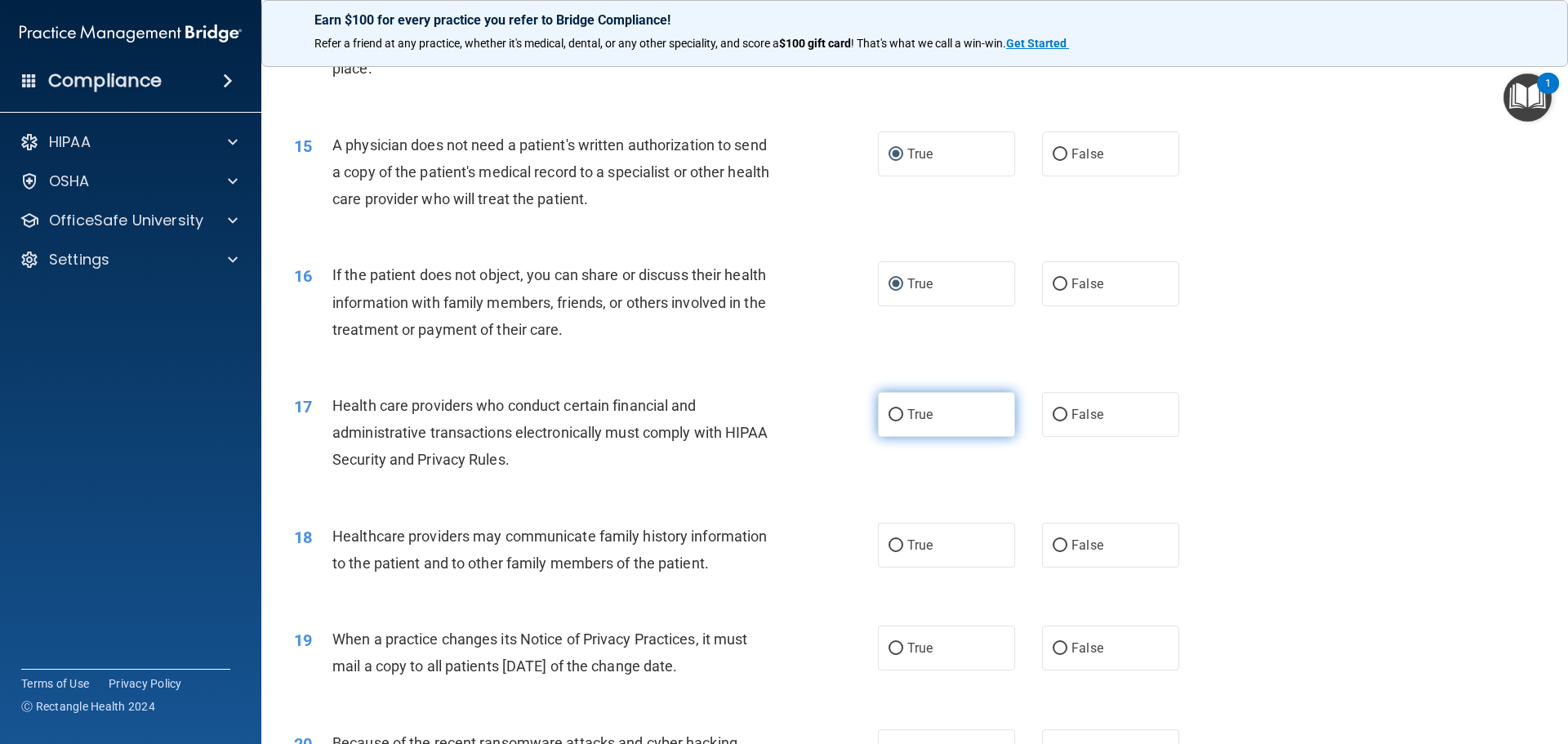
click at [889, 415] on input "True" at bounding box center [896, 415] width 15 height 12
radio input "true"
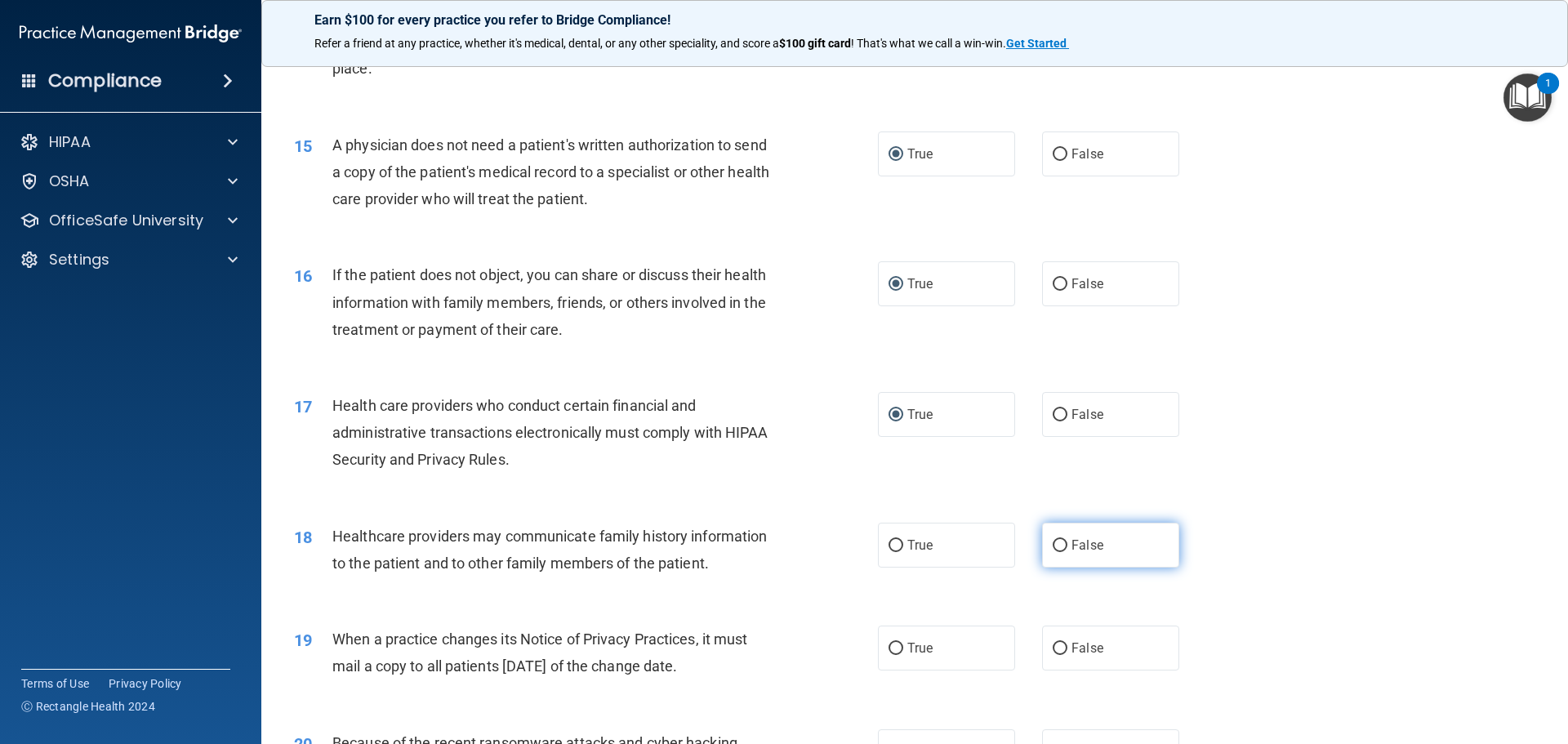
click at [1052, 544] on input "False" at bounding box center [1060, 545] width 15 height 12
radio input "true"
click at [1054, 650] on input "False" at bounding box center [1060, 649] width 15 height 12
radio input "true"
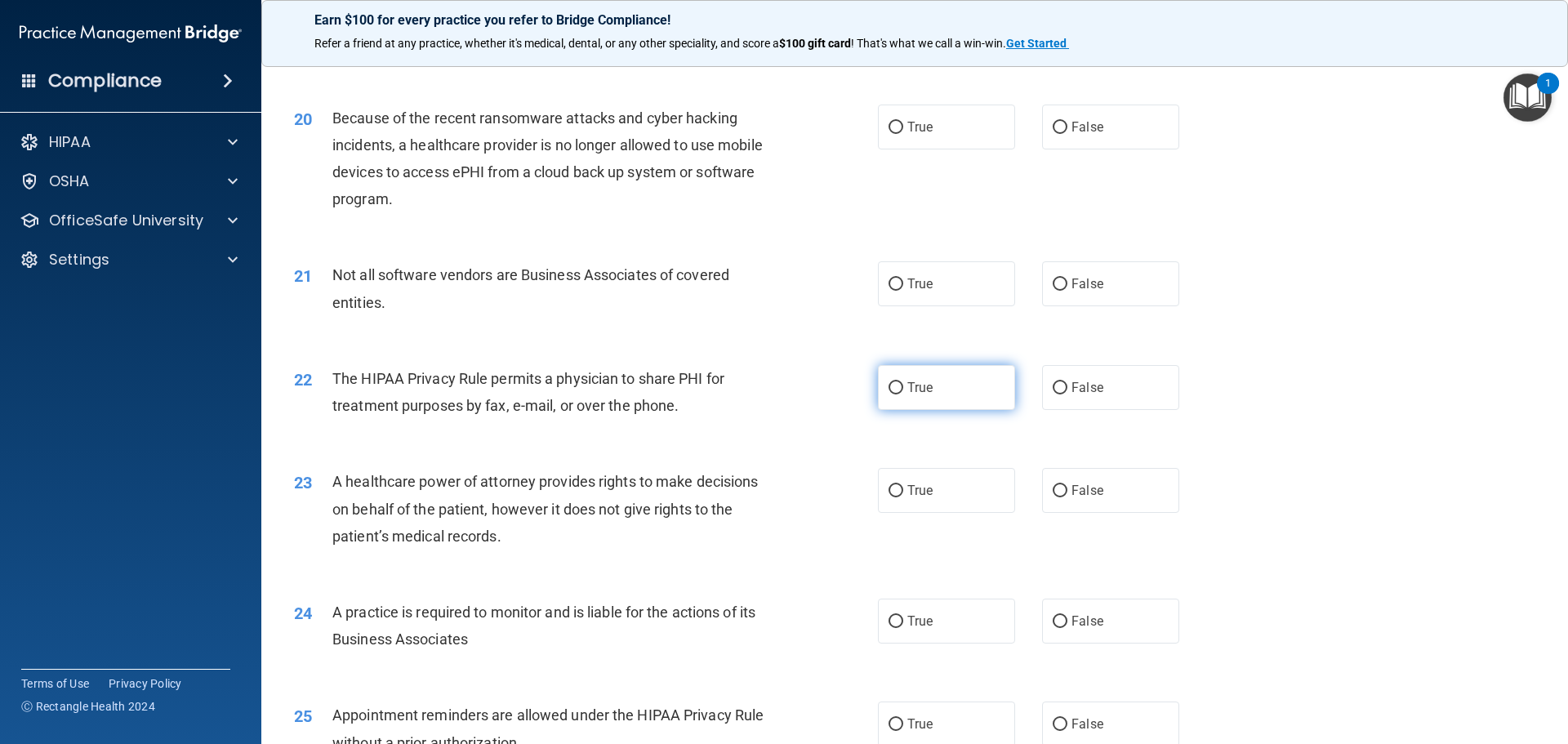
scroll to position [2368, 0]
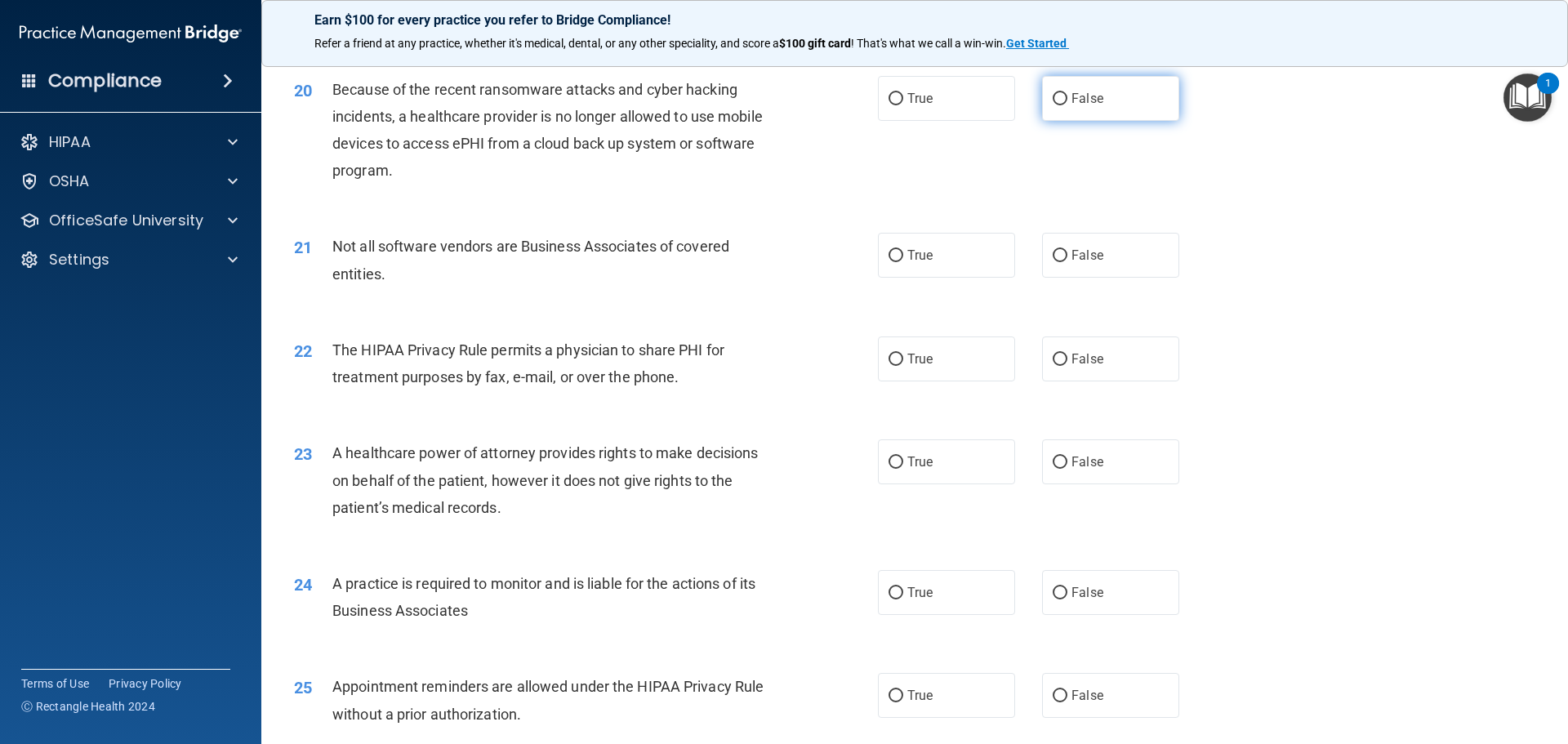
click at [1054, 108] on label "False" at bounding box center [1110, 98] width 137 height 45
click at [1054, 105] on input "False" at bounding box center [1060, 99] width 15 height 12
radio input "true"
click at [895, 248] on label "True" at bounding box center [946, 255] width 137 height 45
click at [895, 250] on input "True" at bounding box center [896, 255] width 15 height 12
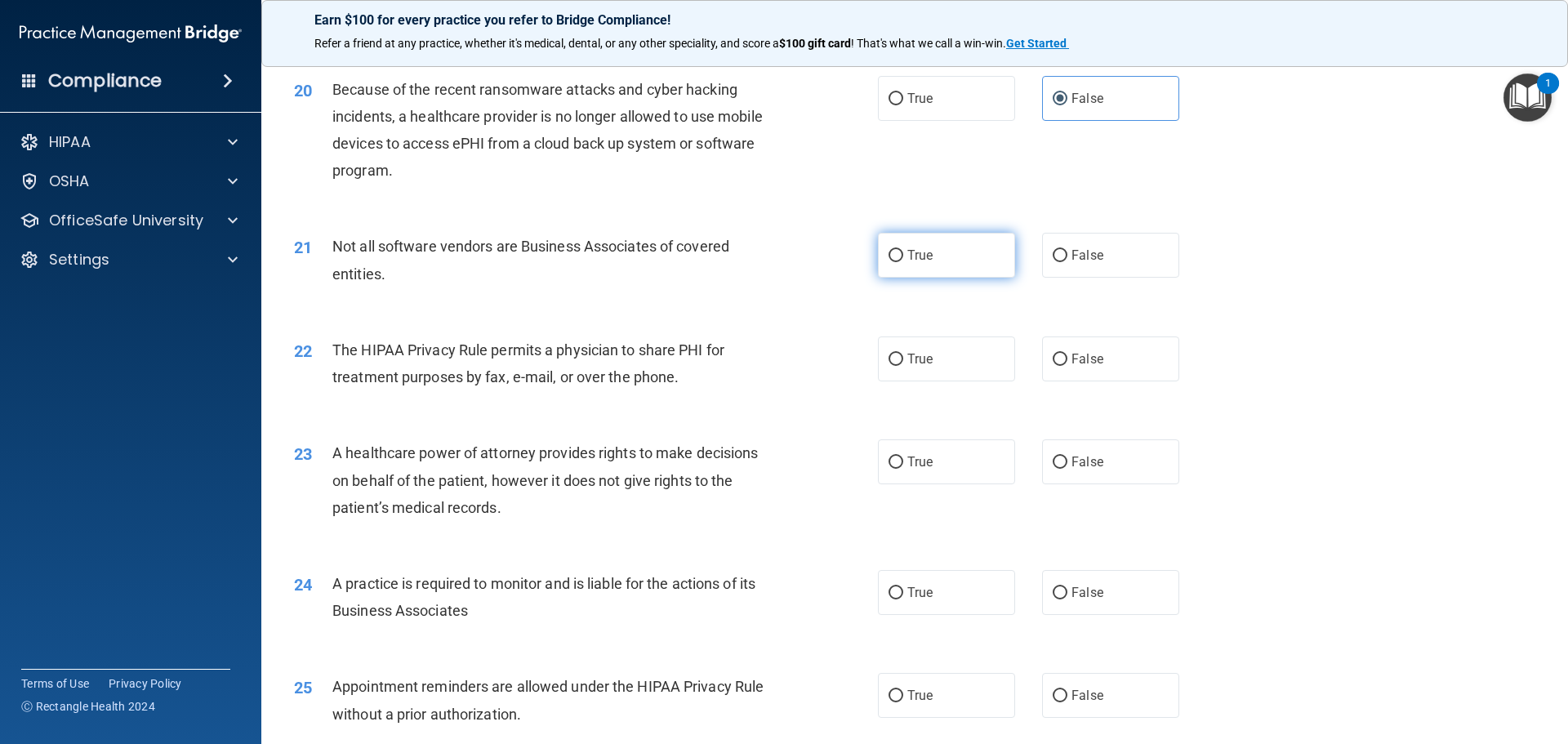
radio input "true"
click at [894, 359] on input "True" at bounding box center [896, 360] width 15 height 12
radio input "true"
click at [1052, 460] on input "False" at bounding box center [1060, 462] width 15 height 12
radio input "true"
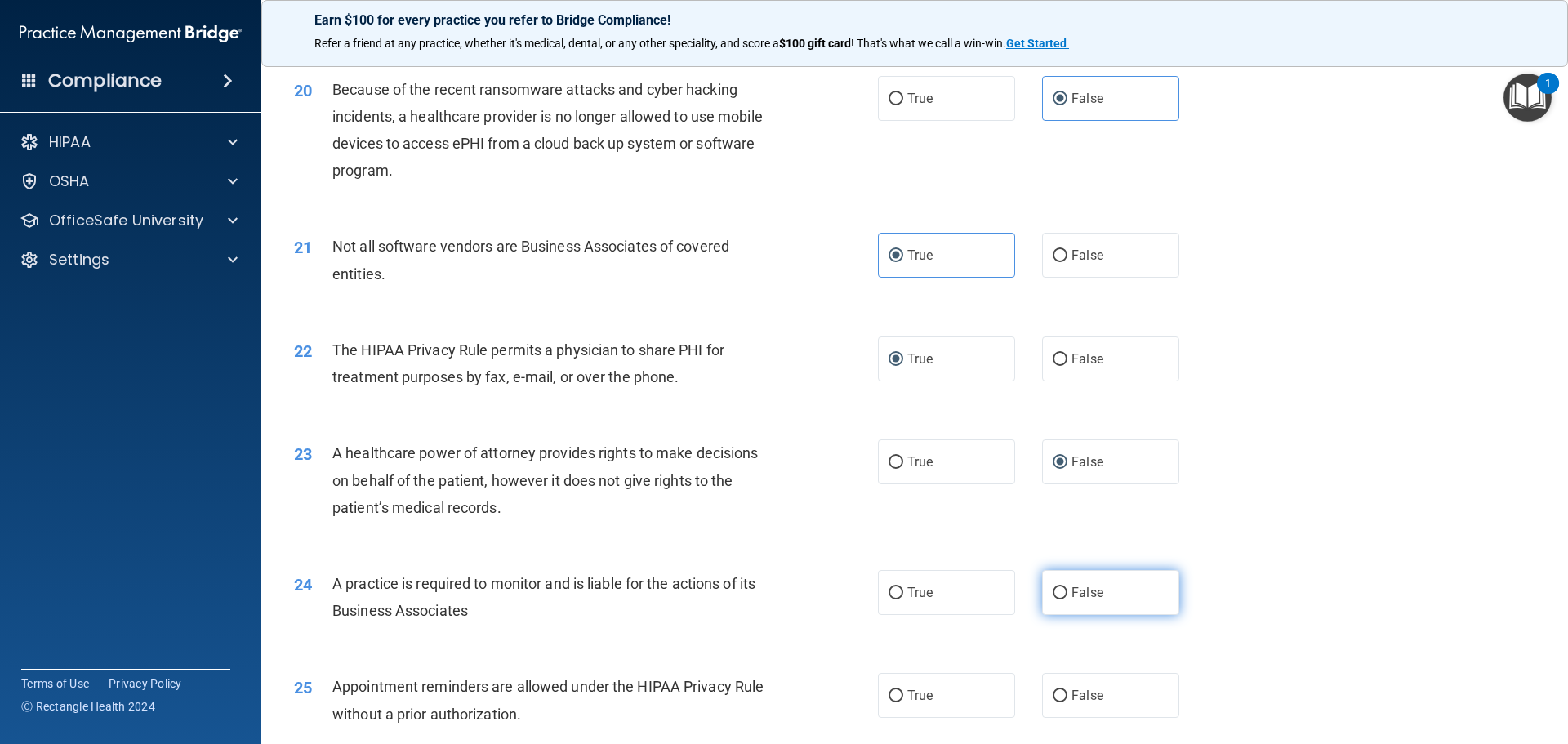
click at [1052, 590] on input "False" at bounding box center [1060, 593] width 15 height 12
radio input "true"
click at [893, 693] on input "True" at bounding box center [896, 696] width 15 height 12
radio input "true"
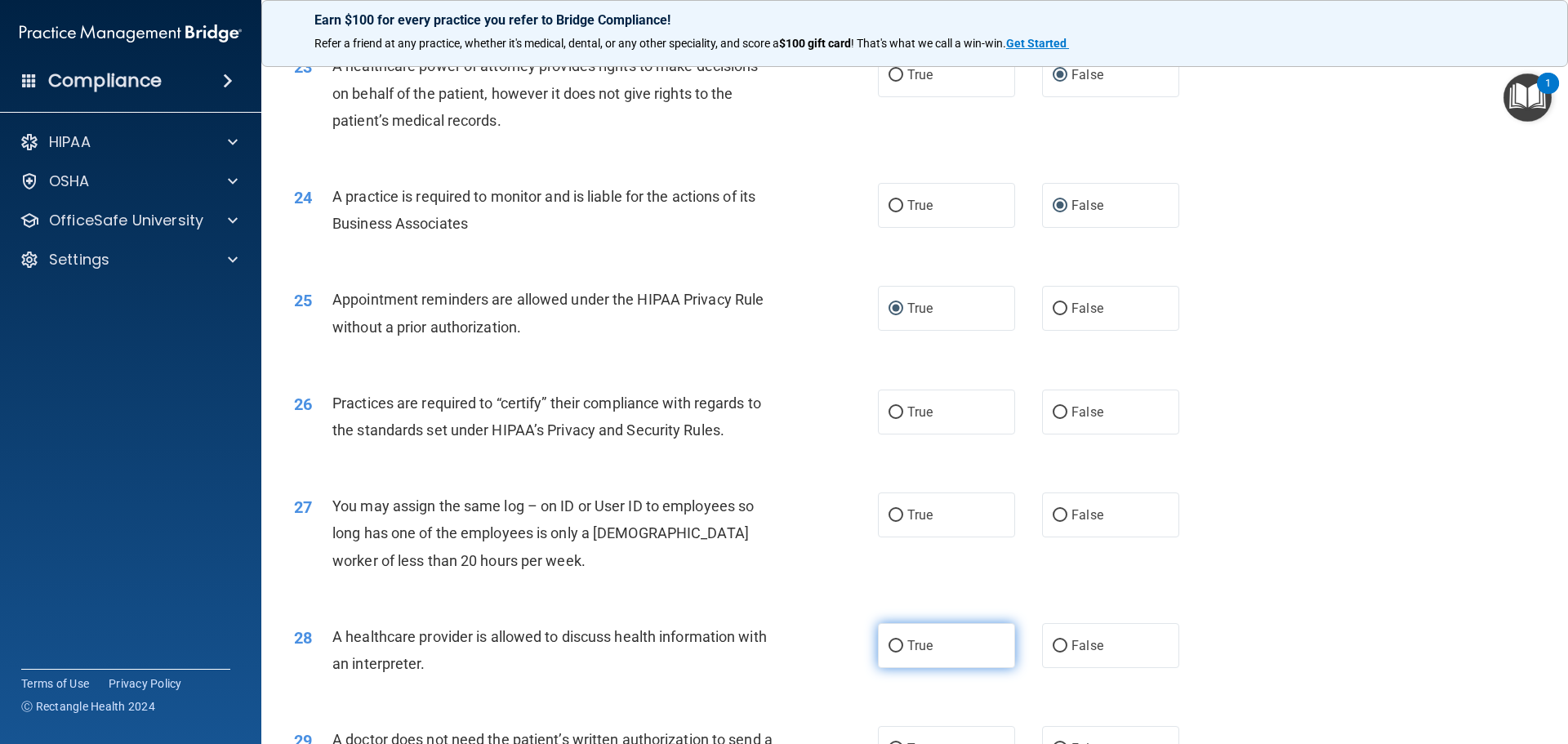
scroll to position [2859, 0]
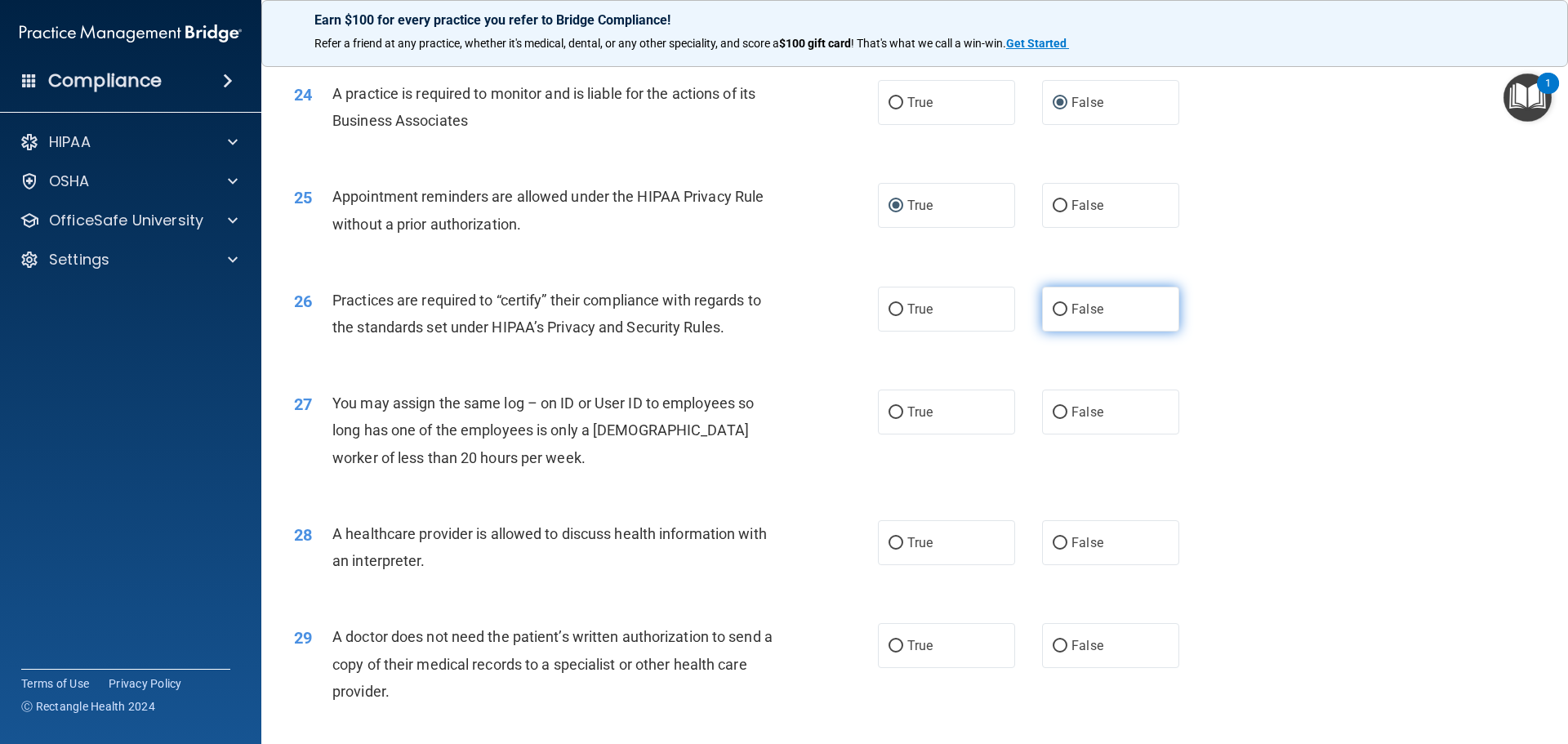
click at [1057, 309] on input "False" at bounding box center [1060, 310] width 15 height 12
radio input "true"
click at [1057, 411] on input "False" at bounding box center [1060, 412] width 15 height 12
radio input "true"
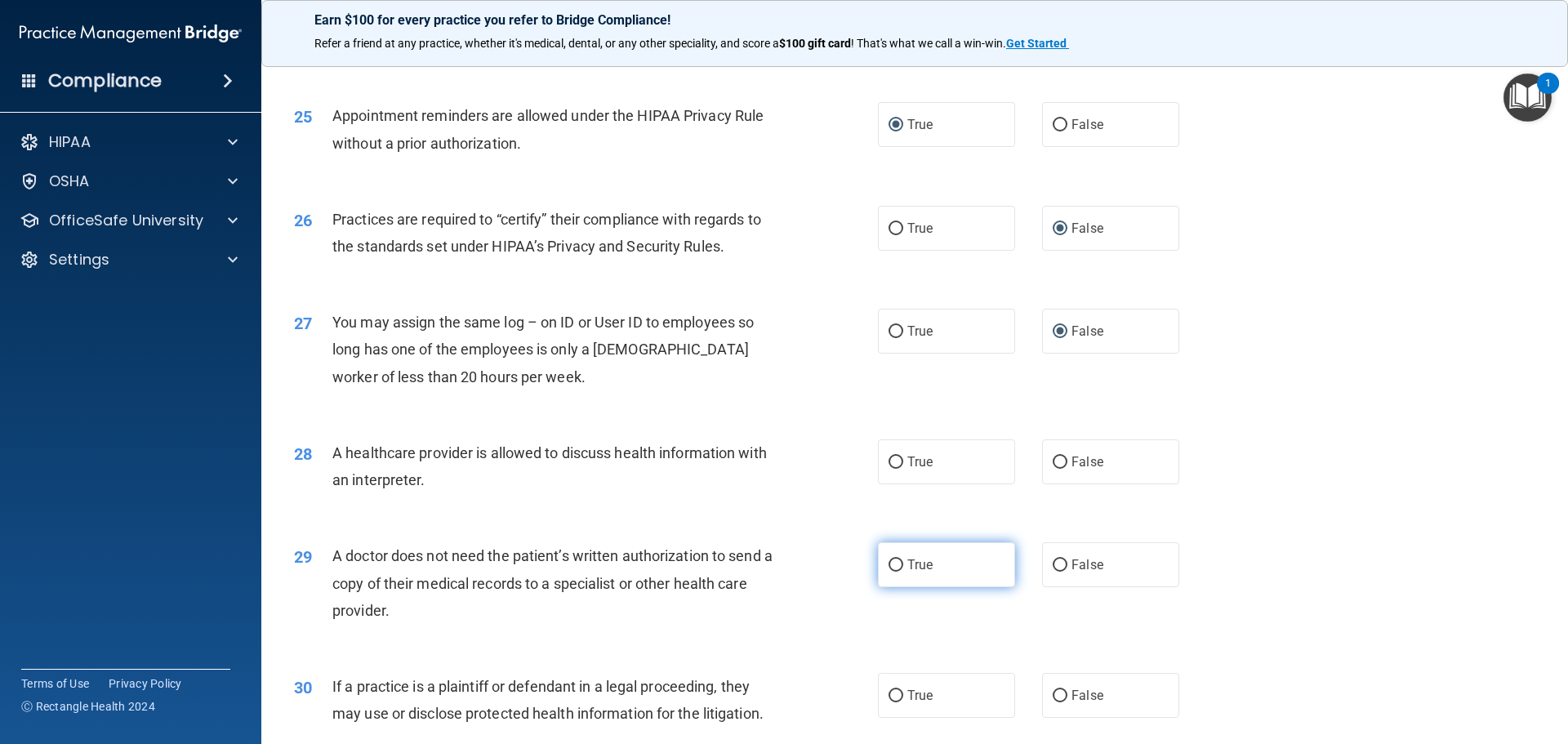
scroll to position [3058, 0]
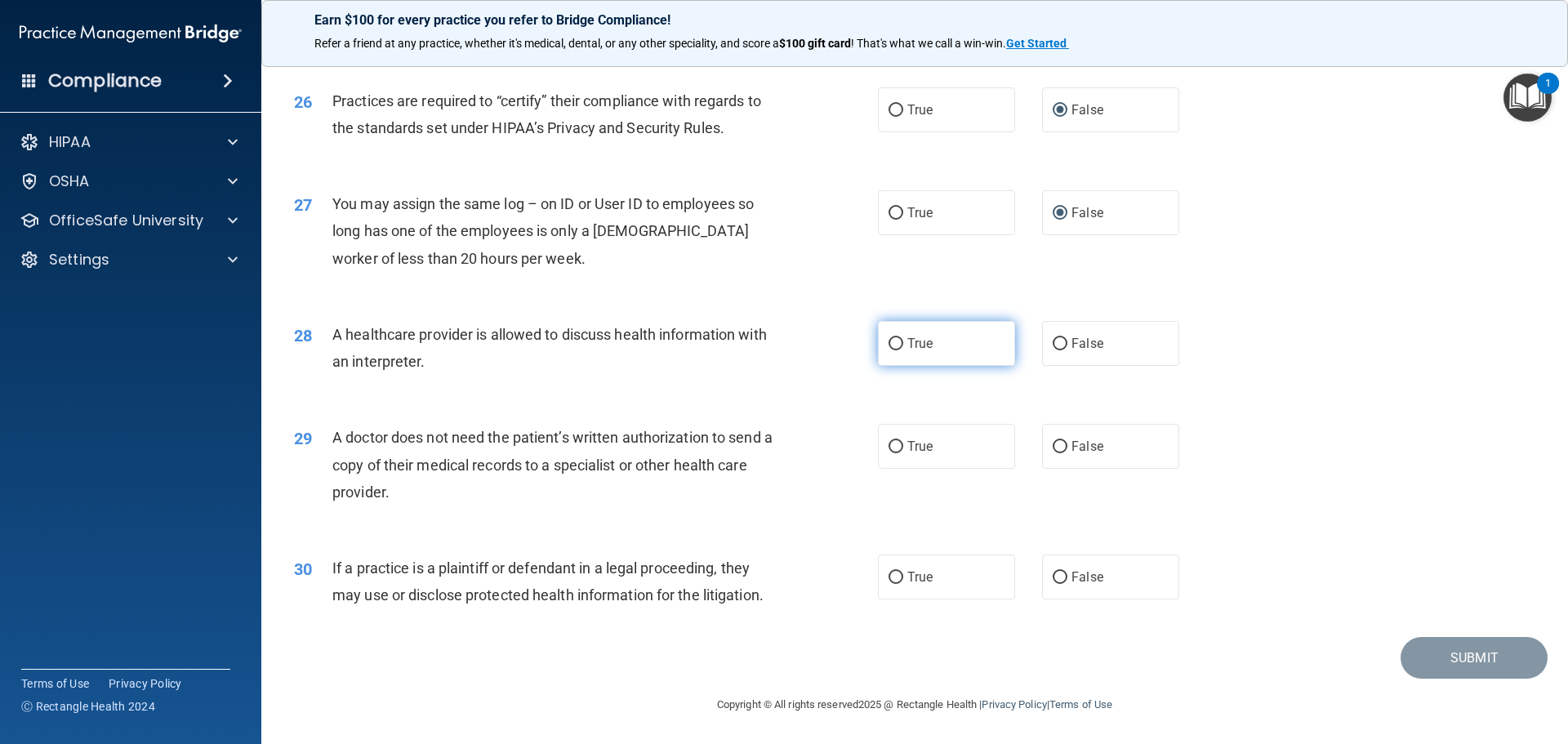
click at [892, 342] on input "True" at bounding box center [896, 344] width 15 height 12
radio input "true"
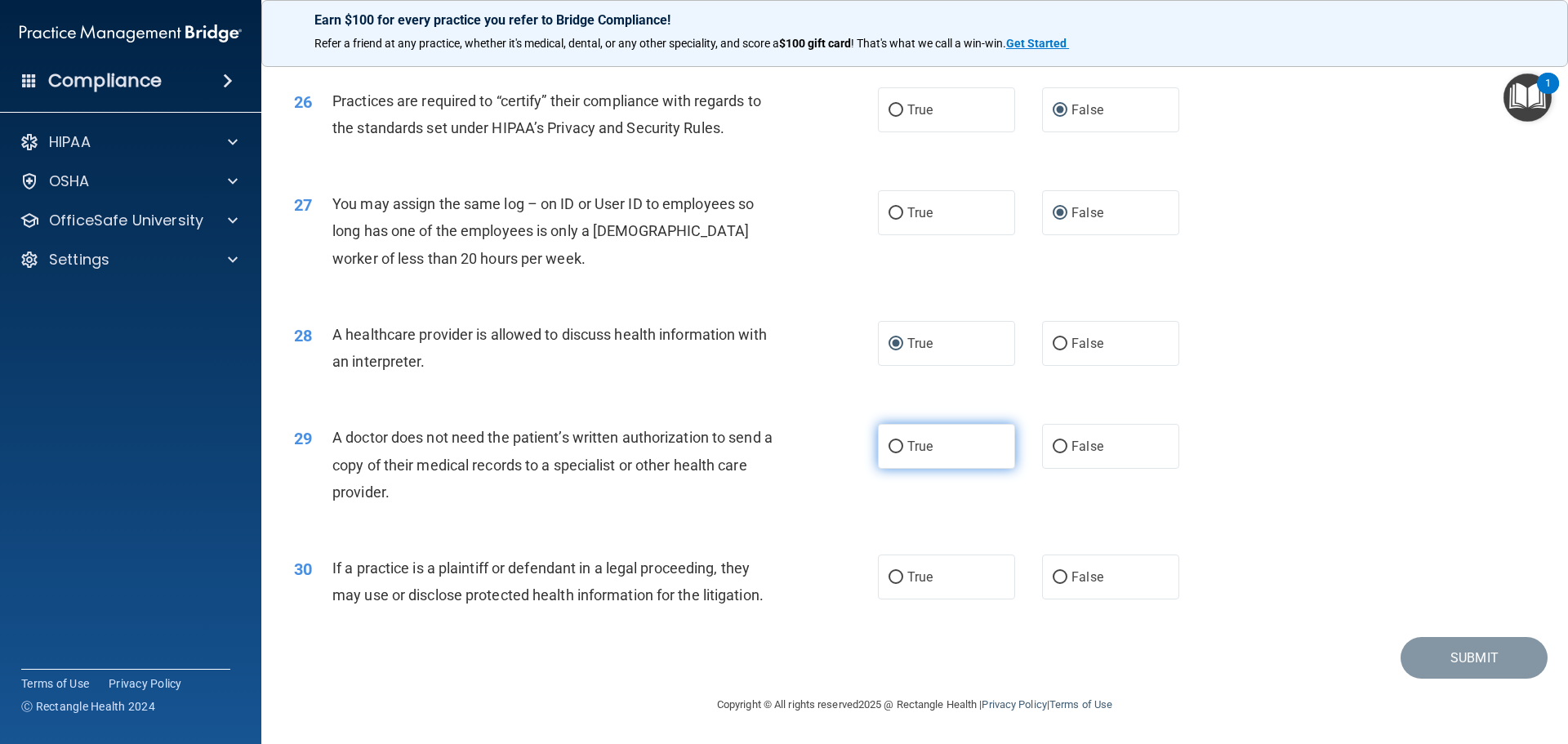
click at [888, 443] on input "True" at bounding box center [896, 447] width 15 height 12
radio input "true"
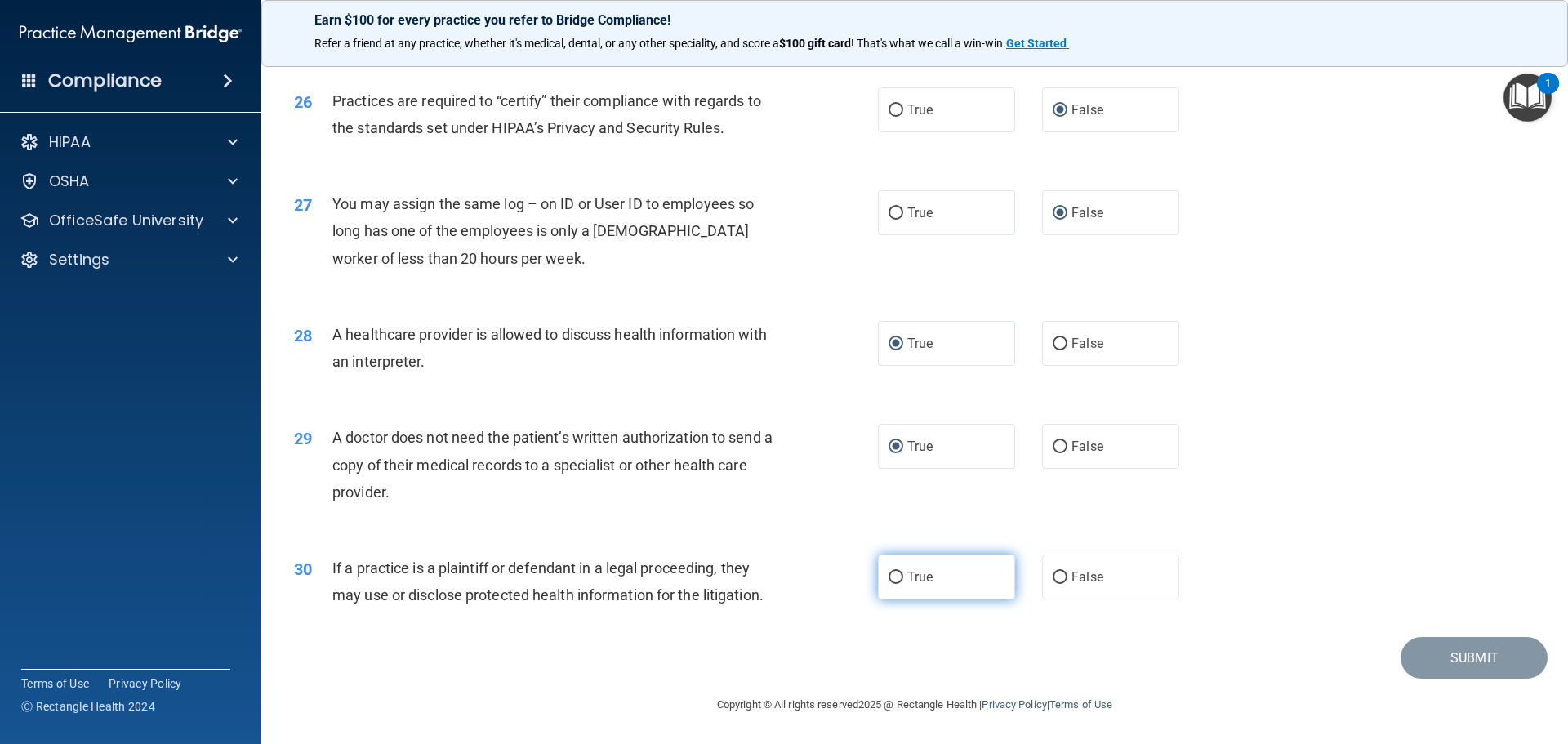
drag, startPoint x: 889, startPoint y: 576, endPoint x: 901, endPoint y: 582, distance: 13.4
click at [892, 582] on input "True" at bounding box center [896, 577] width 15 height 12
radio input "true"
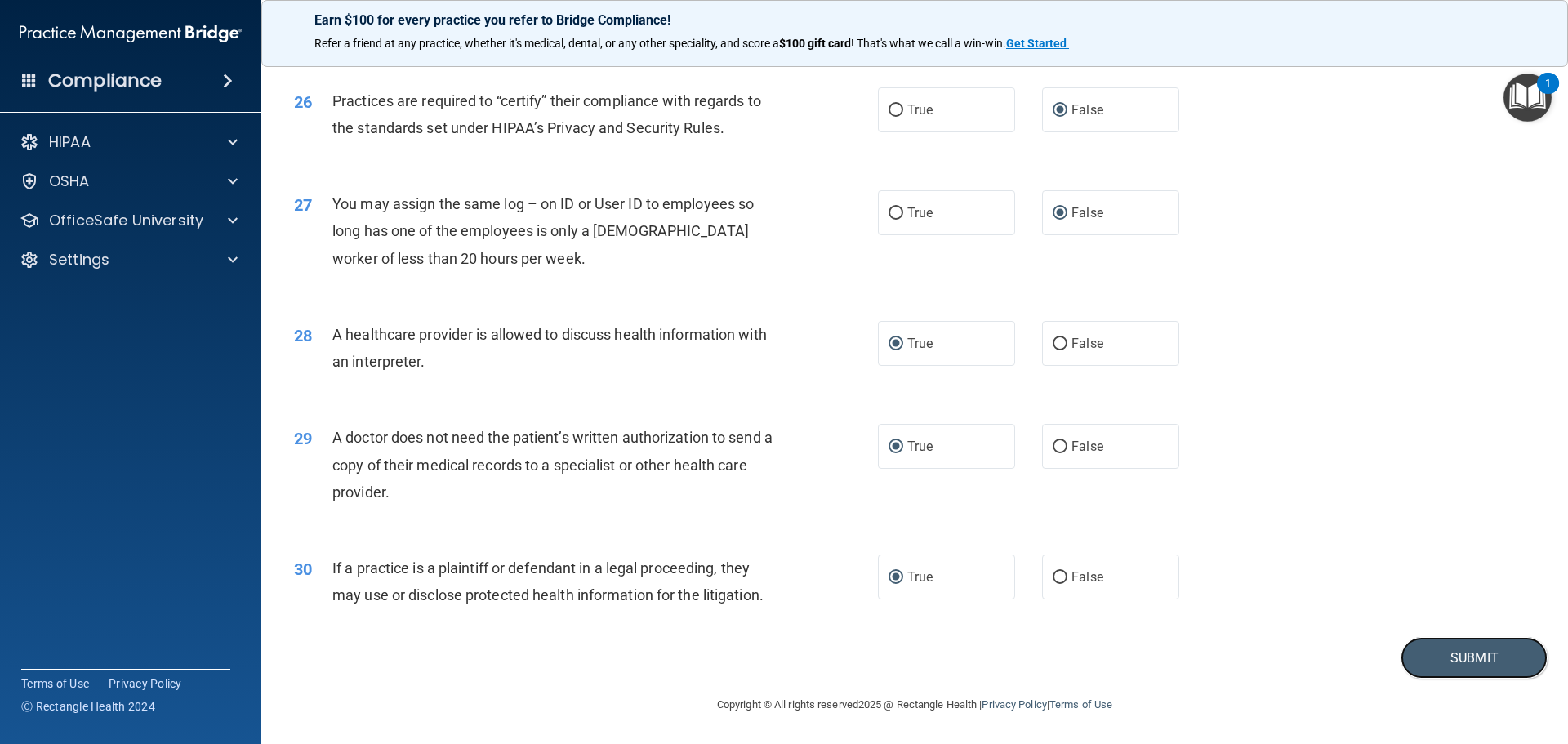
drag, startPoint x: 1484, startPoint y: 656, endPoint x: 1471, endPoint y: 631, distance: 28.2
click at [1484, 656] on button "Submit" at bounding box center [1474, 658] width 147 height 42
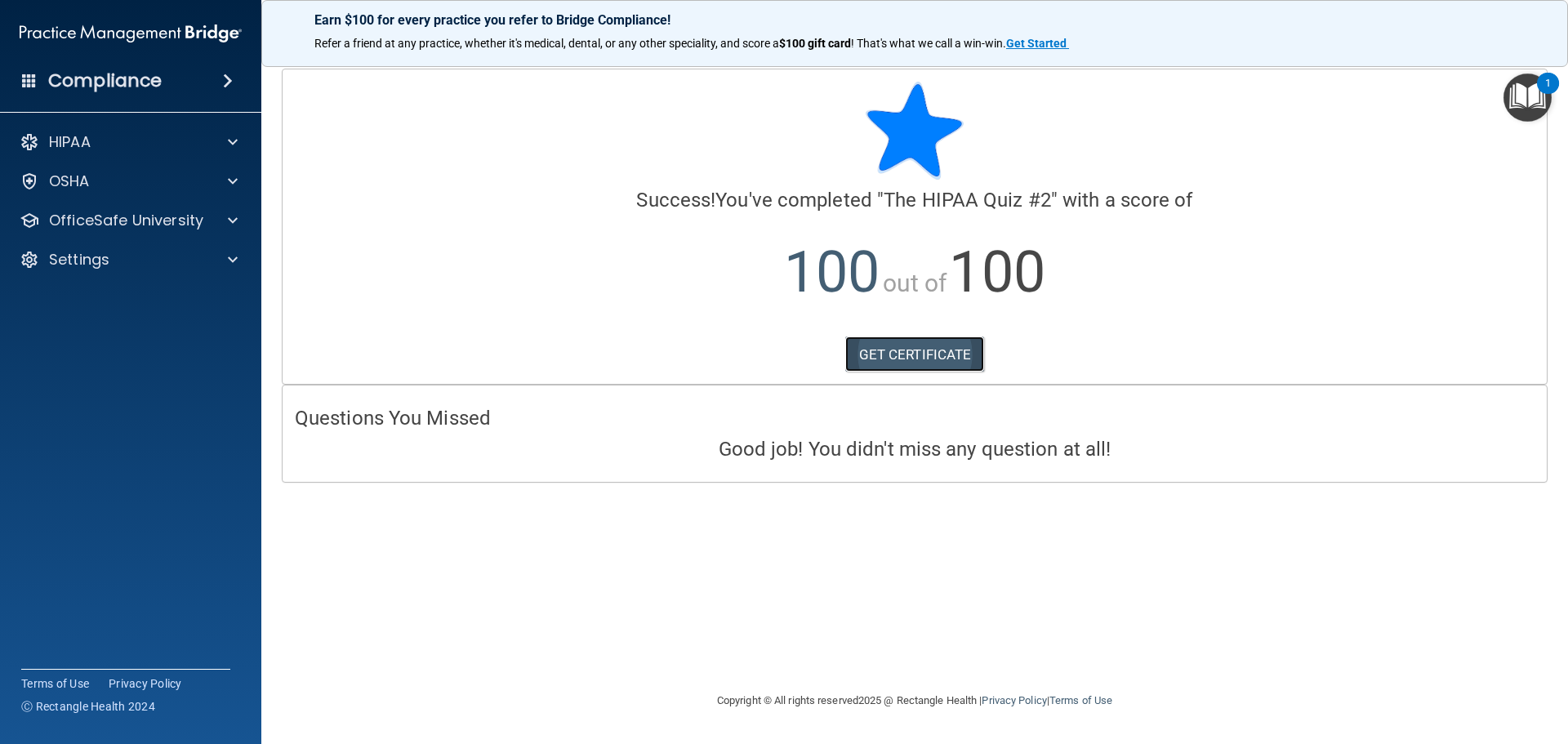
click at [879, 349] on link "GET CERTIFICATE" at bounding box center [915, 355] width 140 height 36
click at [54, 141] on p "HIPAA" at bounding box center [70, 142] width 42 height 20
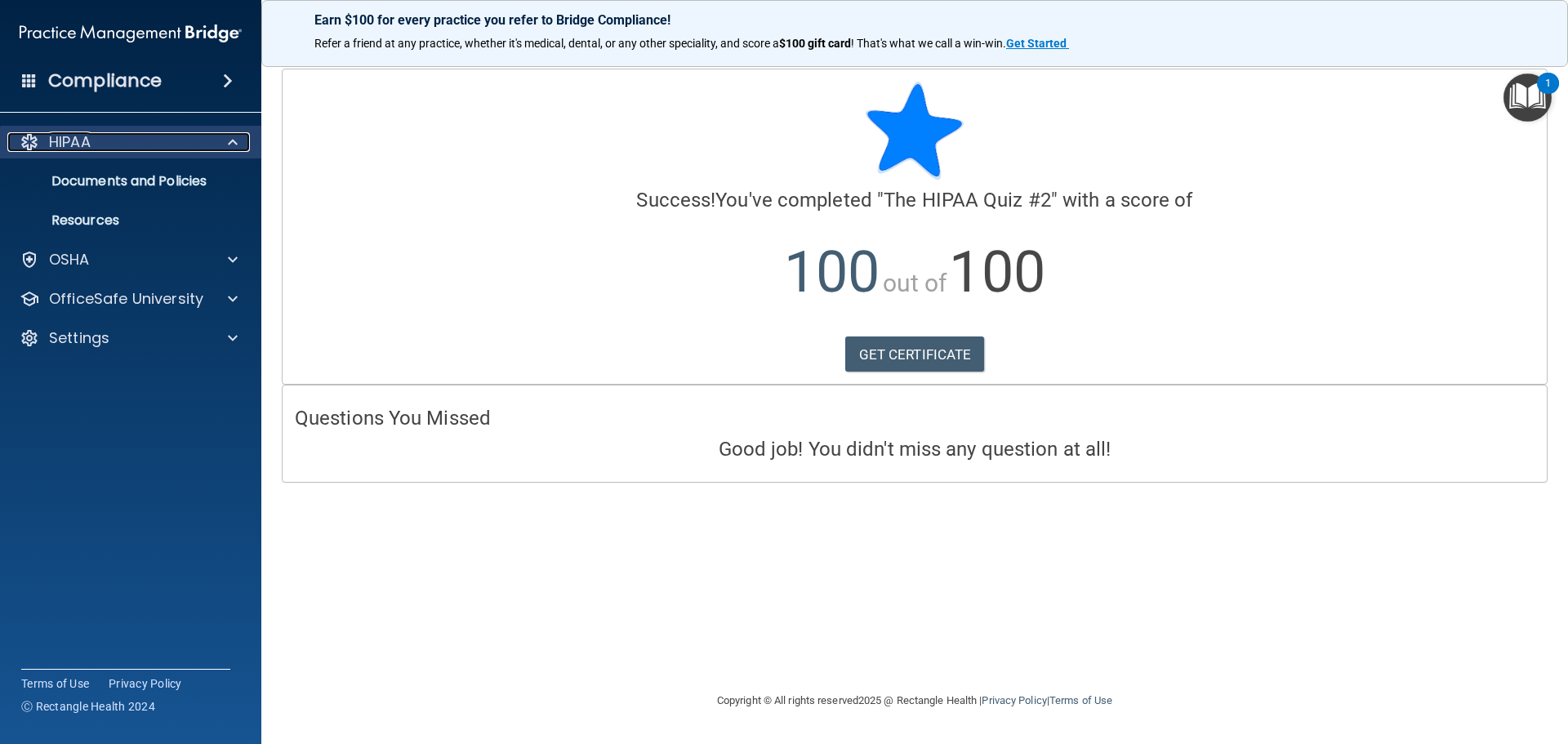
click at [54, 141] on p "HIPAA" at bounding box center [70, 142] width 42 height 20
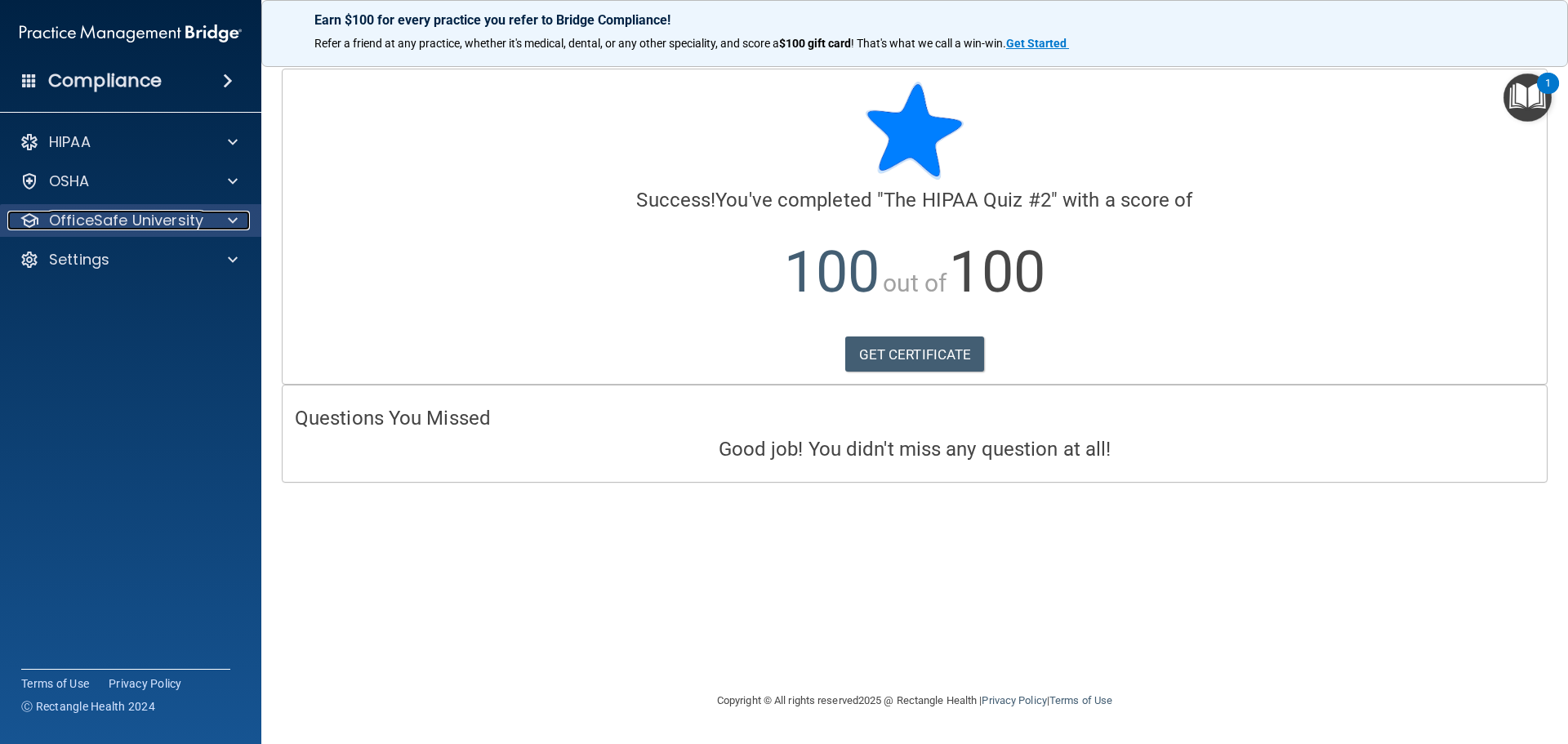
click at [157, 219] on p "OfficeSafe University" at bounding box center [126, 221] width 154 height 20
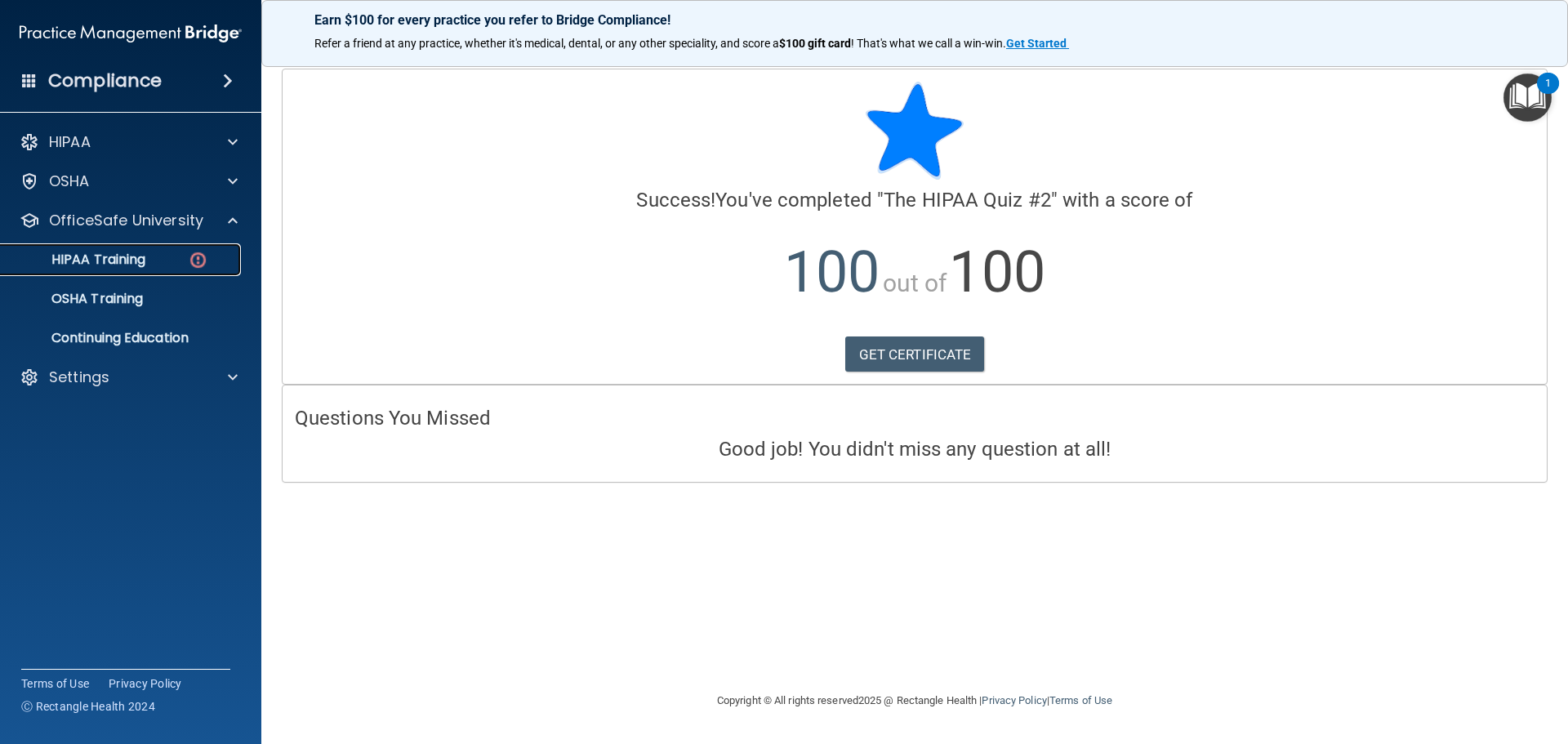
click at [104, 262] on p "HIPAA Training" at bounding box center [78, 259] width 135 height 16
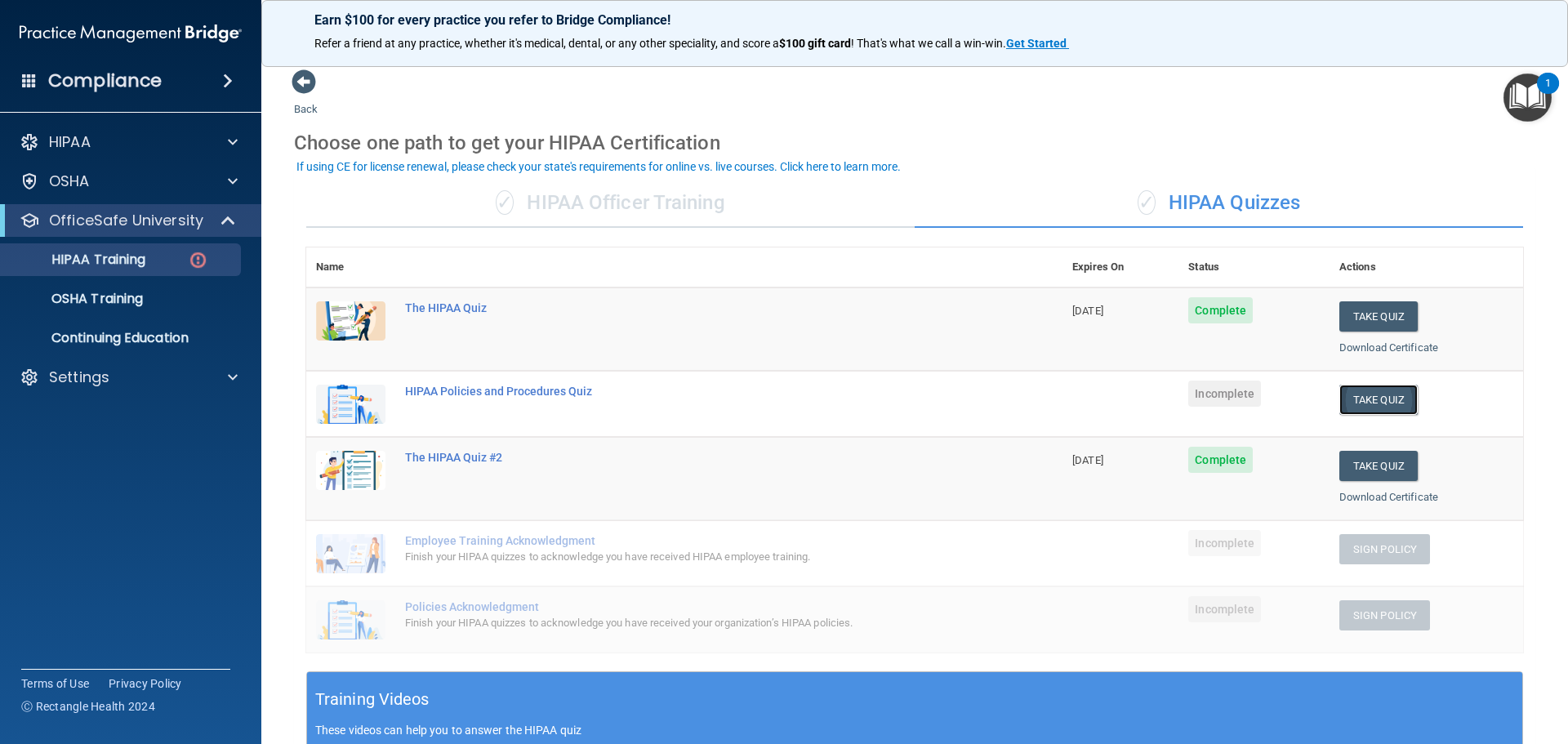
click at [1367, 396] on button "Take Quiz" at bounding box center [1378, 399] width 78 height 30
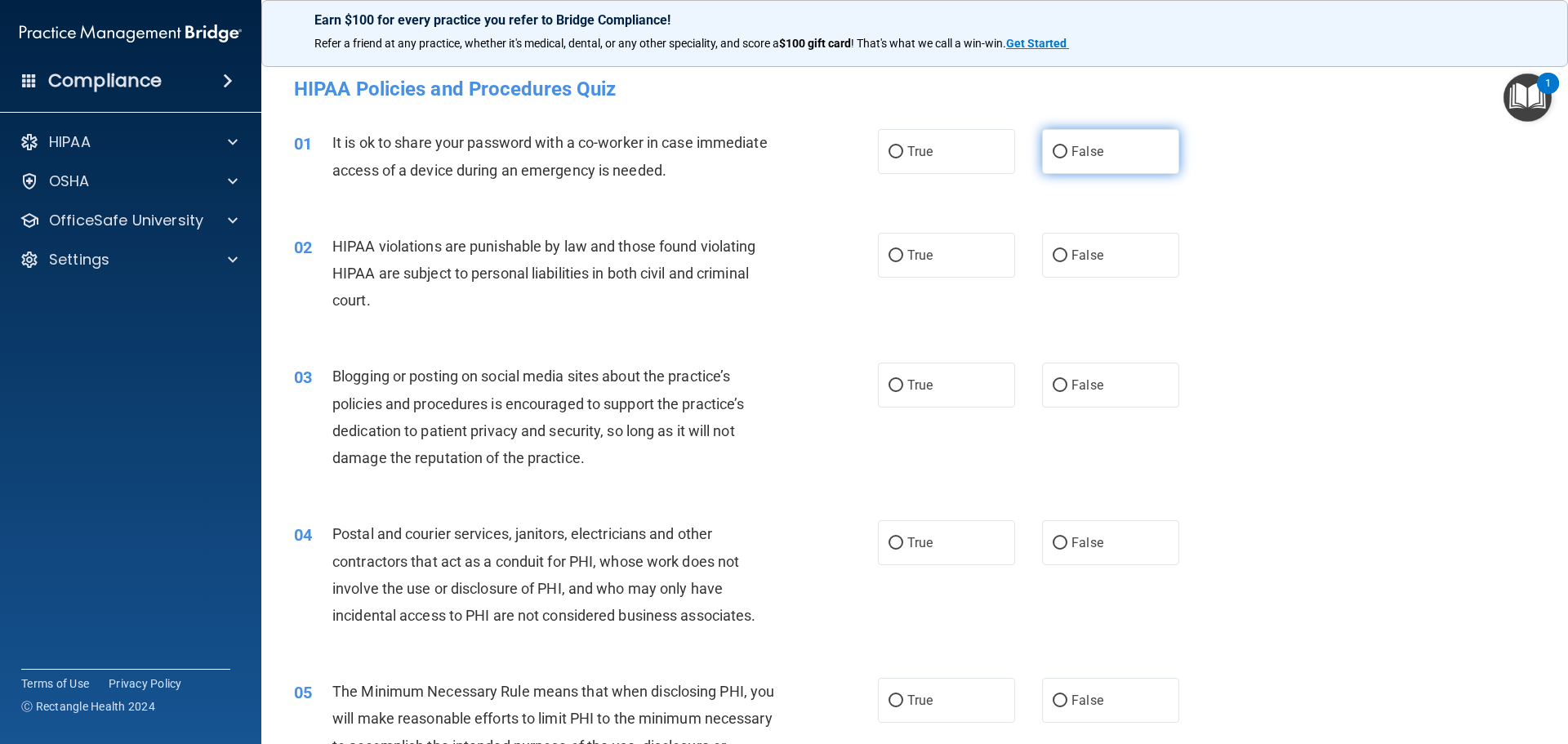
click at [1043, 145] on label "False" at bounding box center [1110, 151] width 137 height 45
click at [1052, 146] on input "False" at bounding box center [1060, 152] width 15 height 12
radio input "true"
click at [891, 255] on input "True" at bounding box center [896, 255] width 15 height 12
radio input "true"
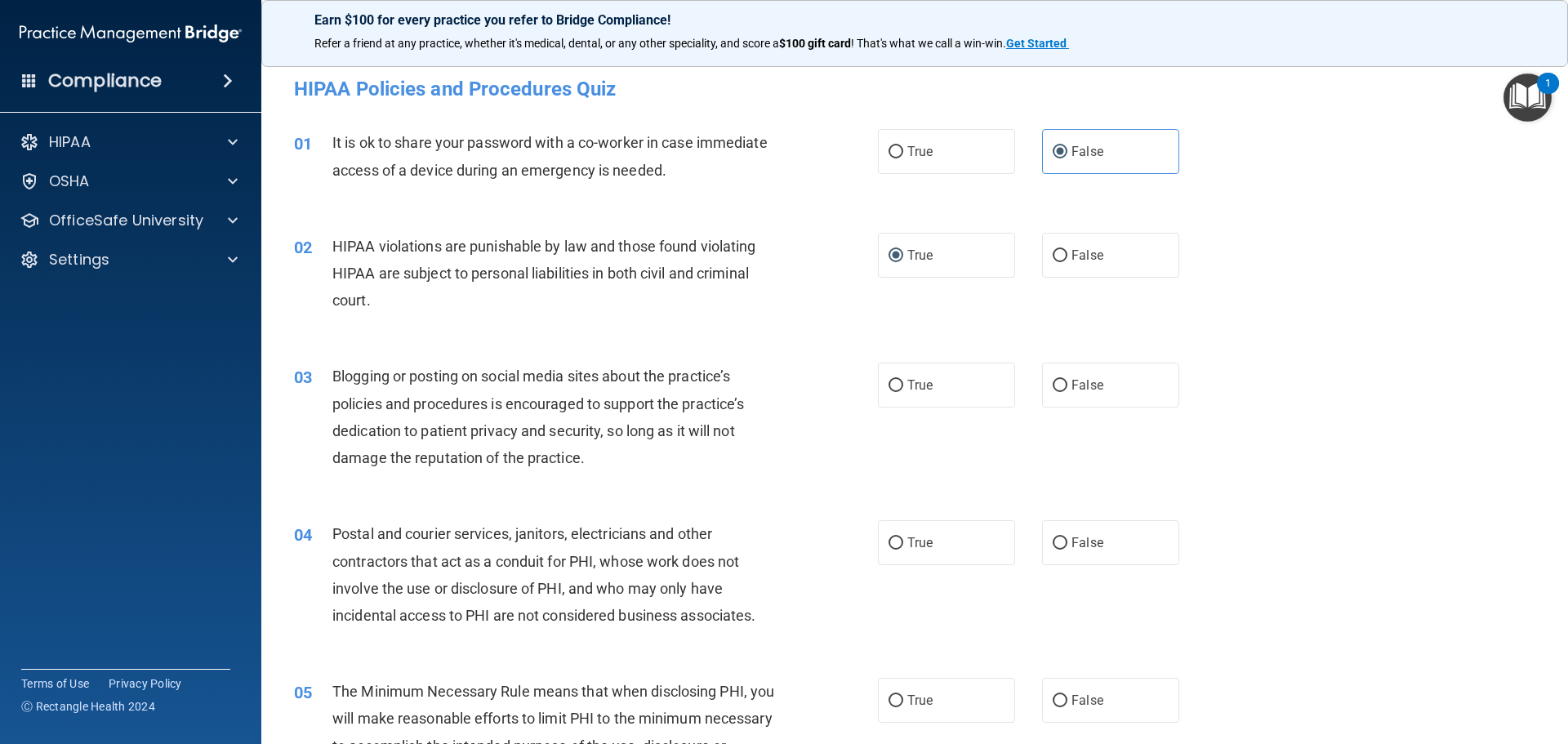
drag, startPoint x: 1054, startPoint y: 386, endPoint x: 901, endPoint y: 338, distance: 160.4
click at [1055, 386] on input "False" at bounding box center [1060, 385] width 15 height 12
radio input "true"
click at [888, 544] on input "True" at bounding box center [896, 543] width 15 height 12
radio input "true"
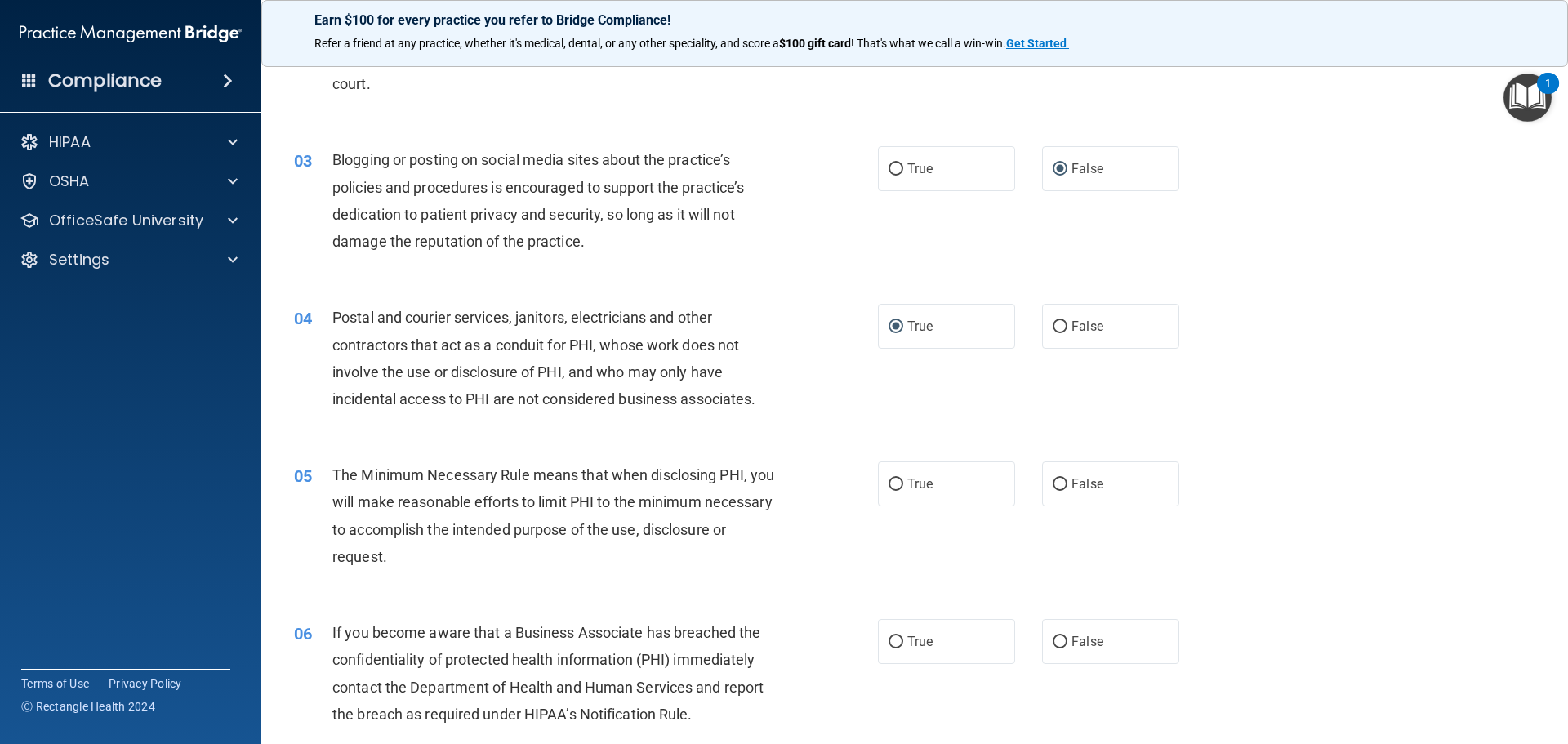
scroll to position [245, 0]
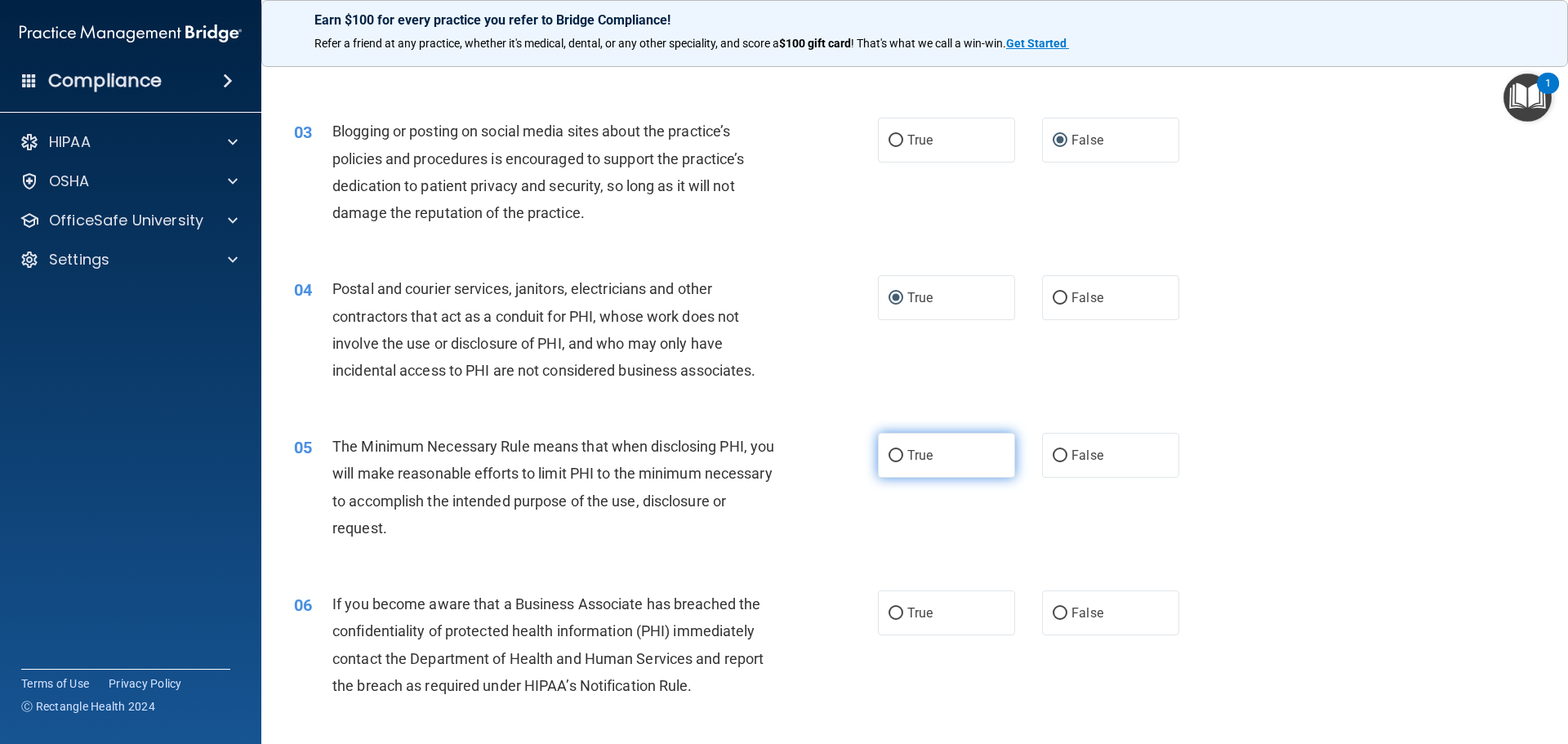
click at [896, 459] on input "True" at bounding box center [896, 456] width 15 height 12
radio input "true"
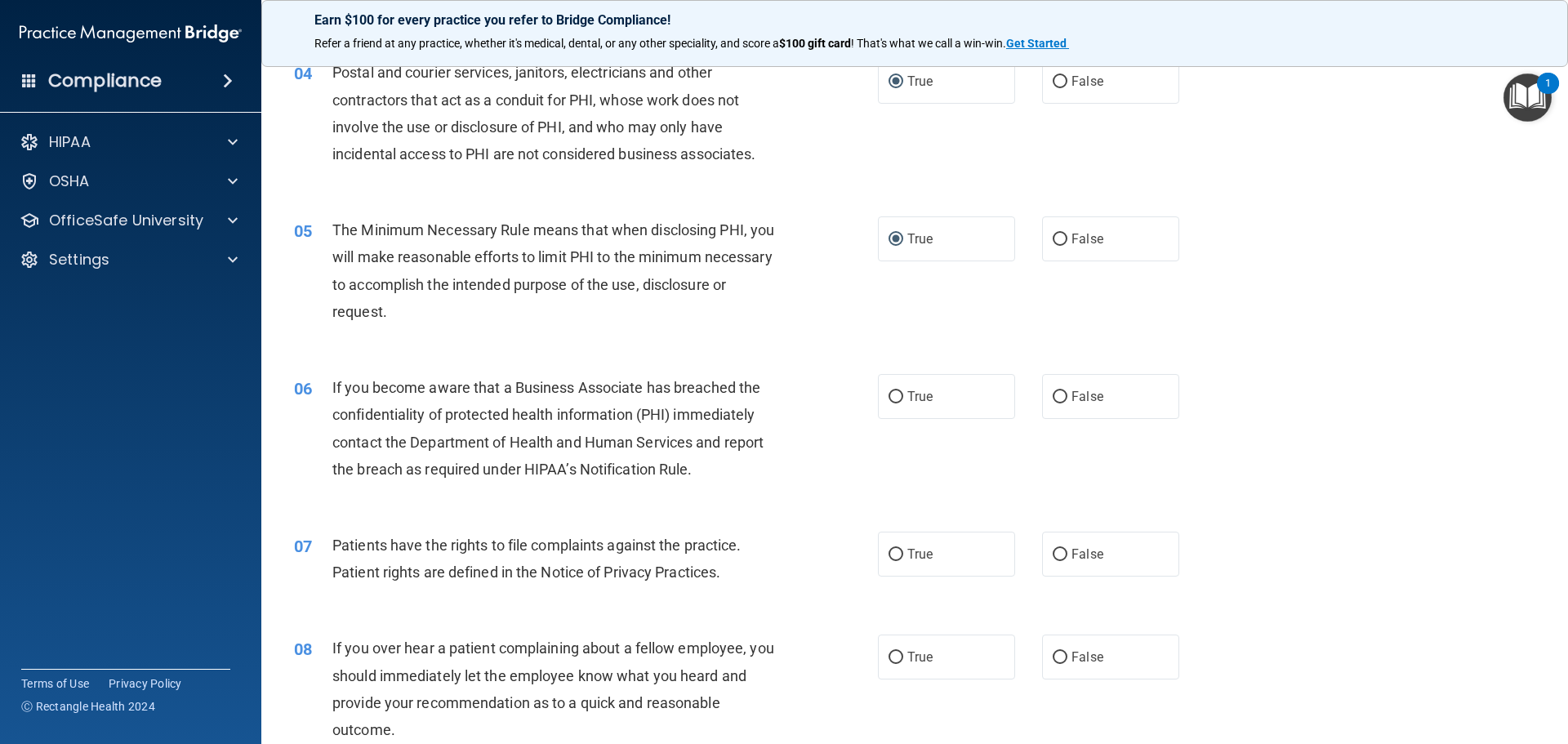
scroll to position [490, 0]
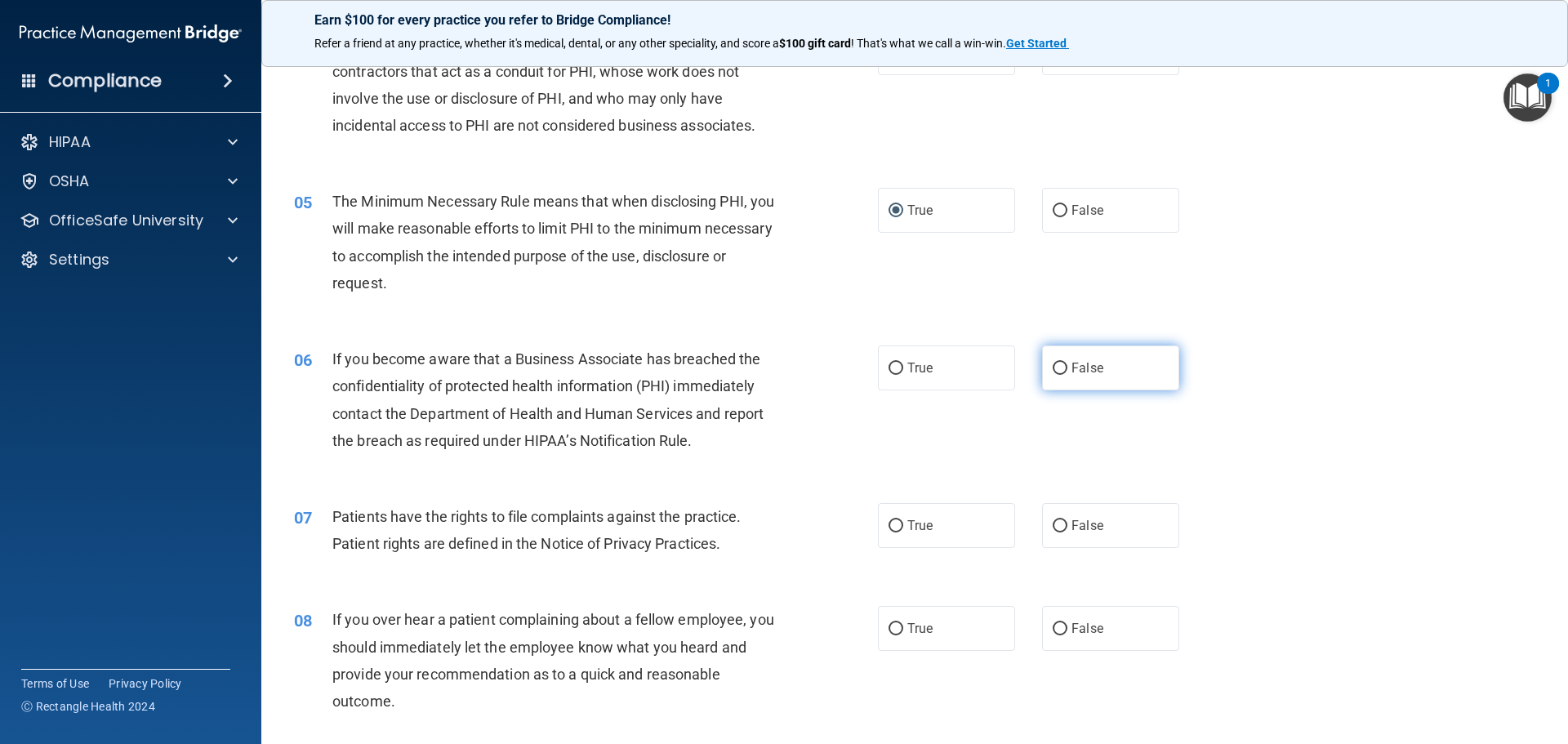
click at [1052, 368] on input "False" at bounding box center [1060, 369] width 15 height 12
radio input "true"
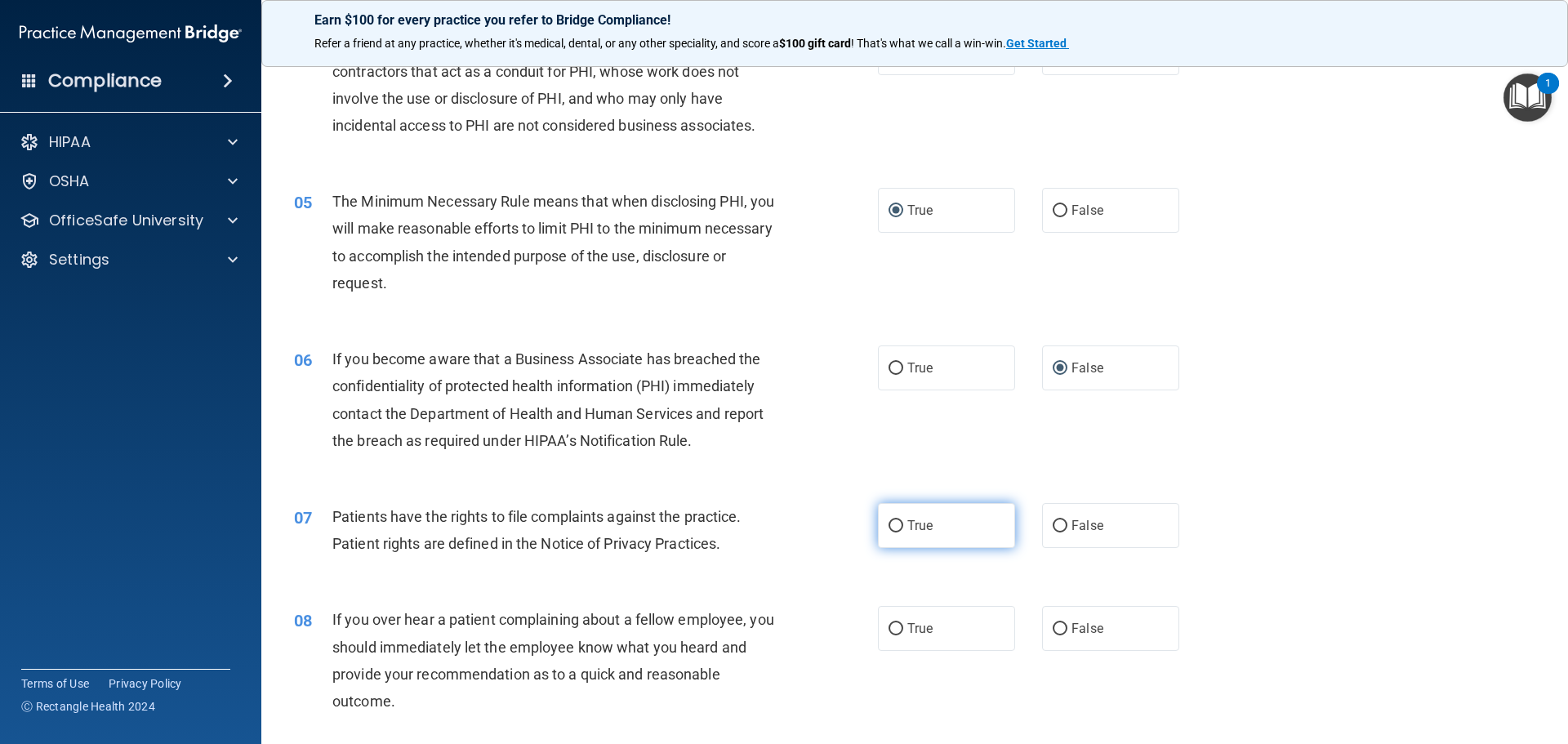
click at [891, 529] on input "True" at bounding box center [896, 526] width 15 height 12
radio input "true"
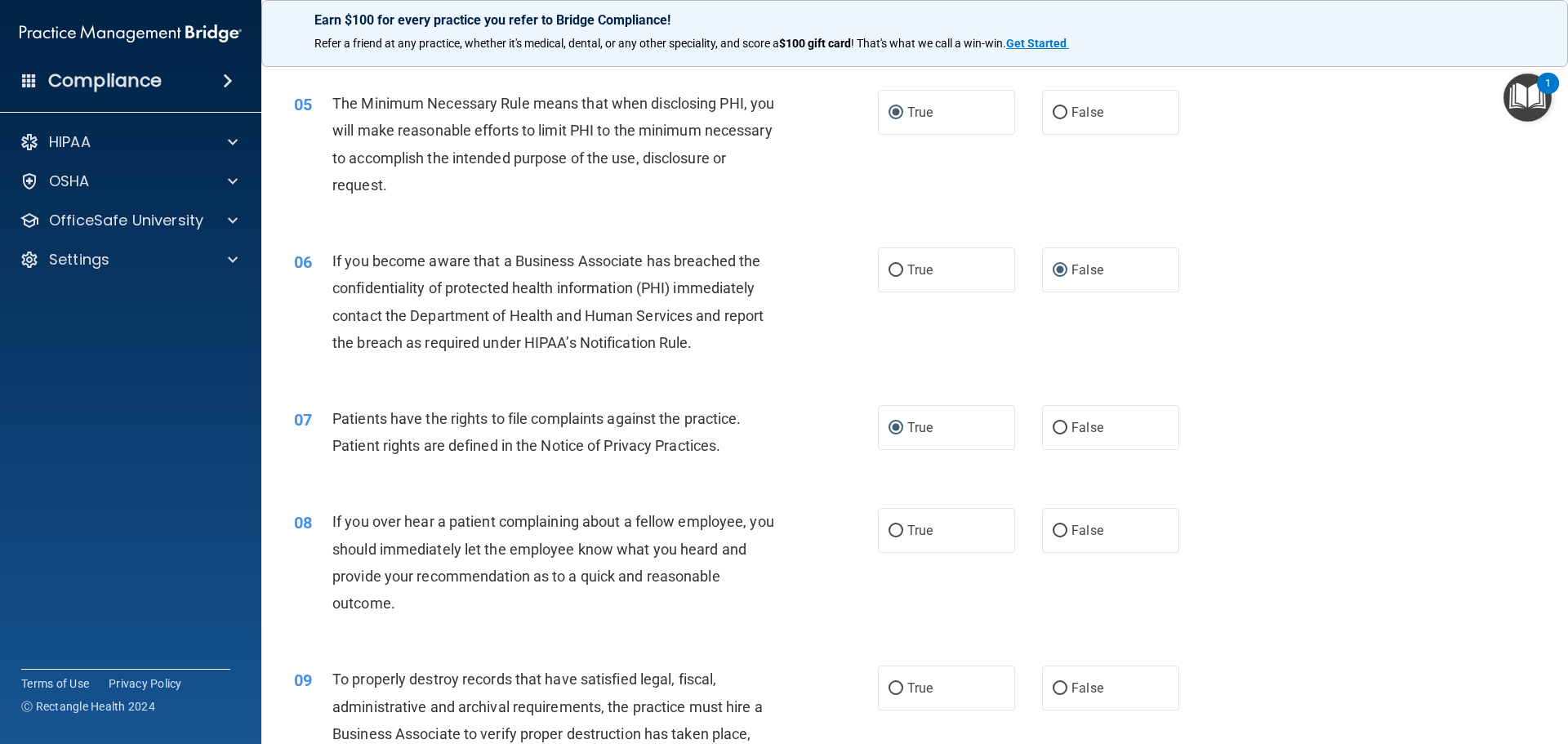
scroll to position [735, 0]
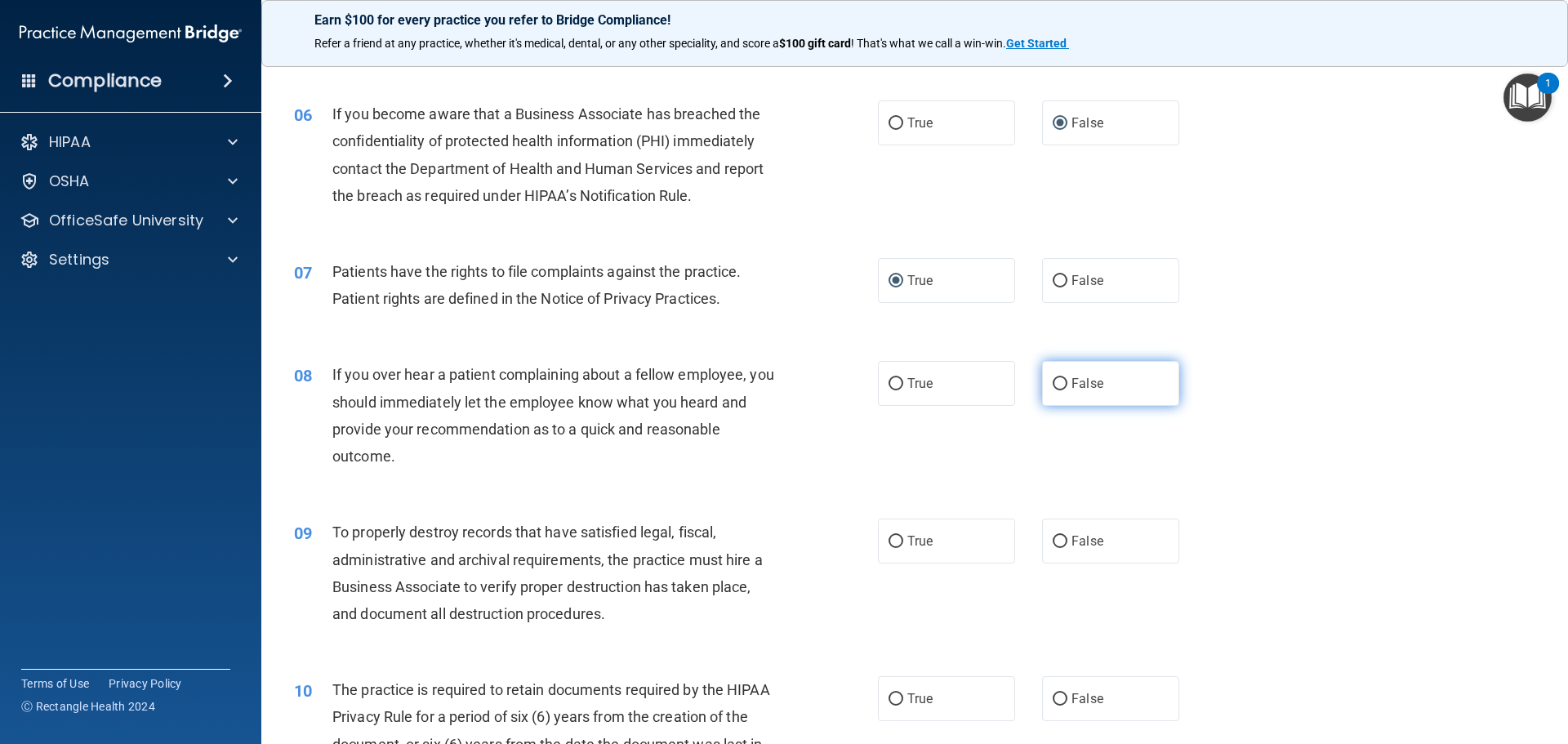
click at [1061, 390] on label "False" at bounding box center [1110, 383] width 137 height 45
click at [1061, 390] on input "False" at bounding box center [1060, 384] width 15 height 12
radio input "true"
click at [1052, 537] on input "False" at bounding box center [1060, 541] width 15 height 12
radio input "true"
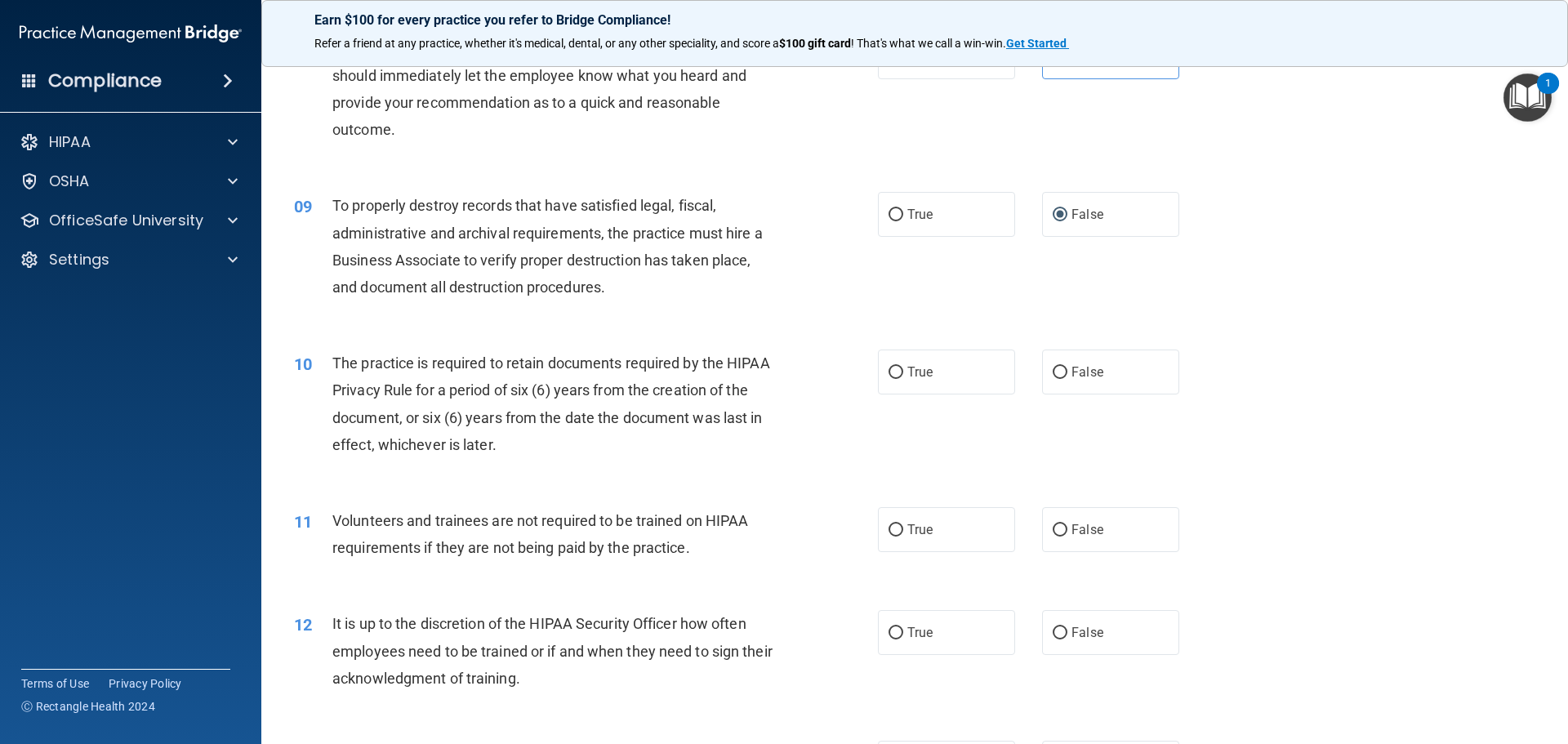
scroll to position [1143, 0]
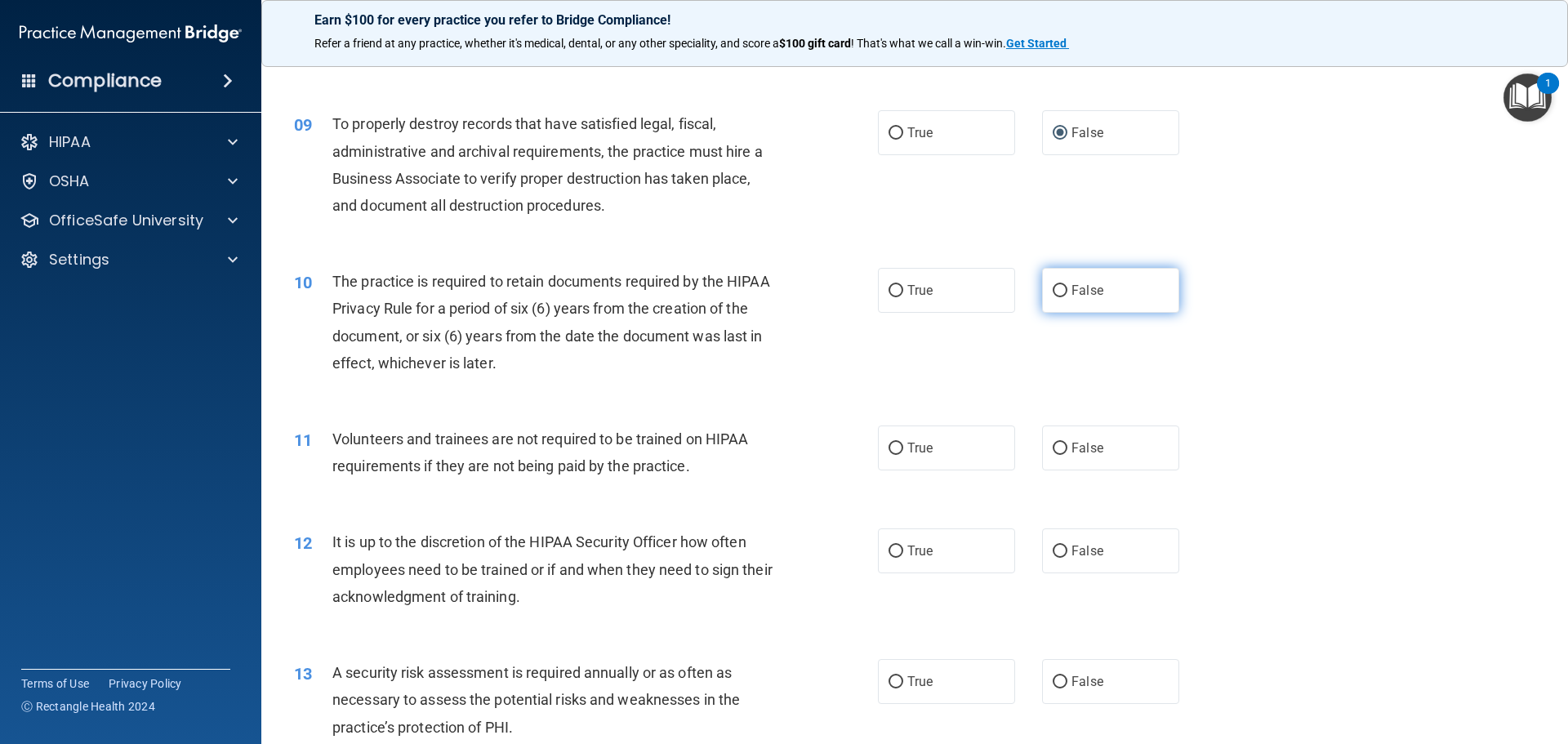
click at [1056, 291] on input "False" at bounding box center [1060, 291] width 15 height 12
radio input "true"
click at [1053, 451] on input "False" at bounding box center [1060, 448] width 15 height 12
radio input "true"
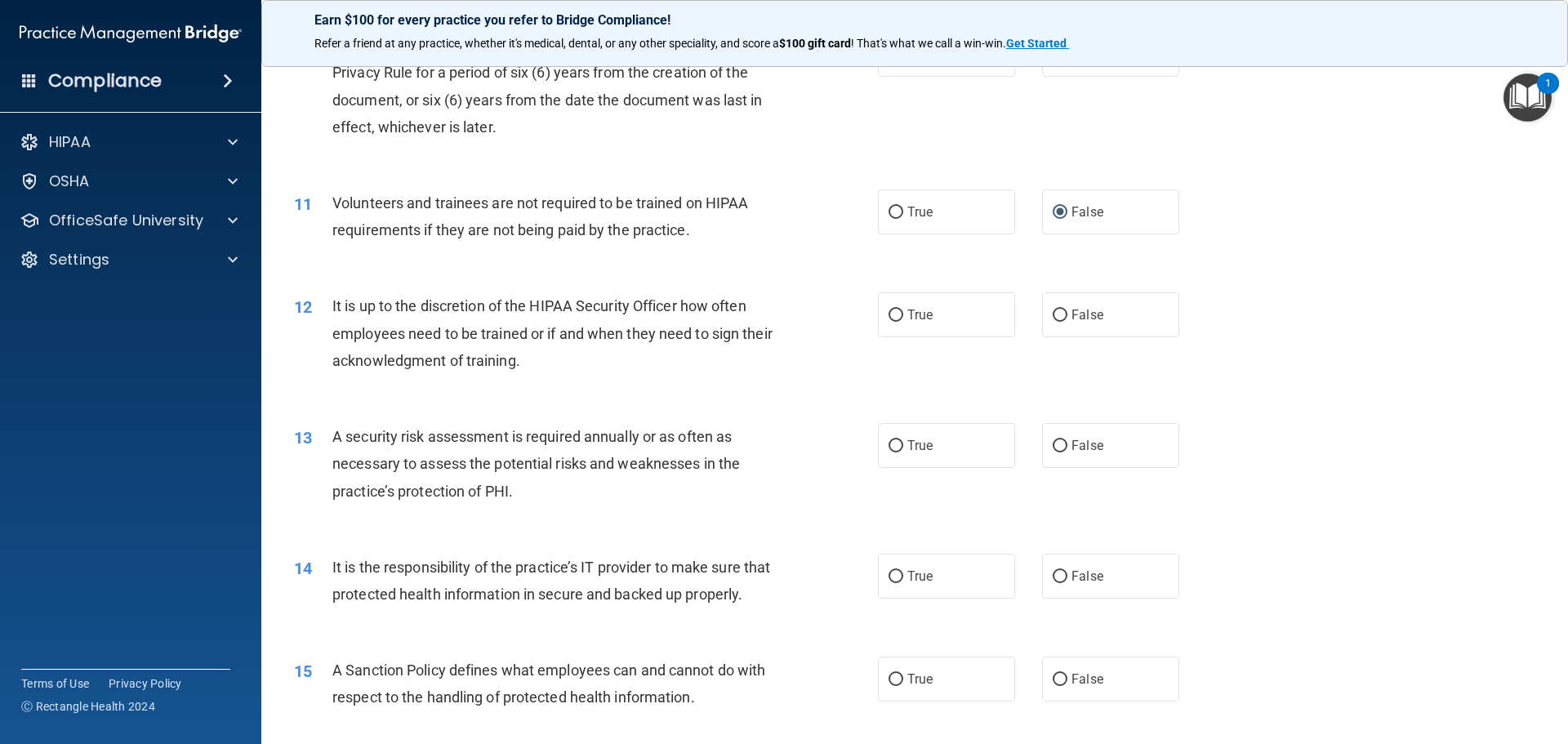
scroll to position [1389, 0]
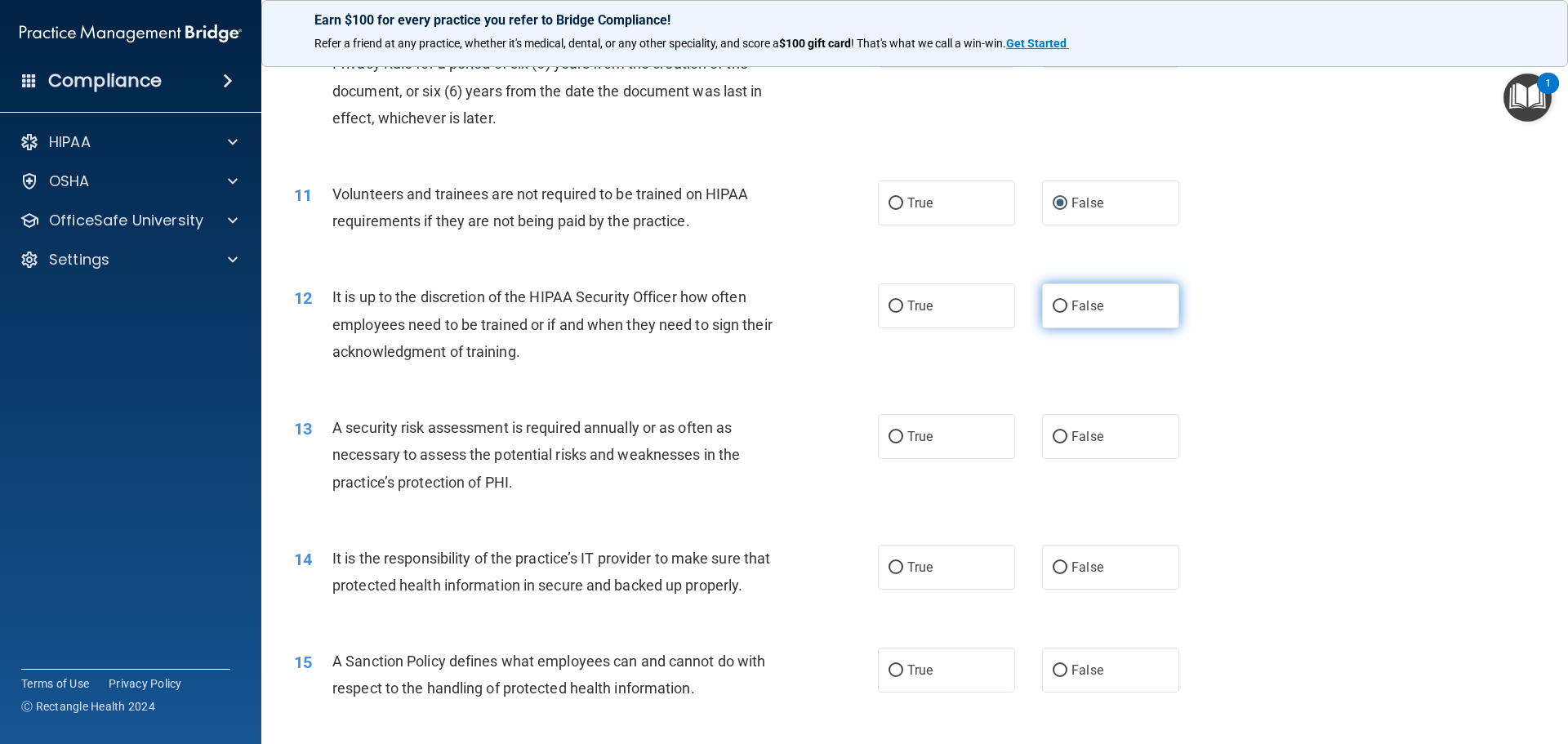
click at [1052, 301] on input "False" at bounding box center [1060, 306] width 15 height 12
radio input "true"
click at [896, 435] on input "True" at bounding box center [896, 437] width 15 height 12
radio input "true"
click at [1060, 567] on label "False" at bounding box center [1110, 567] width 137 height 45
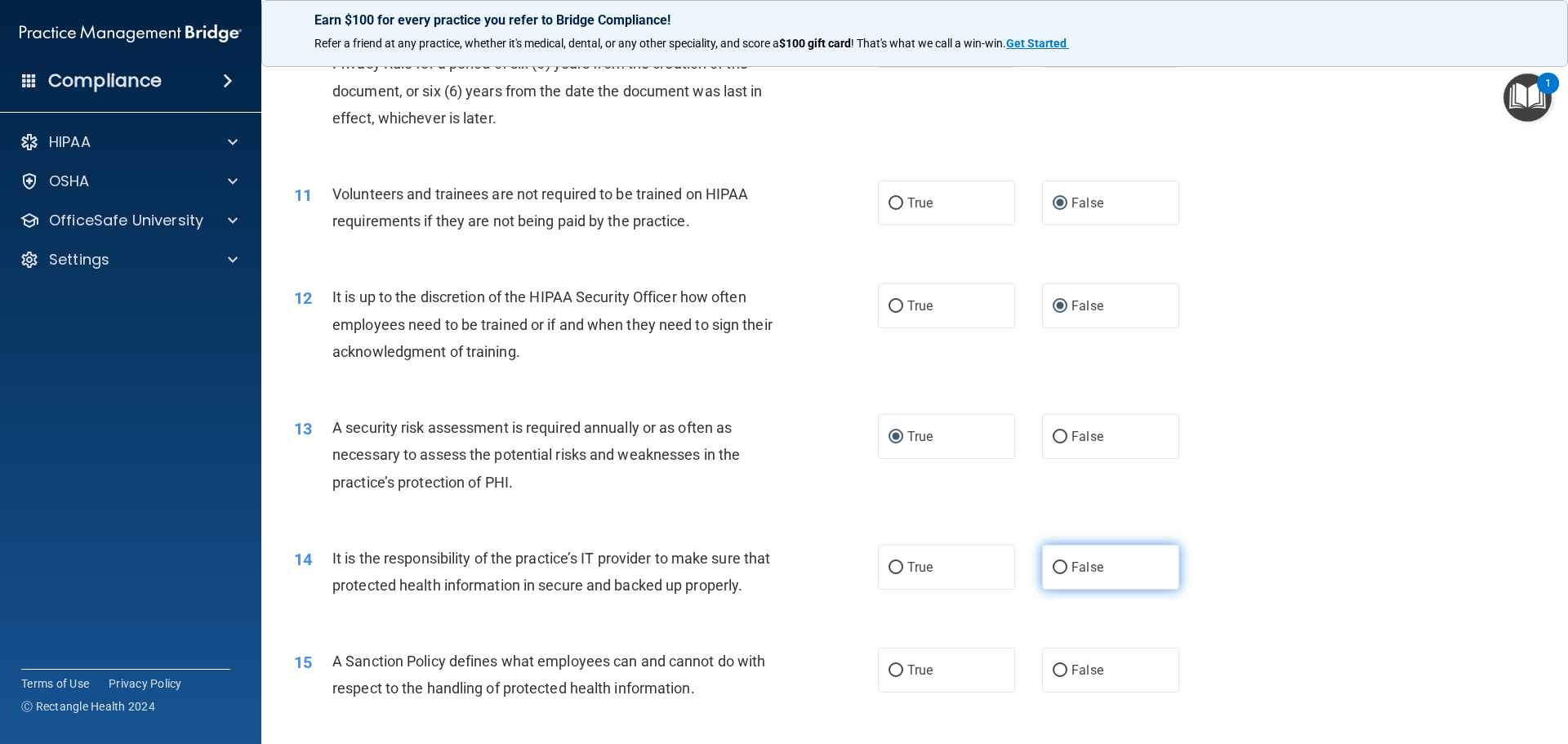
click at [1060, 567] on input "False" at bounding box center [1060, 567] width 15 height 12
radio input "true"
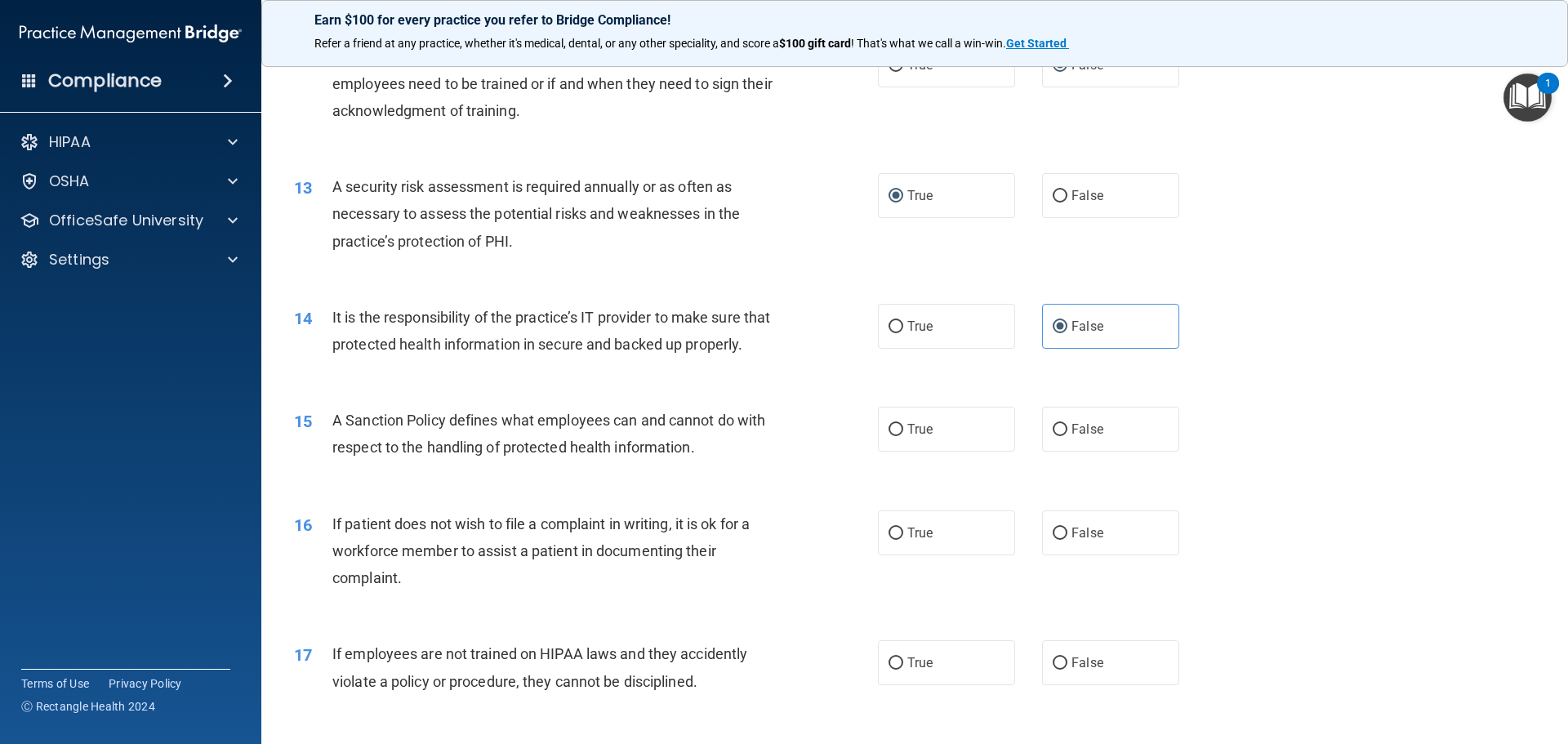
scroll to position [1633, 0]
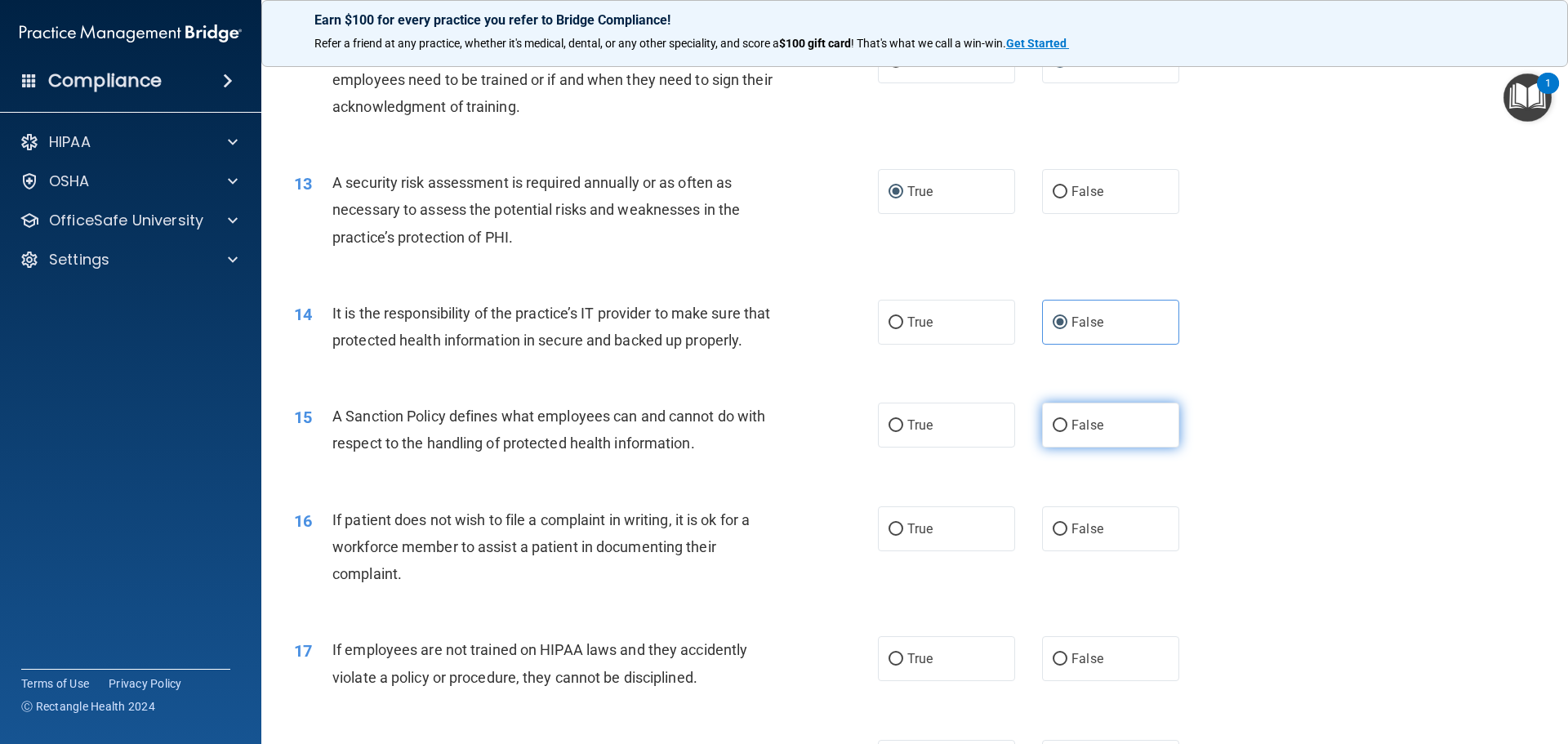
click at [1053, 432] on input "False" at bounding box center [1060, 425] width 15 height 12
radio input "true"
click at [896, 535] on input "True" at bounding box center [896, 530] width 15 height 12
radio input "true"
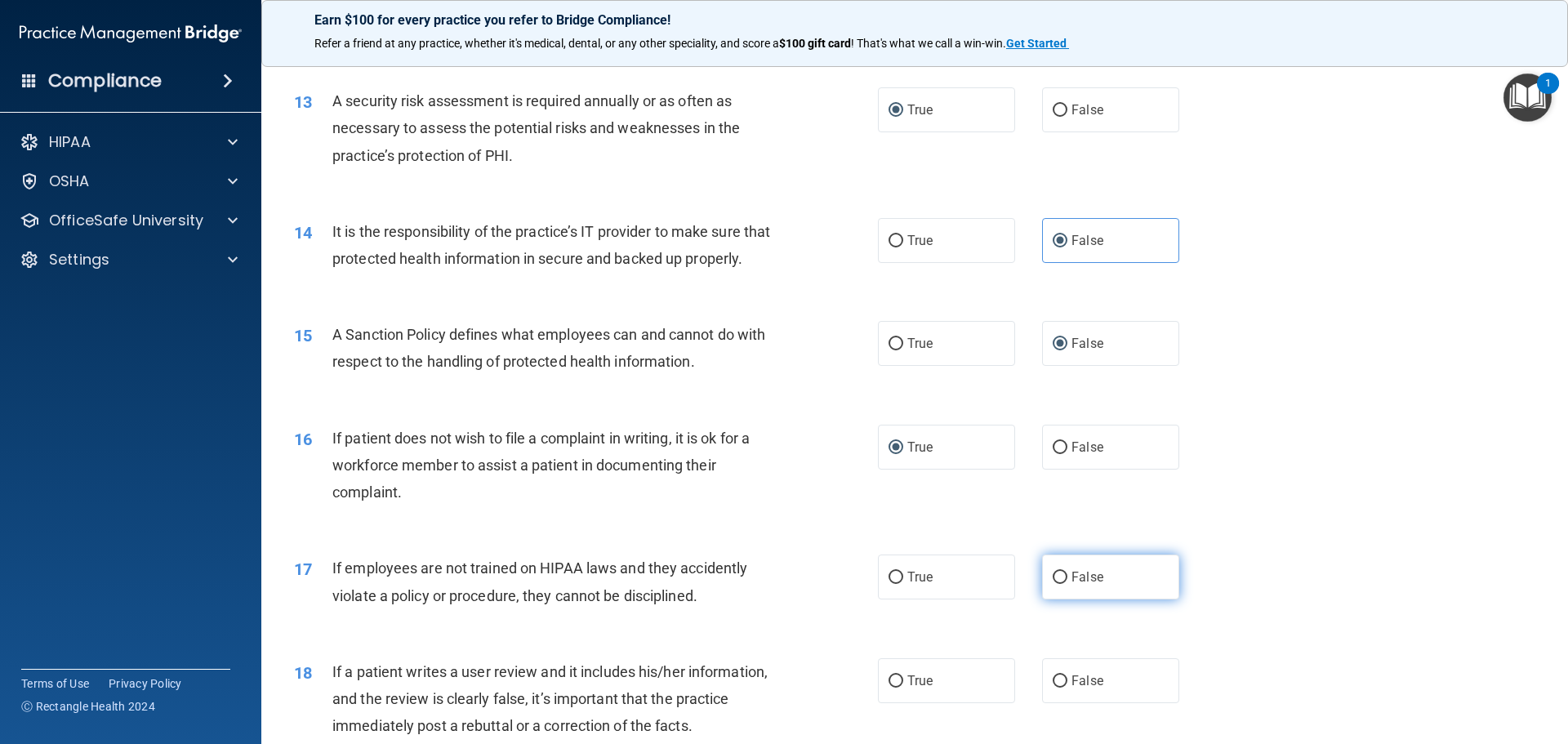
click at [1052, 584] on input "False" at bounding box center [1060, 577] width 15 height 12
radio input "true"
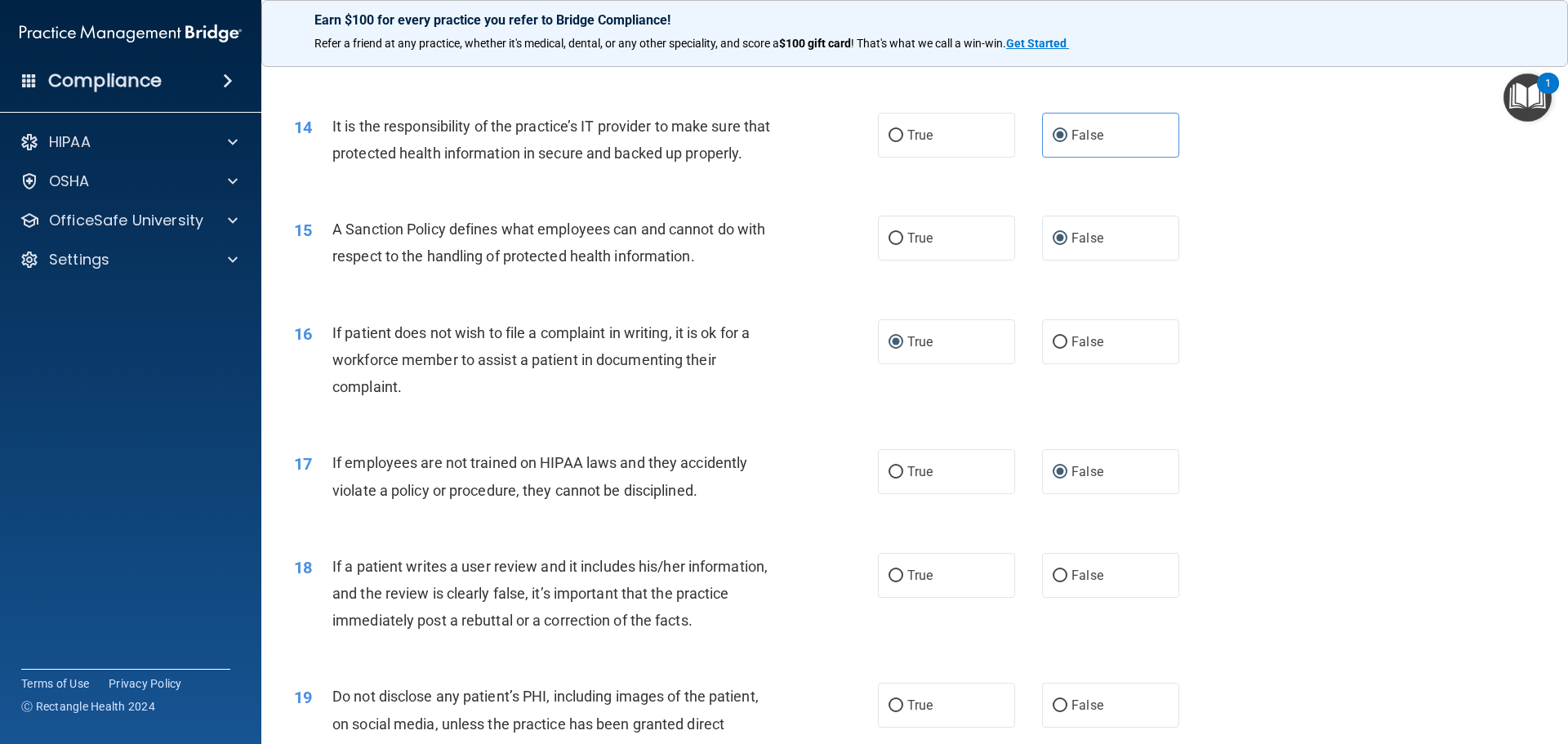
scroll to position [2042, 0]
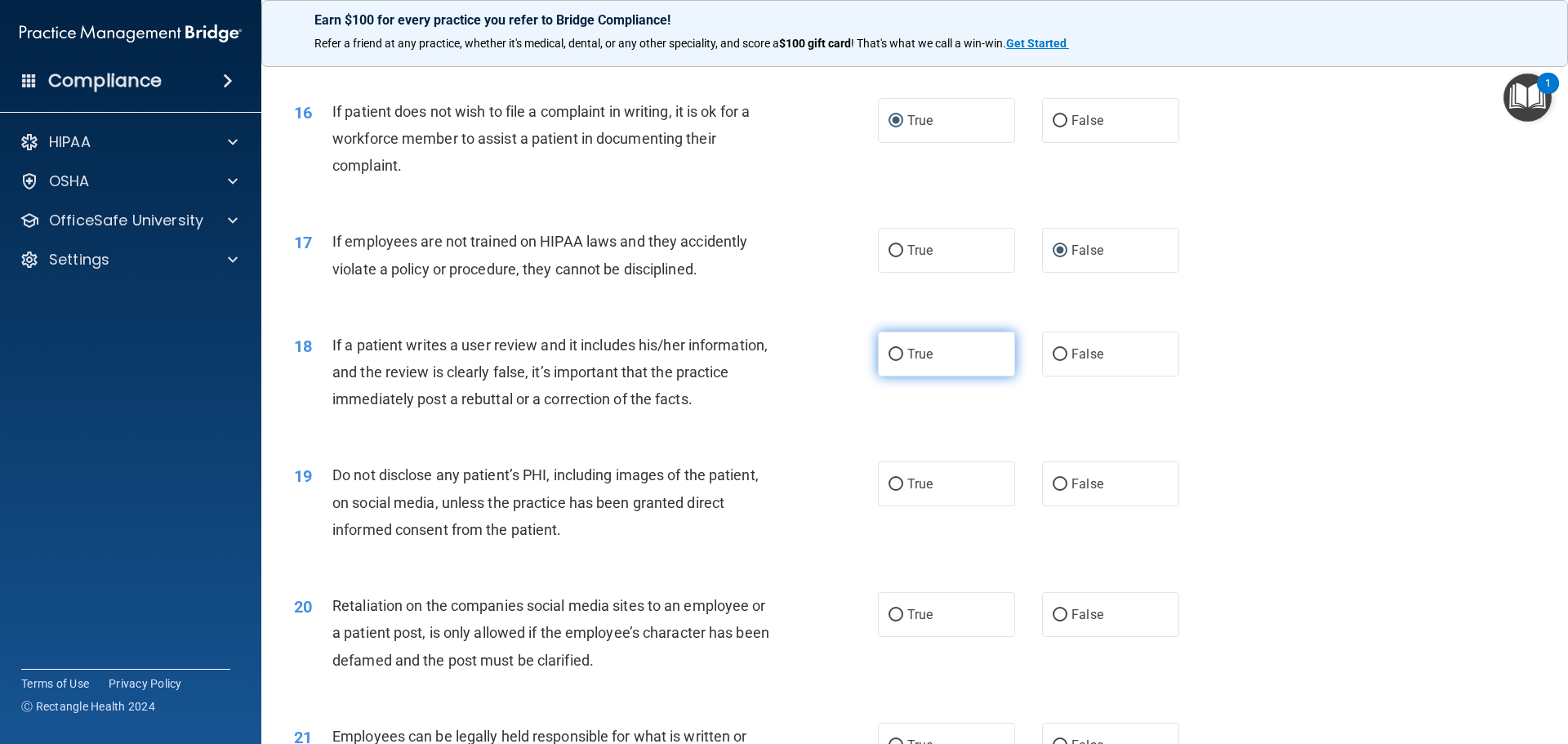
click at [892, 361] on input "True" at bounding box center [896, 355] width 15 height 12
radio input "true"
click at [1057, 361] on input "False" at bounding box center [1060, 355] width 15 height 12
radio input "true"
radio input "false"
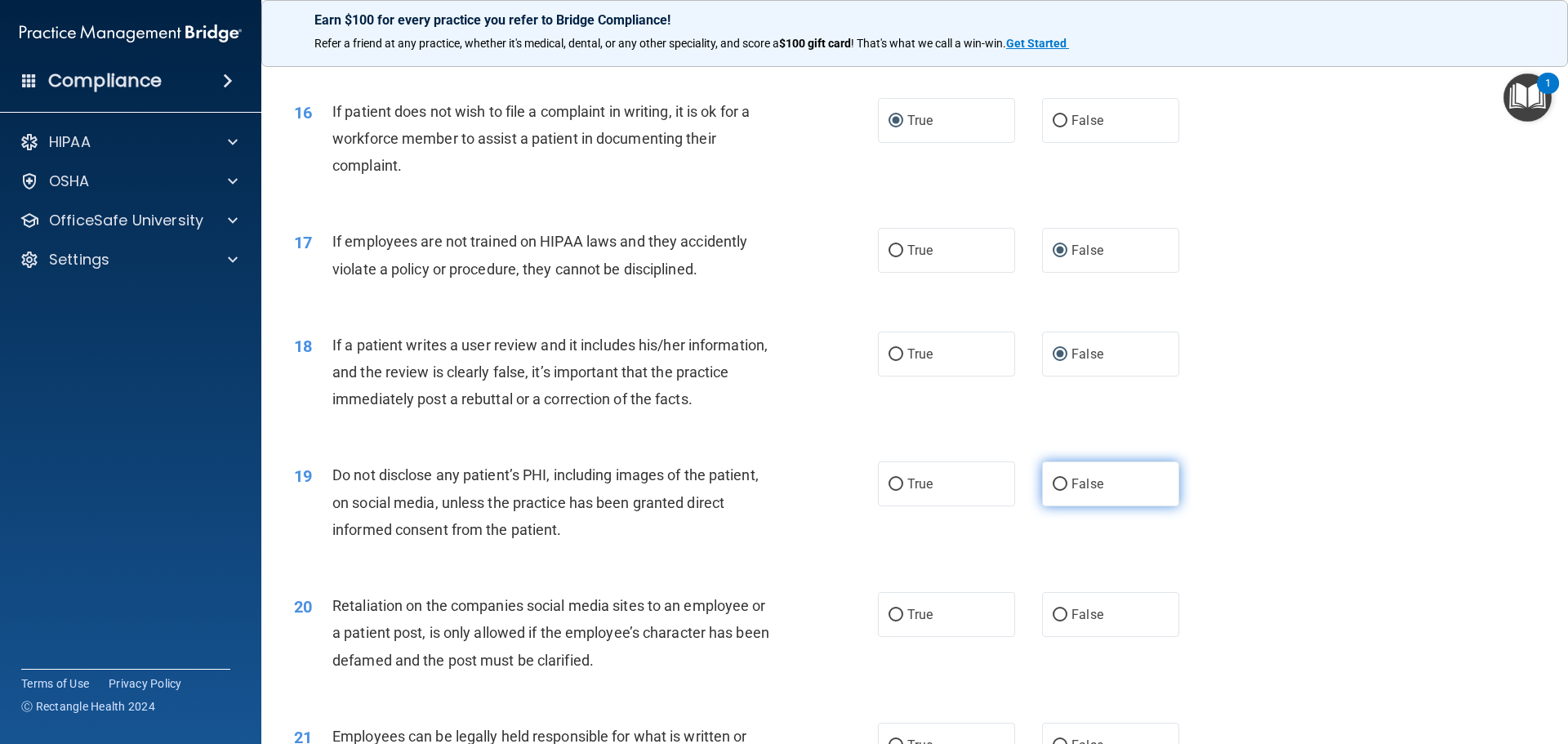
click at [1052, 491] on input "False" at bounding box center [1060, 485] width 15 height 12
radio input "true"
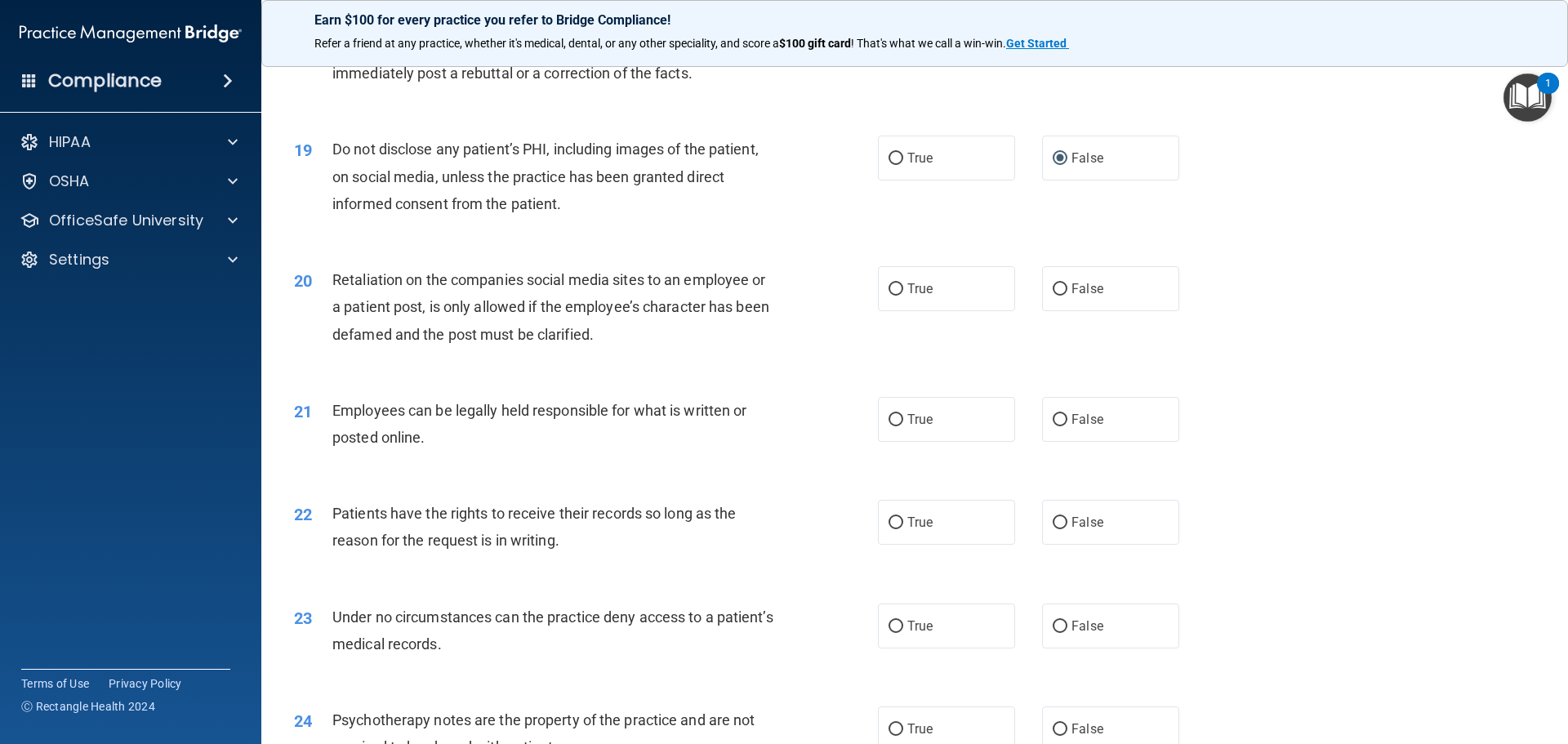
scroll to position [2368, 0]
click at [1052, 295] on input "False" at bounding box center [1060, 288] width 15 height 12
radio input "true"
click at [892, 425] on input "True" at bounding box center [896, 419] width 15 height 12
radio input "true"
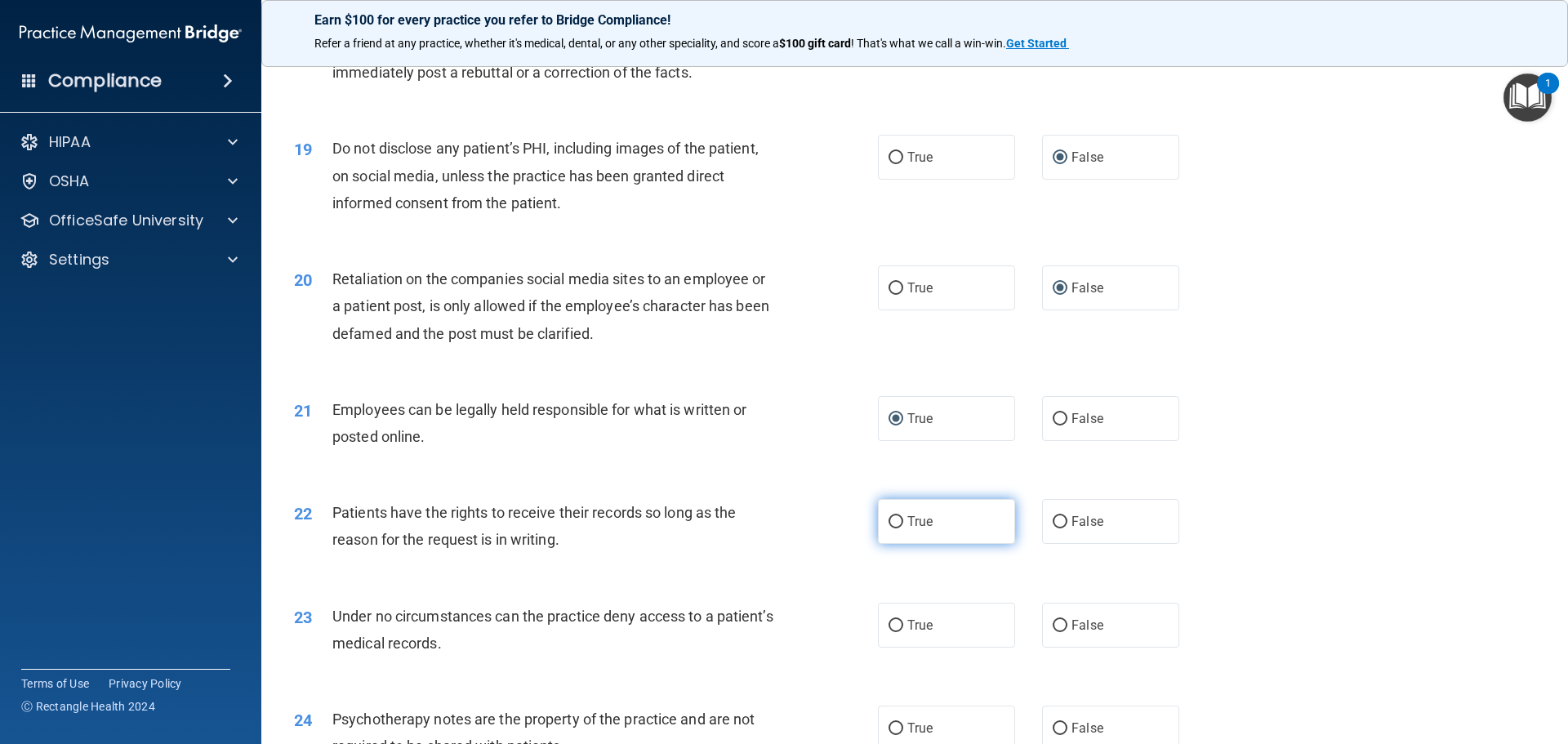
click at [888, 529] on input "True" at bounding box center [896, 522] width 15 height 12
radio input "true"
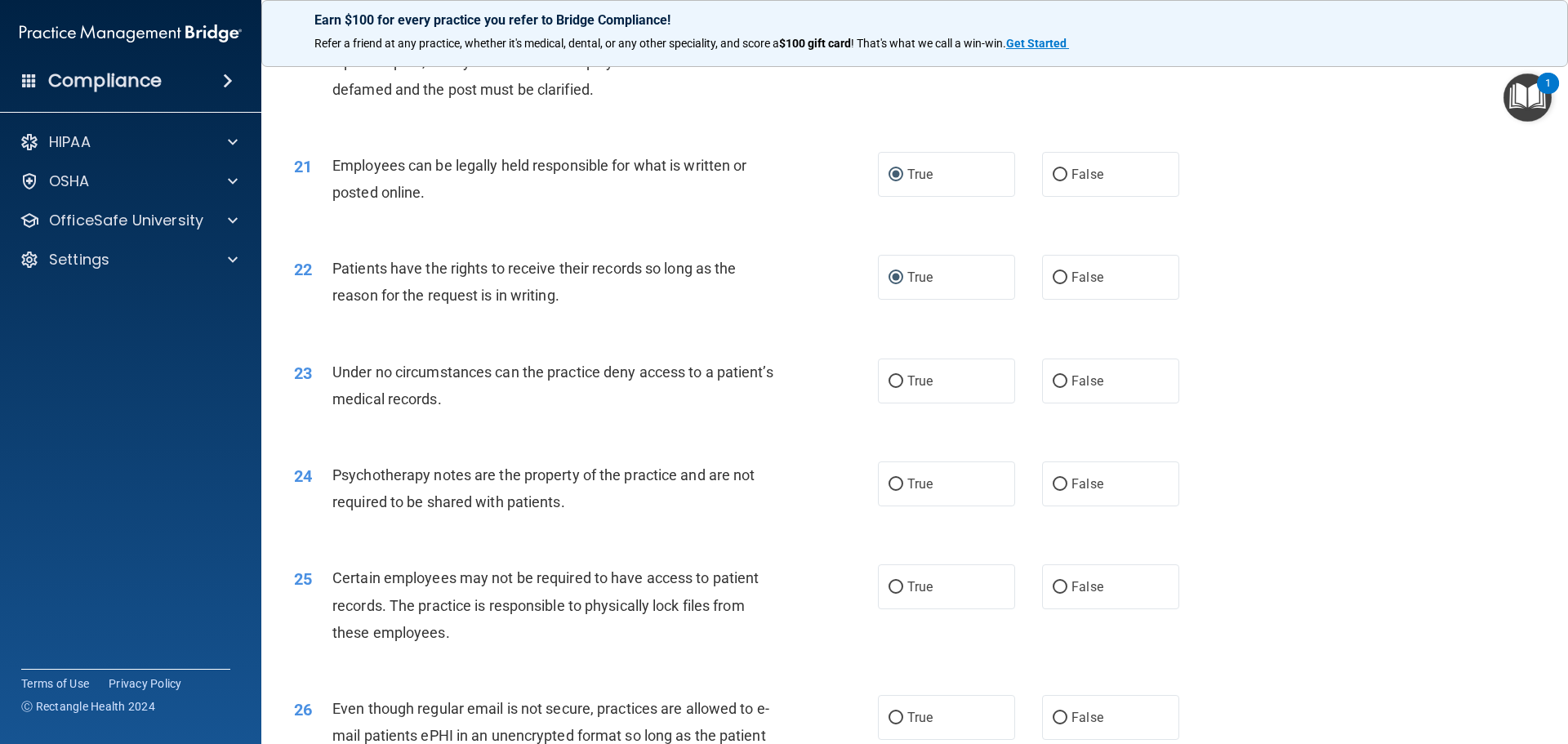
scroll to position [2614, 0]
click at [1052, 387] on input "False" at bounding box center [1060, 381] width 15 height 12
radio input "true"
click at [1052, 490] on input "False" at bounding box center [1060, 484] width 15 height 12
radio input "true"
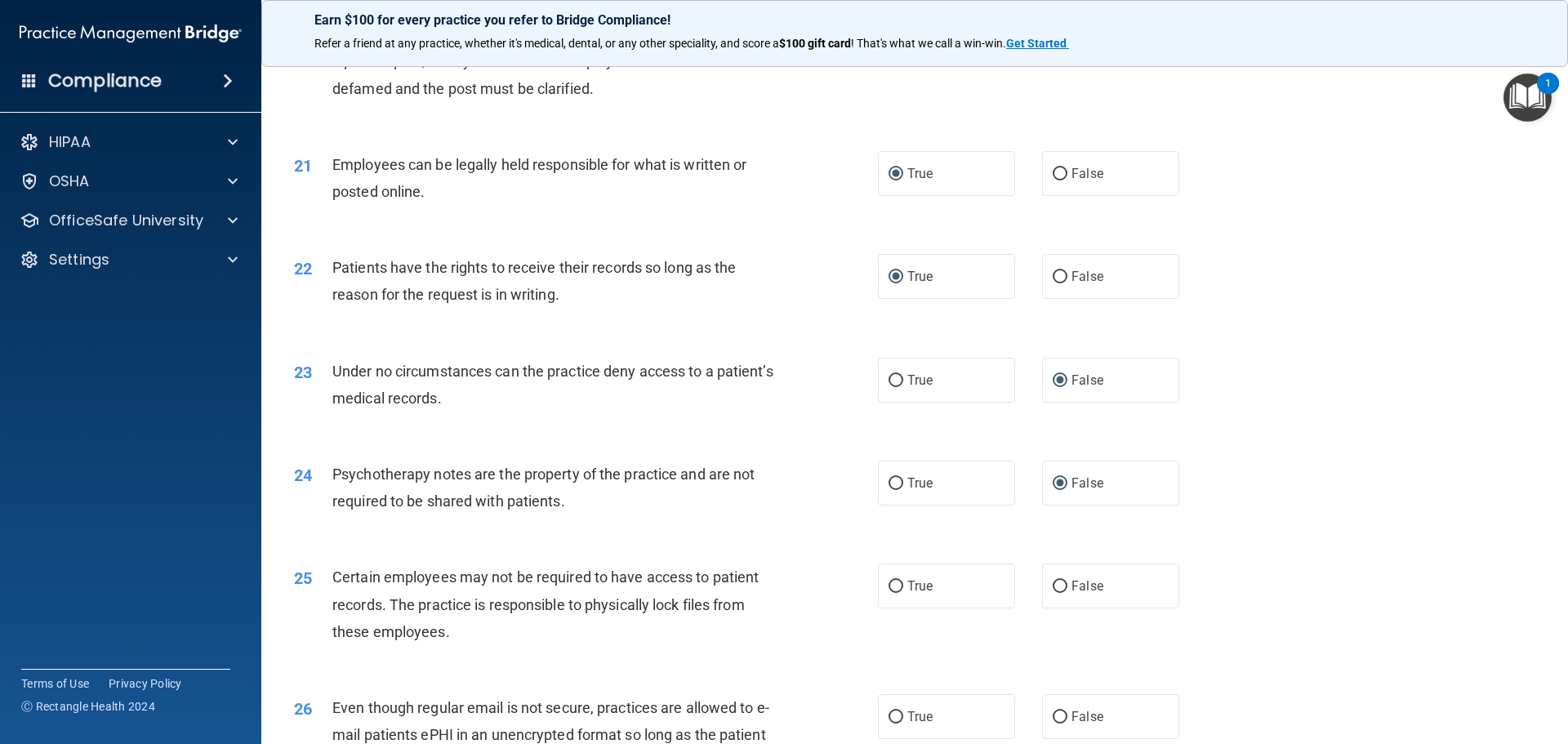
scroll to position [2777, 0]
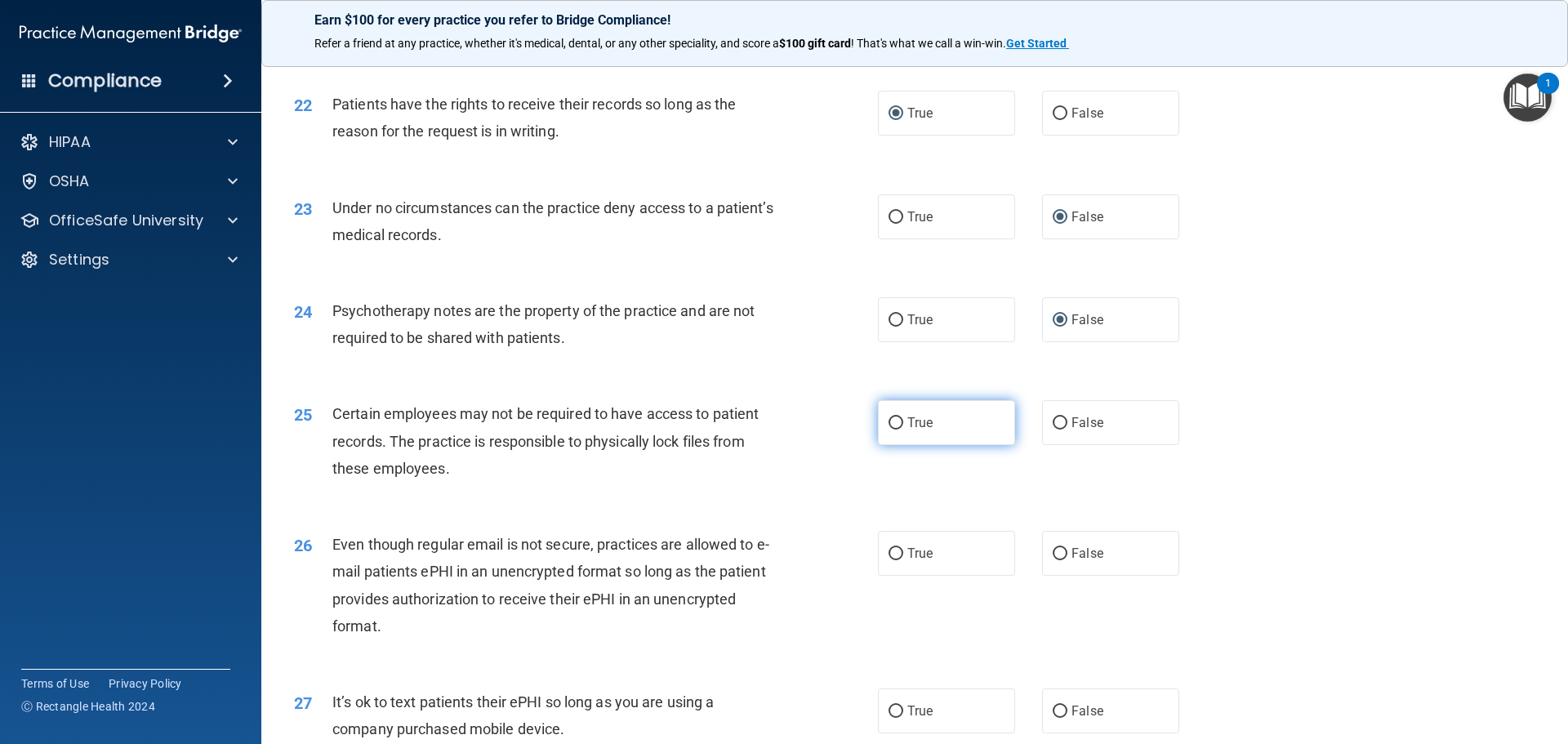
click at [892, 429] on input "True" at bounding box center [896, 423] width 15 height 12
radio input "true"
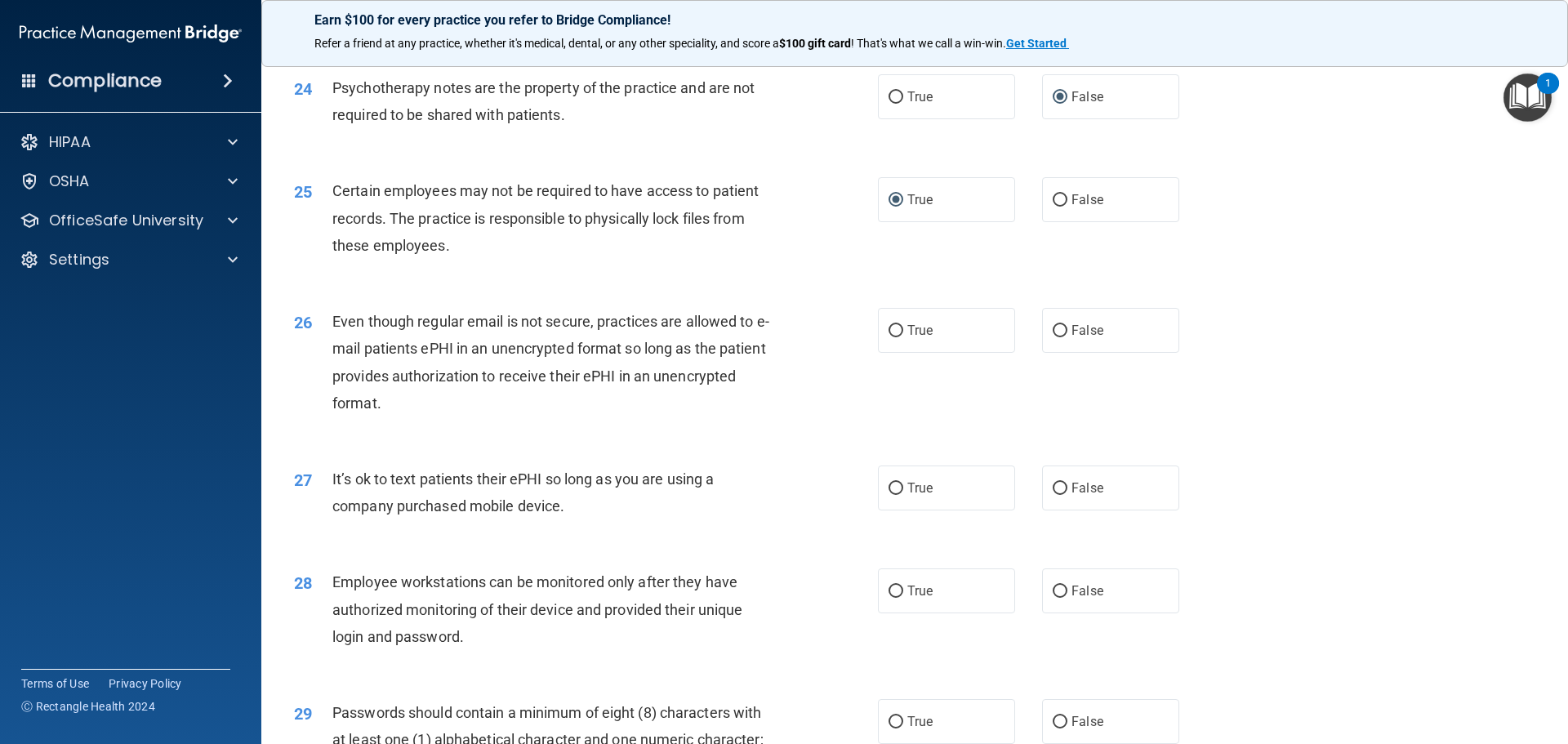
scroll to position [3022, 0]
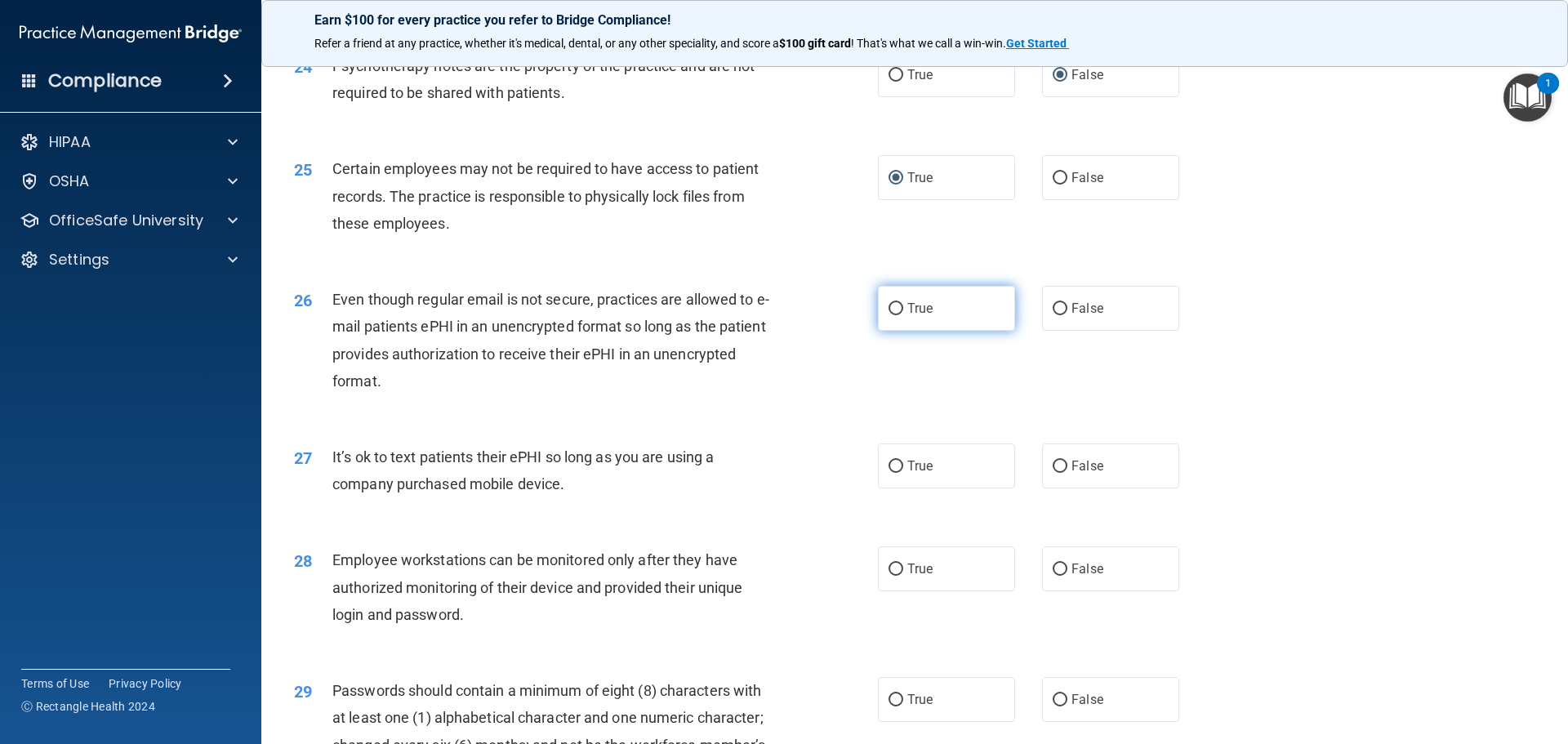
click at [890, 315] on input "True" at bounding box center [896, 309] width 15 height 12
radio input "true"
click at [1056, 473] on input "False" at bounding box center [1060, 466] width 15 height 12
radio input "true"
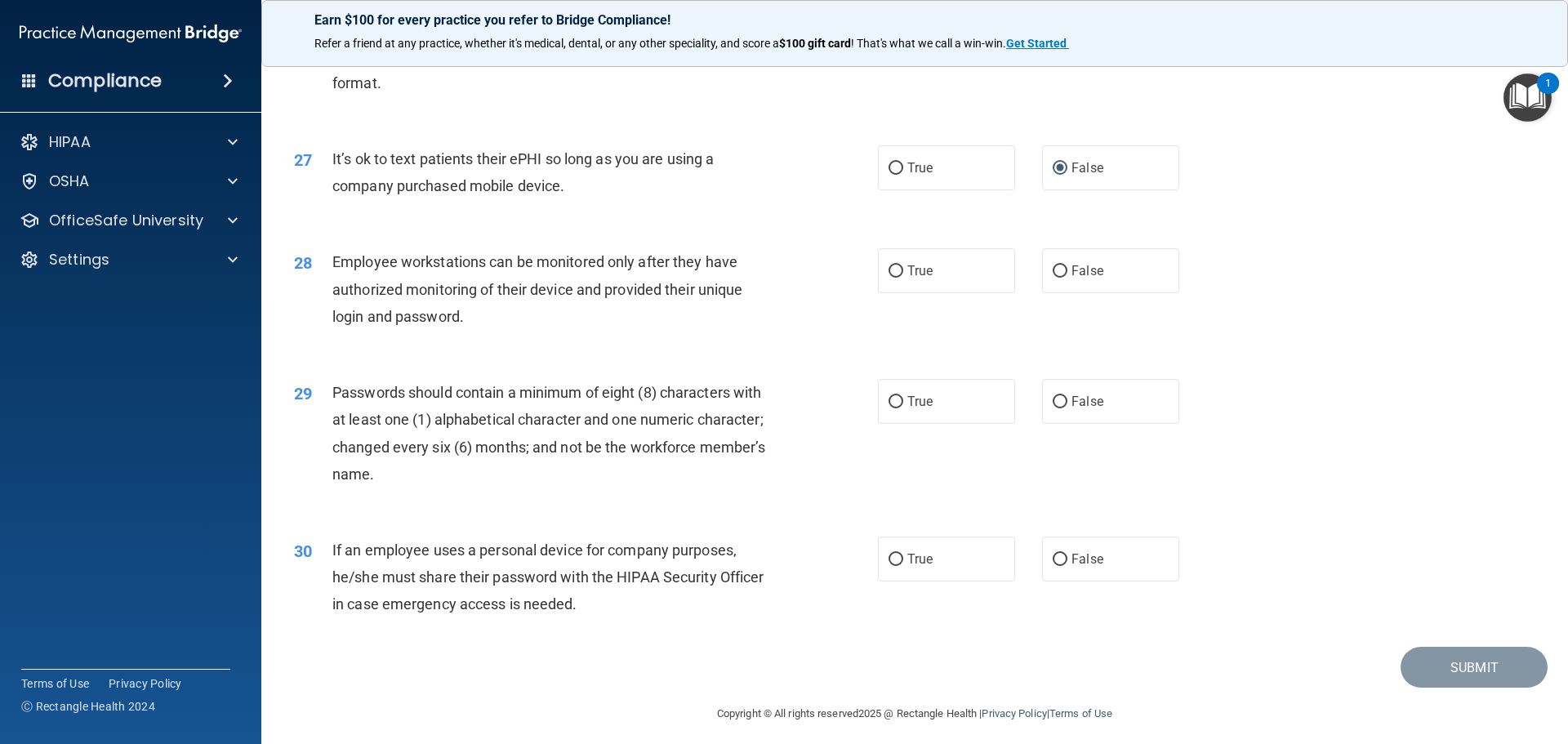
scroll to position [3349, 0]
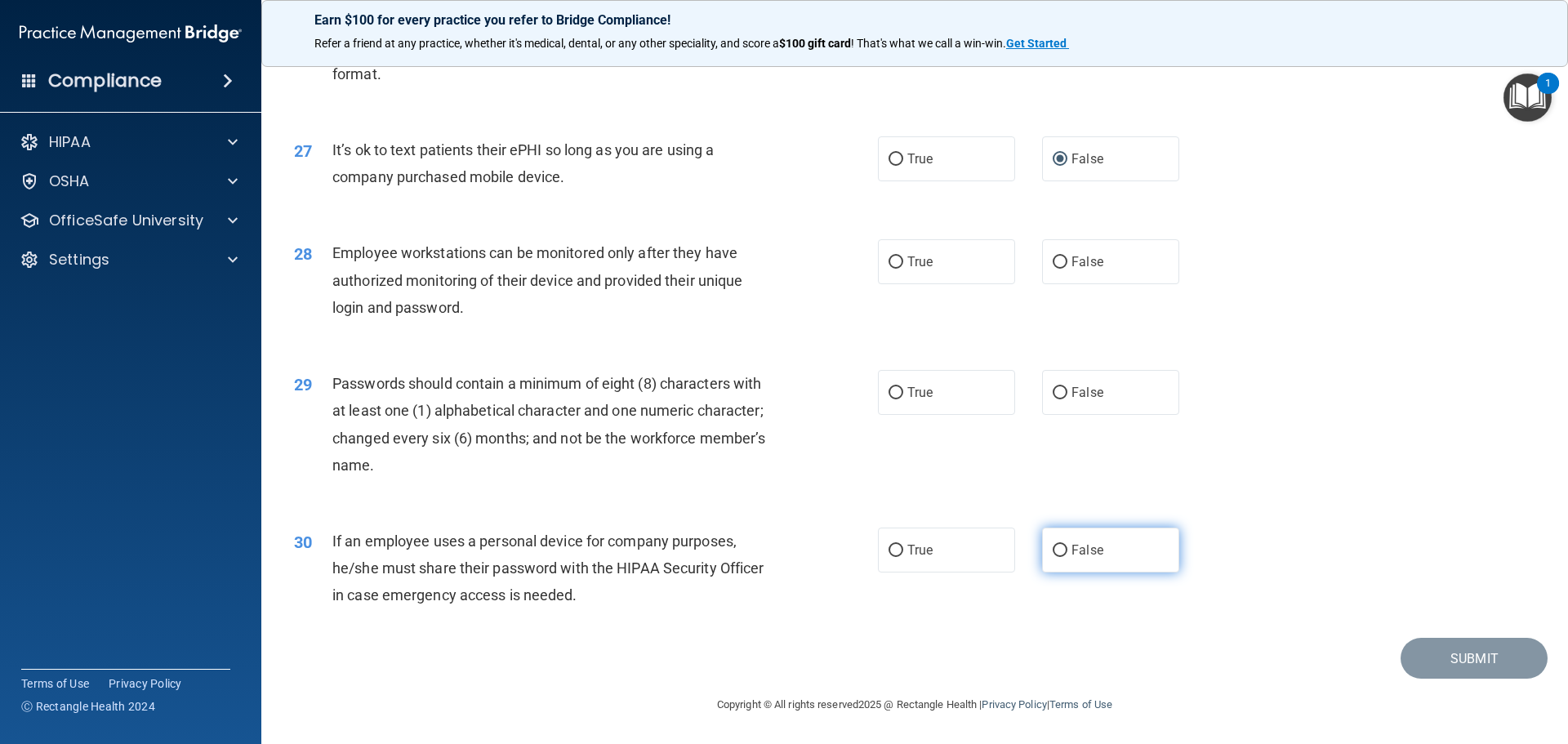
click at [1057, 557] on input "False" at bounding box center [1060, 550] width 15 height 12
radio input "true"
click at [888, 399] on input "True" at bounding box center [896, 393] width 15 height 12
radio input "true"
click at [901, 269] on label "True" at bounding box center [946, 261] width 137 height 45
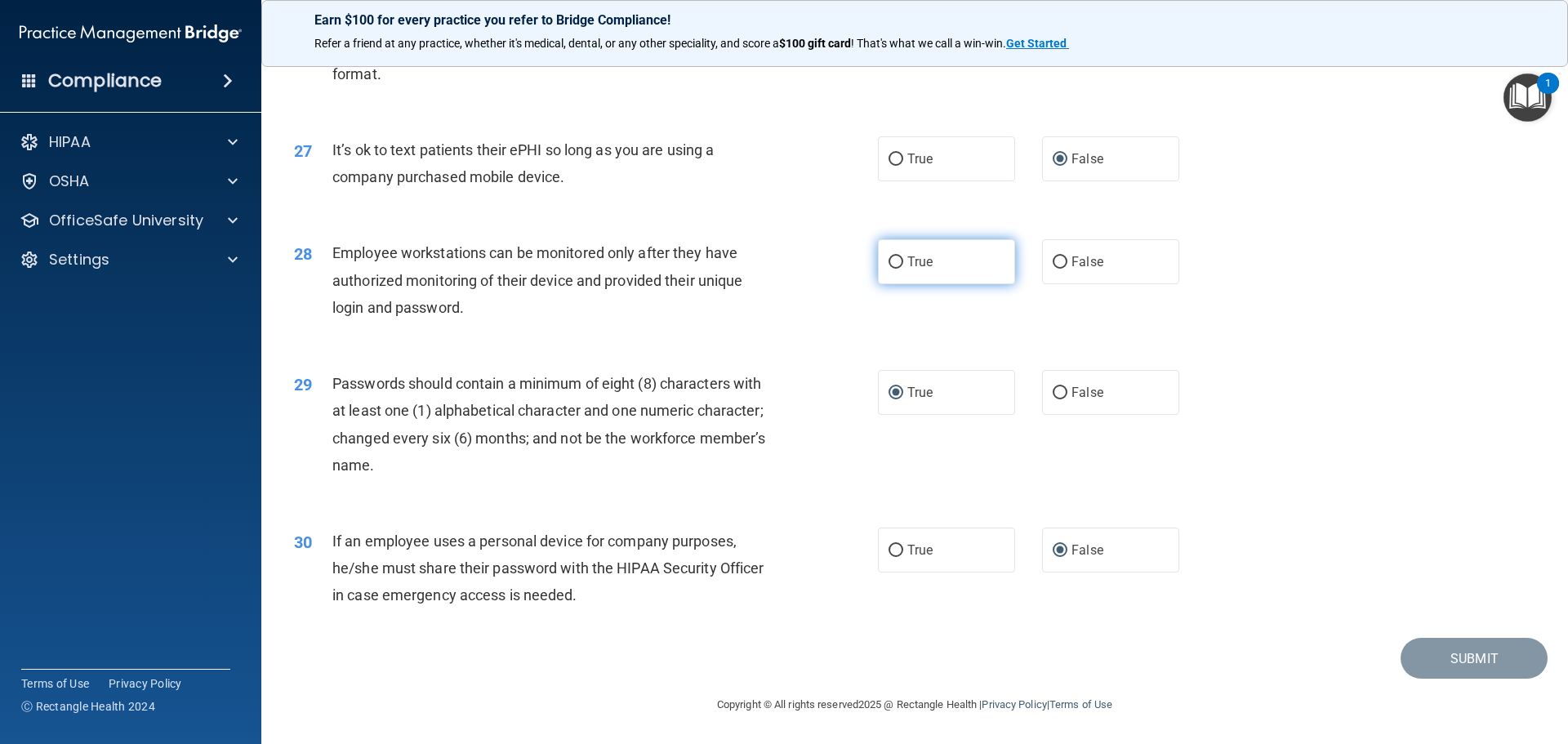
click at [901, 269] on input "True" at bounding box center [896, 262] width 15 height 12
radio input "true"
click at [1450, 654] on button "Submit" at bounding box center [1474, 659] width 147 height 42
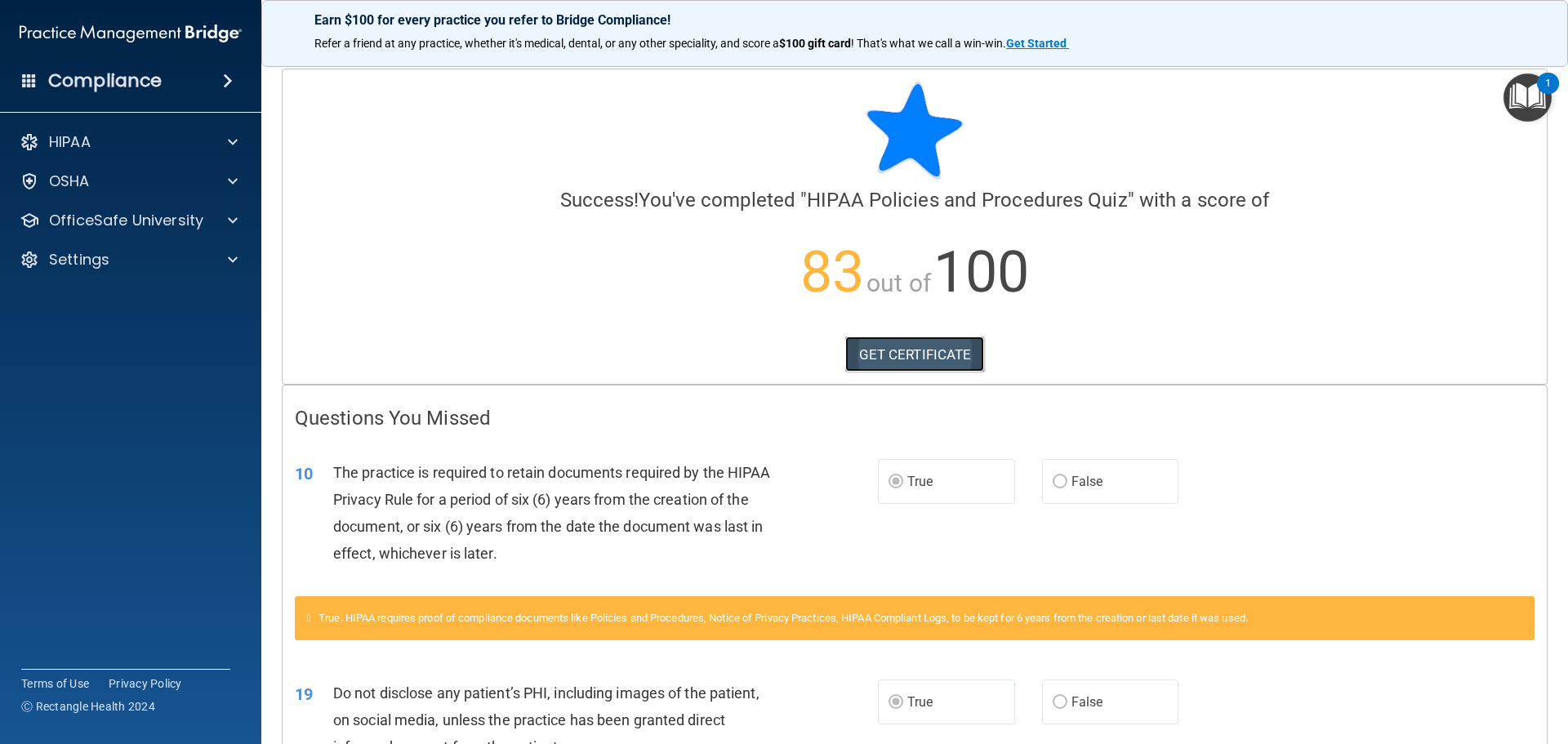
click at [900, 351] on link "GET CERTIFICATE" at bounding box center [915, 355] width 140 height 36
click at [80, 220] on p "OfficeSafe University" at bounding box center [126, 221] width 154 height 20
click at [112, 254] on p "HIPAA Training" at bounding box center [78, 259] width 135 height 16
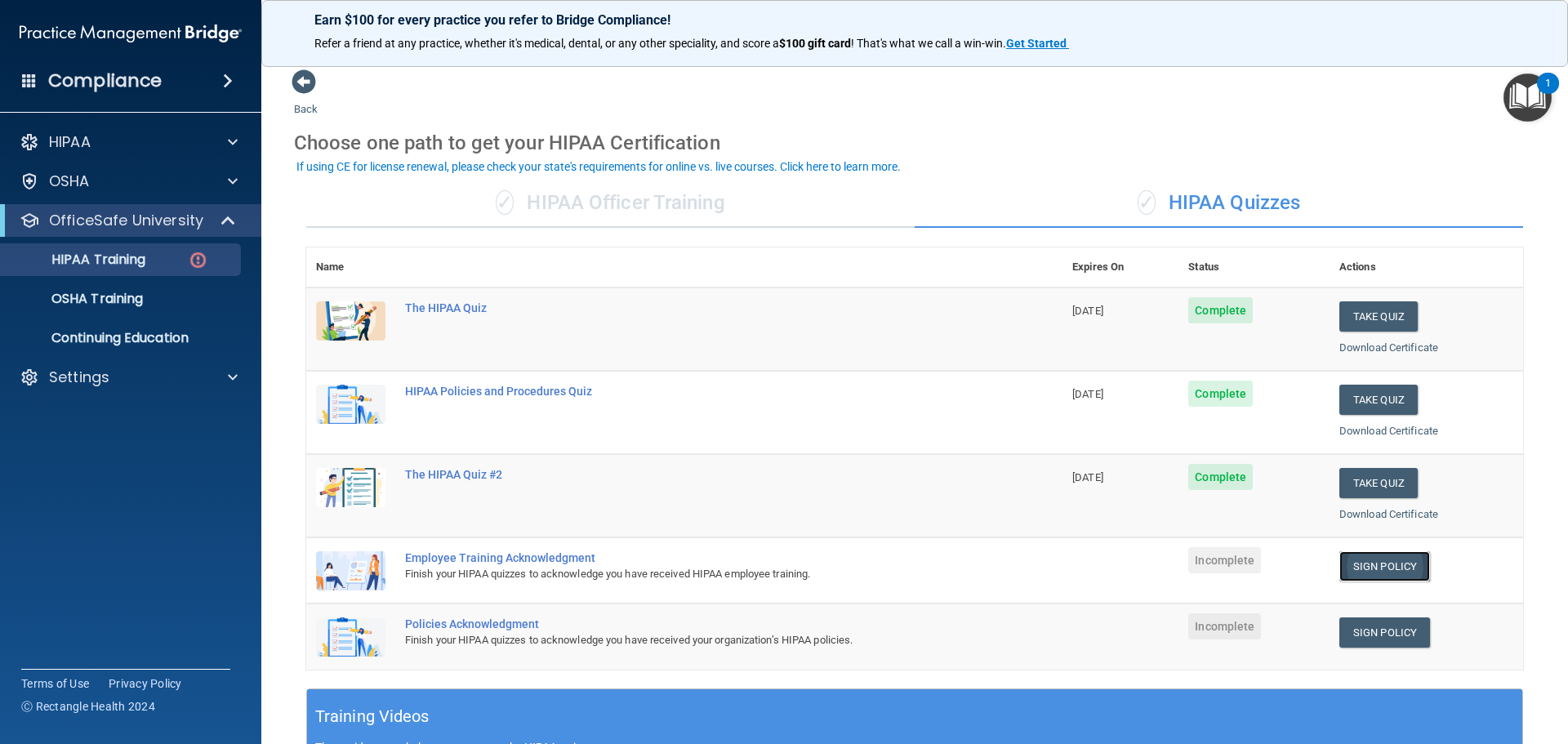
click at [1363, 567] on link "Sign Policy" at bounding box center [1384, 566] width 90 height 30
click at [1384, 563] on link "Sign Policy" at bounding box center [1384, 566] width 90 height 30
click at [1364, 635] on link "Sign Policy" at bounding box center [1384, 632] width 90 height 30
click at [111, 301] on p "OSHA Training" at bounding box center [76, 299] width 132 height 16
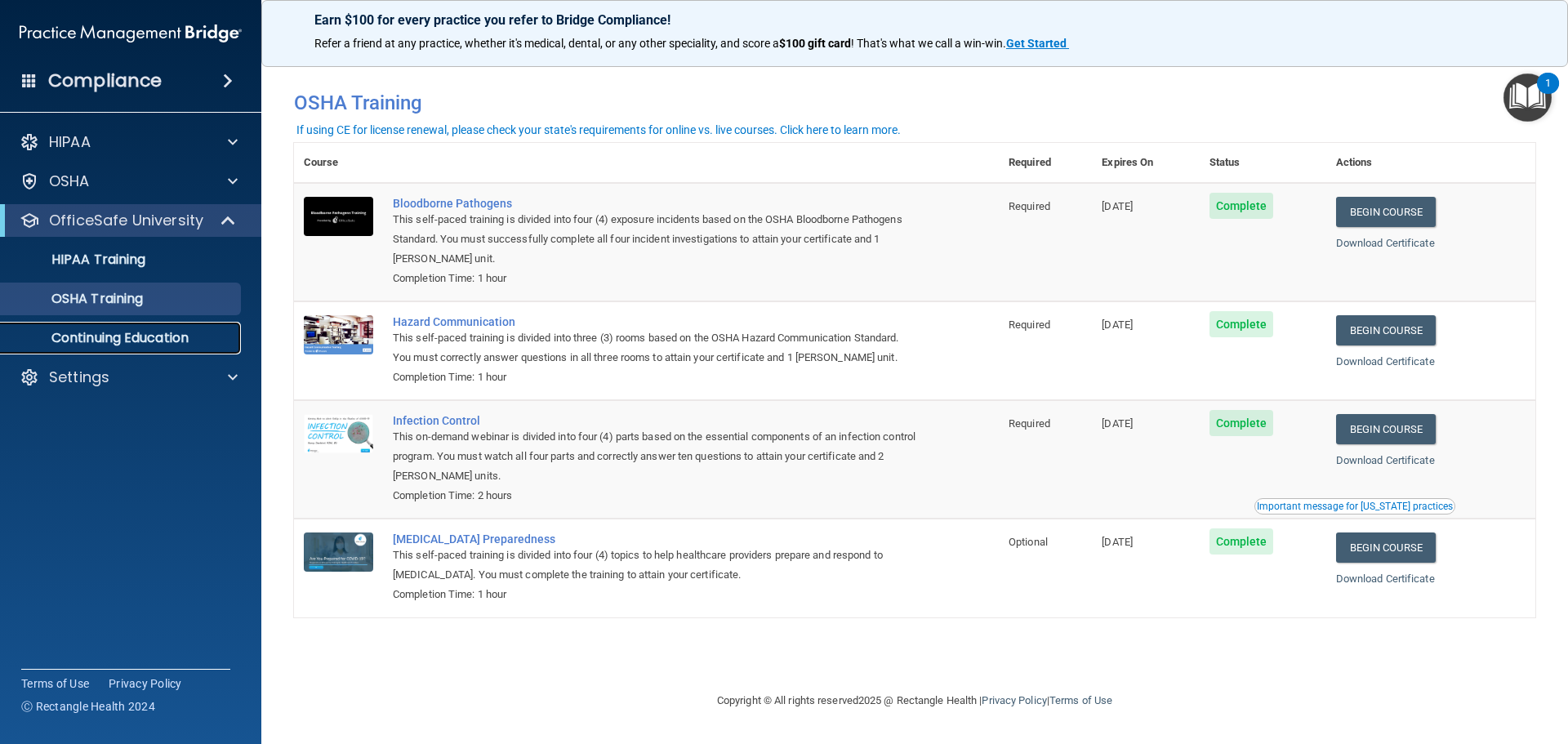
click at [127, 328] on link "Continuing Education" at bounding box center [112, 338] width 257 height 33
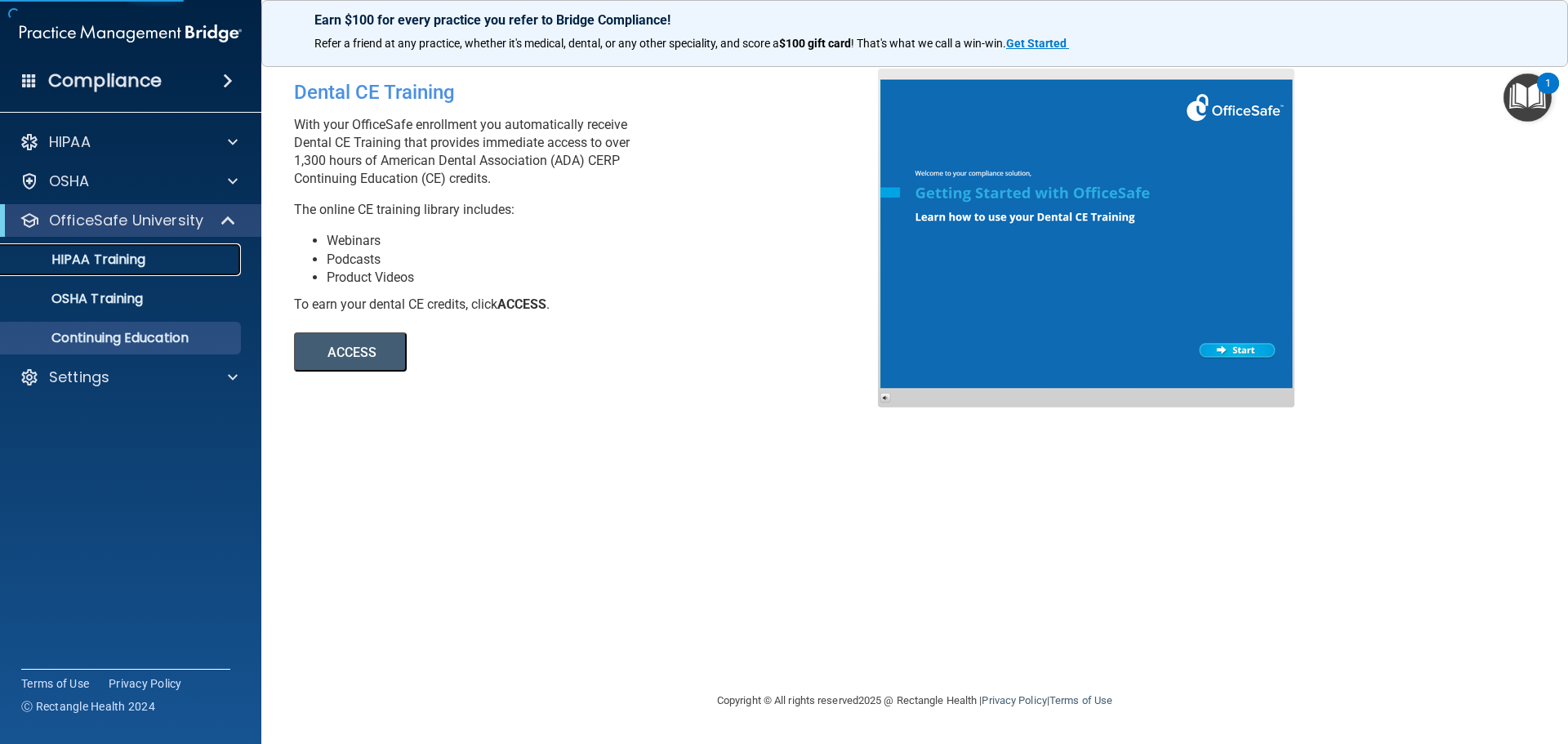
click at [131, 262] on p "HIPAA Training" at bounding box center [78, 259] width 135 height 16
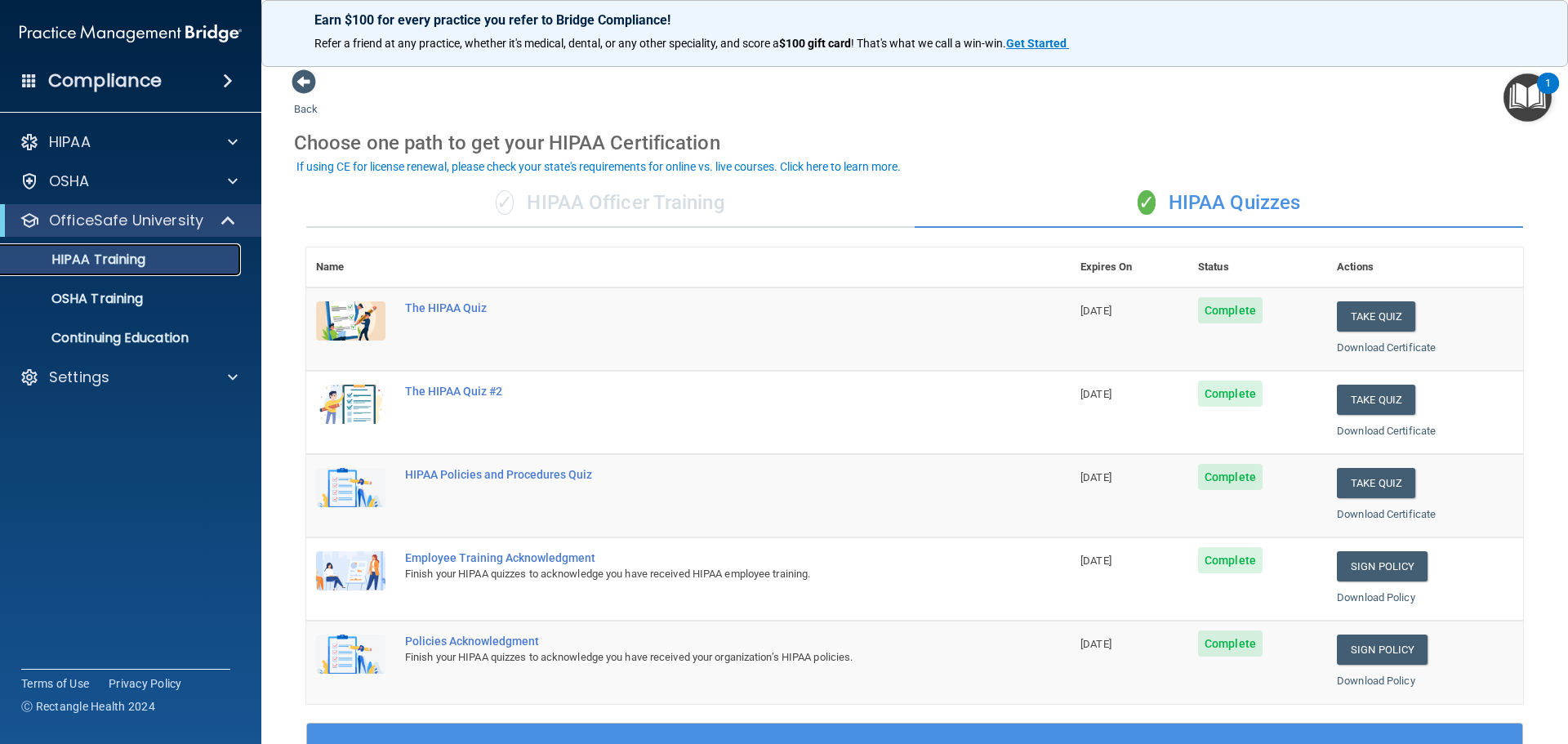
click at [138, 264] on p "HIPAA Training" at bounding box center [78, 259] width 135 height 16
click at [98, 259] on p "HIPAA Training" at bounding box center [78, 259] width 135 height 16
click at [107, 264] on p "HIPAA Training" at bounding box center [78, 259] width 135 height 16
click at [122, 274] on link "HIPAA Training" at bounding box center [112, 259] width 257 height 33
click at [135, 297] on p "OSHA Training" at bounding box center [76, 299] width 132 height 16
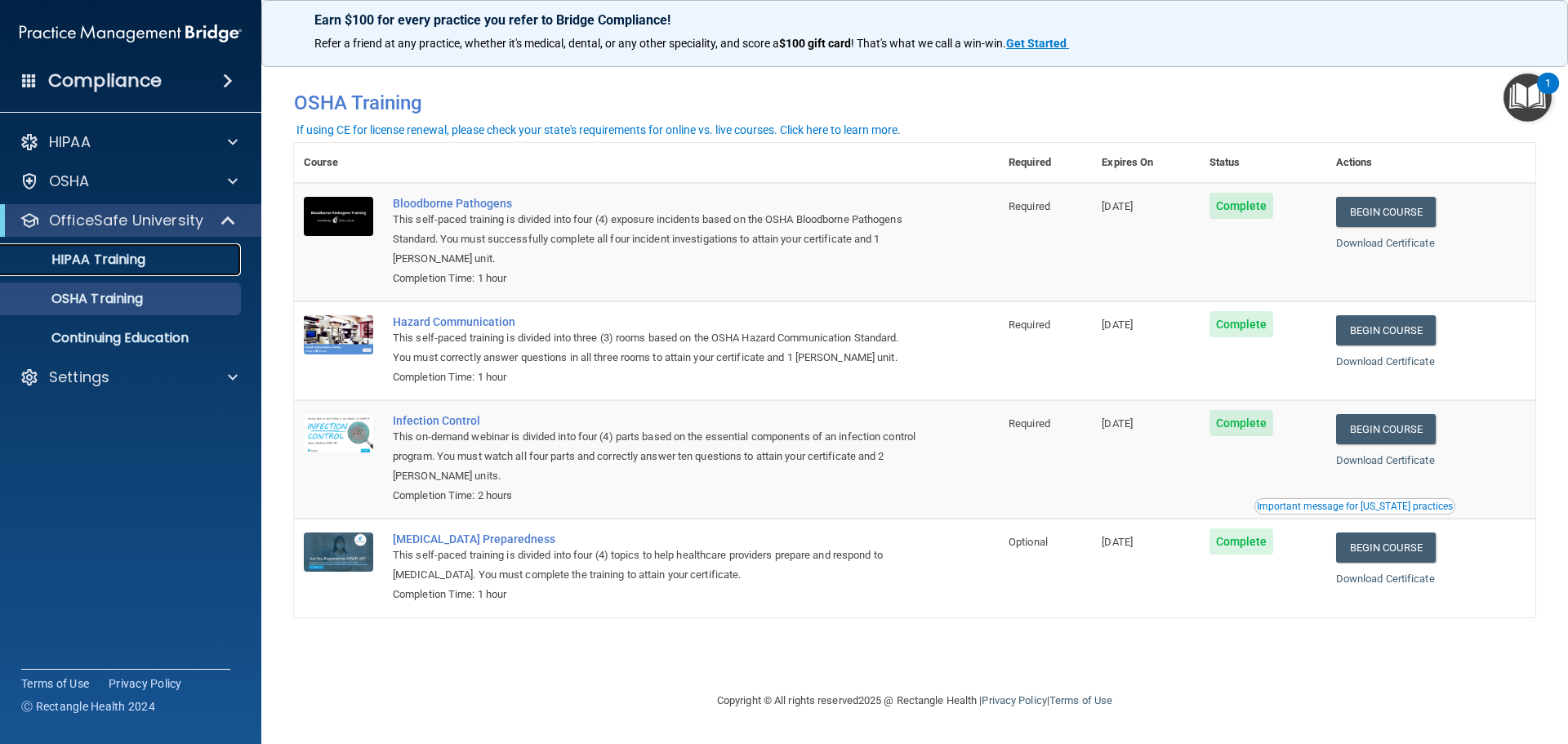
click at [127, 254] on p "HIPAA Training" at bounding box center [78, 259] width 135 height 16
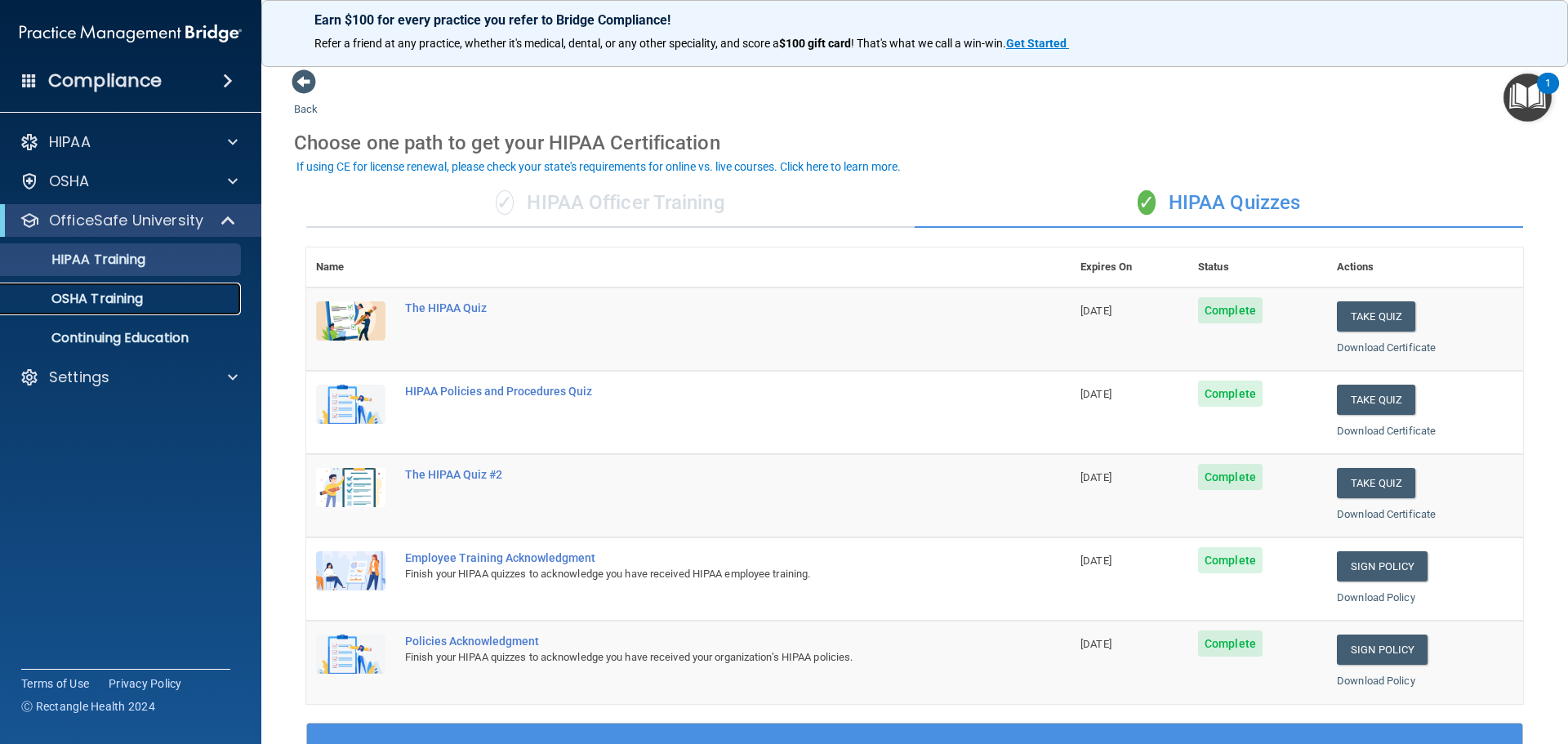
click at [141, 298] on p "OSHA Training" at bounding box center [76, 299] width 132 height 16
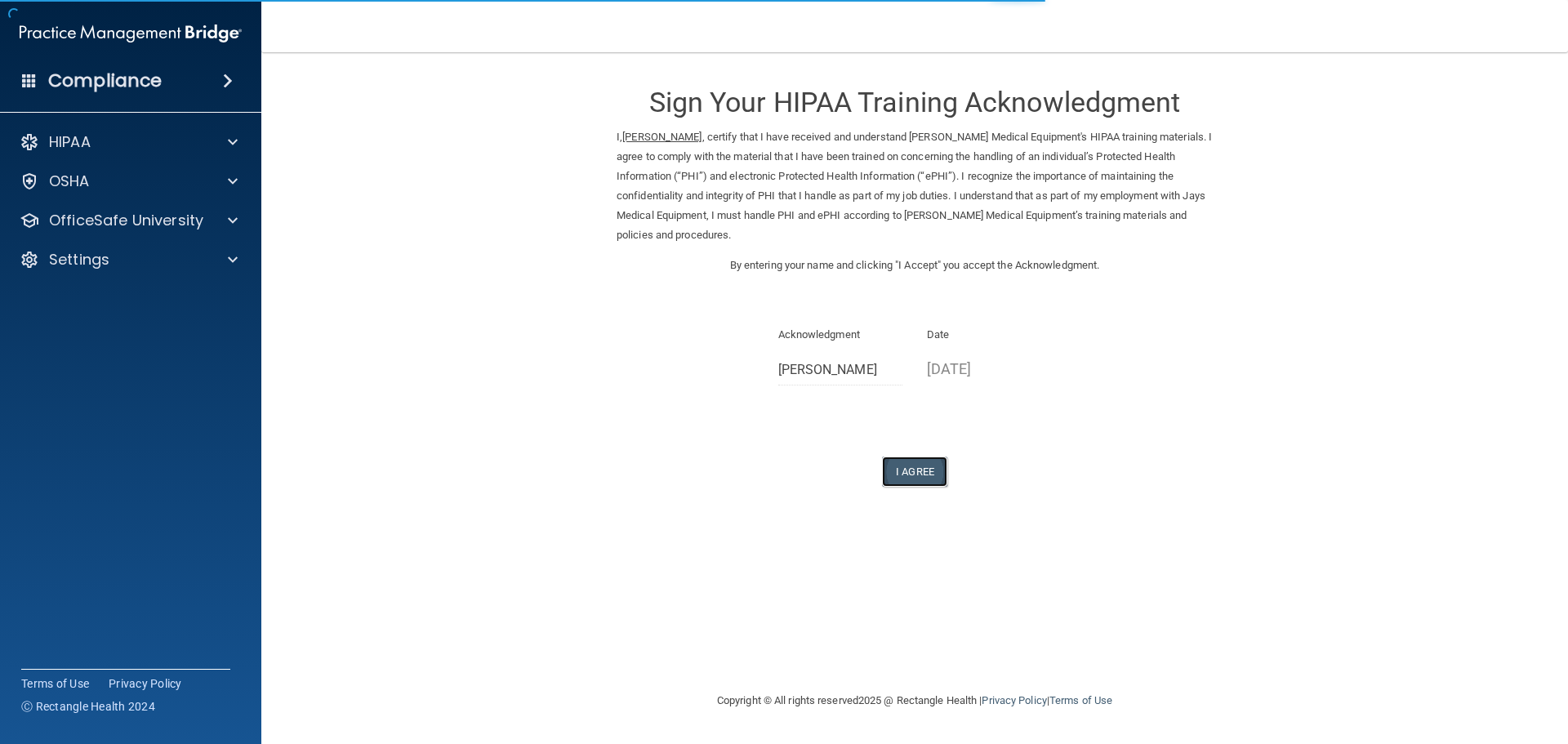
click at [904, 473] on button "I Agree" at bounding box center [915, 471] width 66 height 30
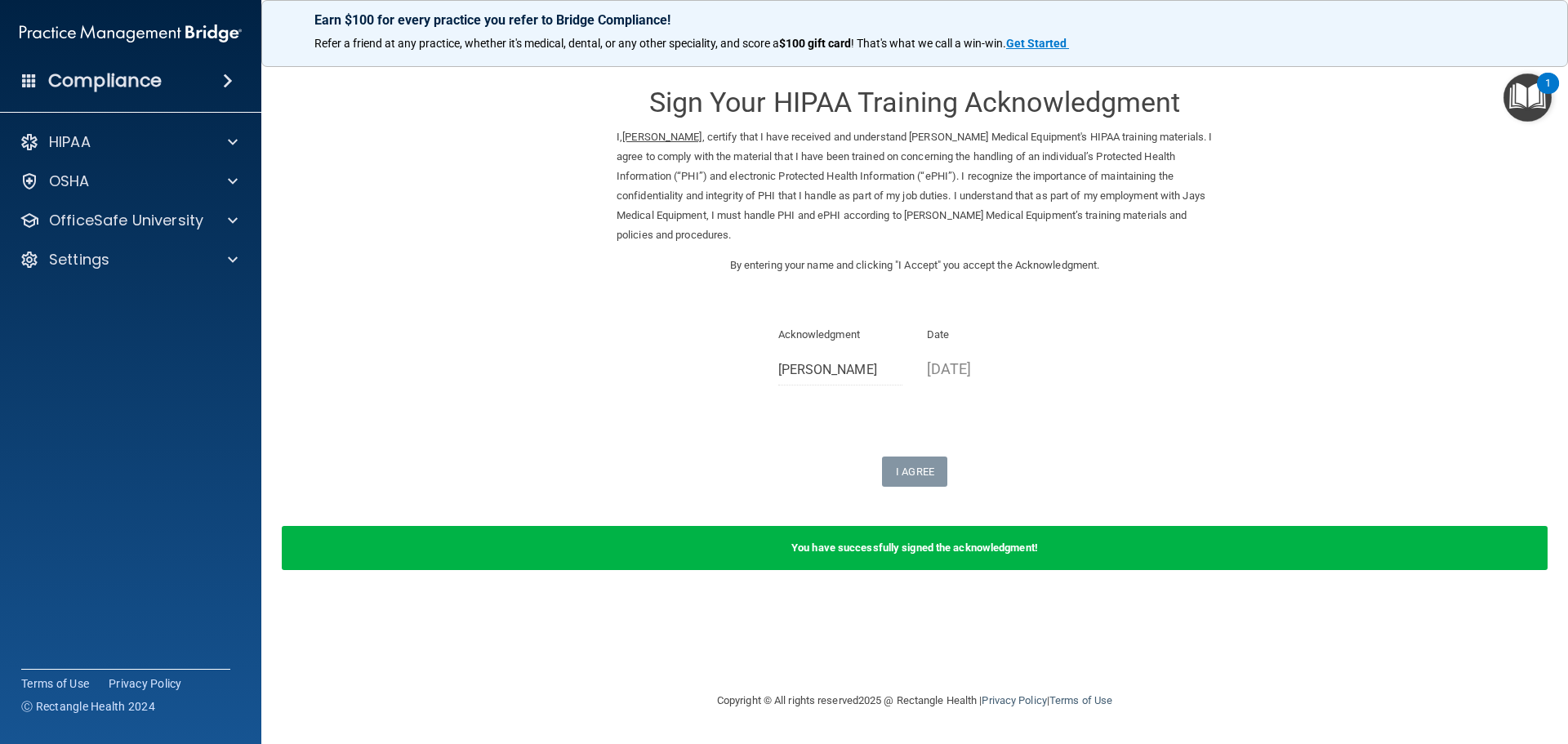
click at [1095, 411] on div "Sign Your HIPAA Training Acknowledgment I, Lorri Burks , certify that I have re…" at bounding box center [915, 278] width 596 height 418
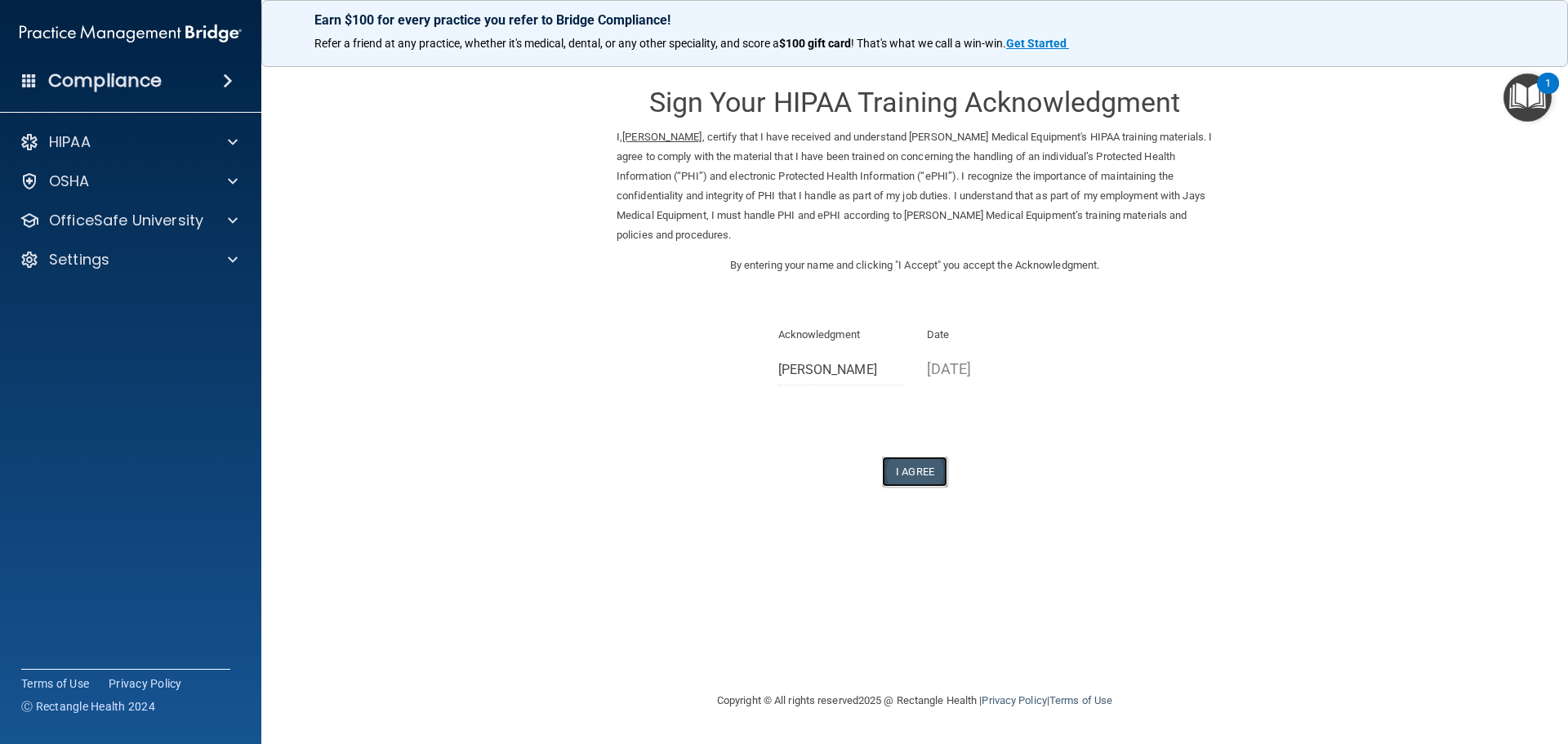
click at [925, 477] on button "I Agree" at bounding box center [915, 471] width 66 height 30
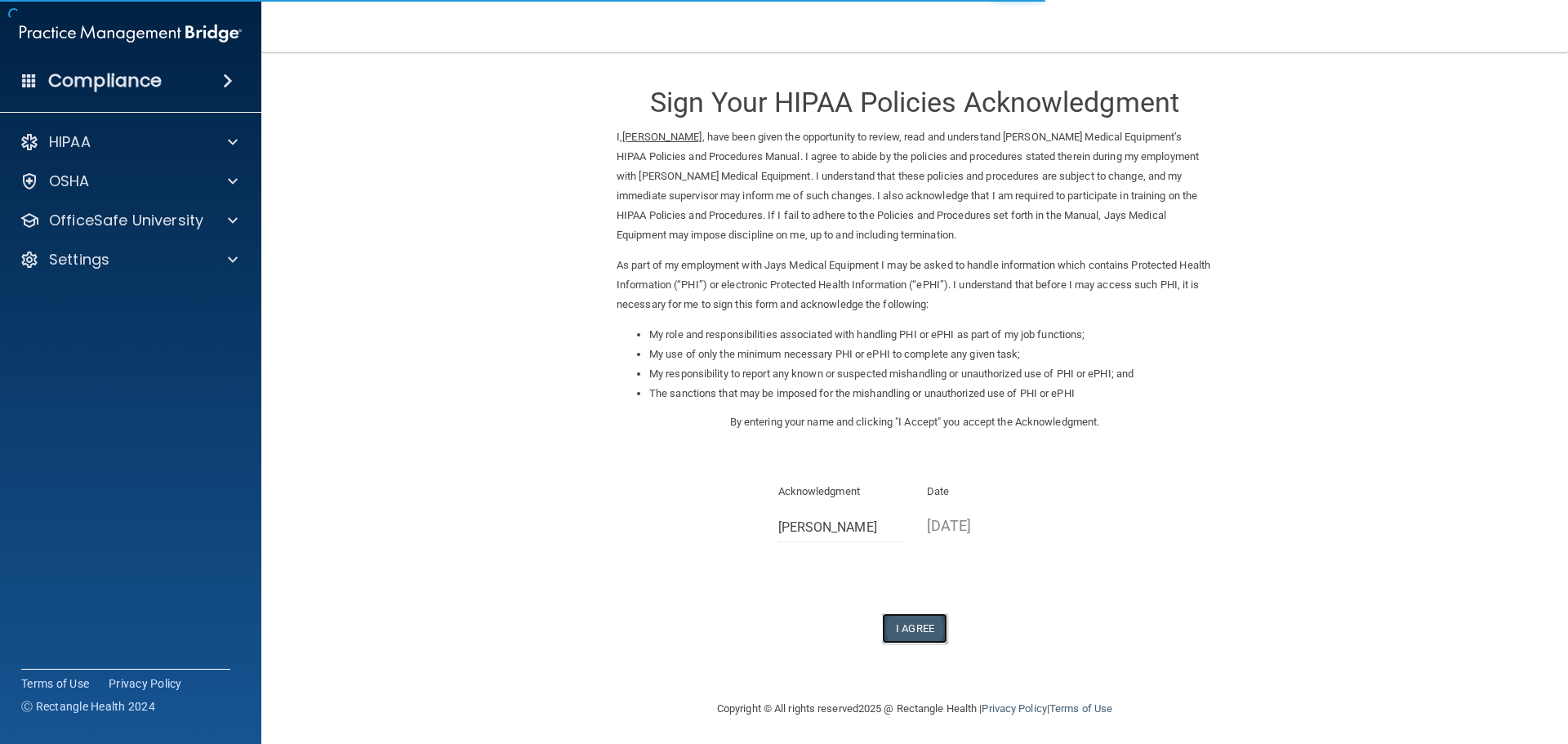
click at [910, 631] on button "I Agree" at bounding box center [915, 628] width 66 height 30
